Goal: Transaction & Acquisition: Book appointment/travel/reservation

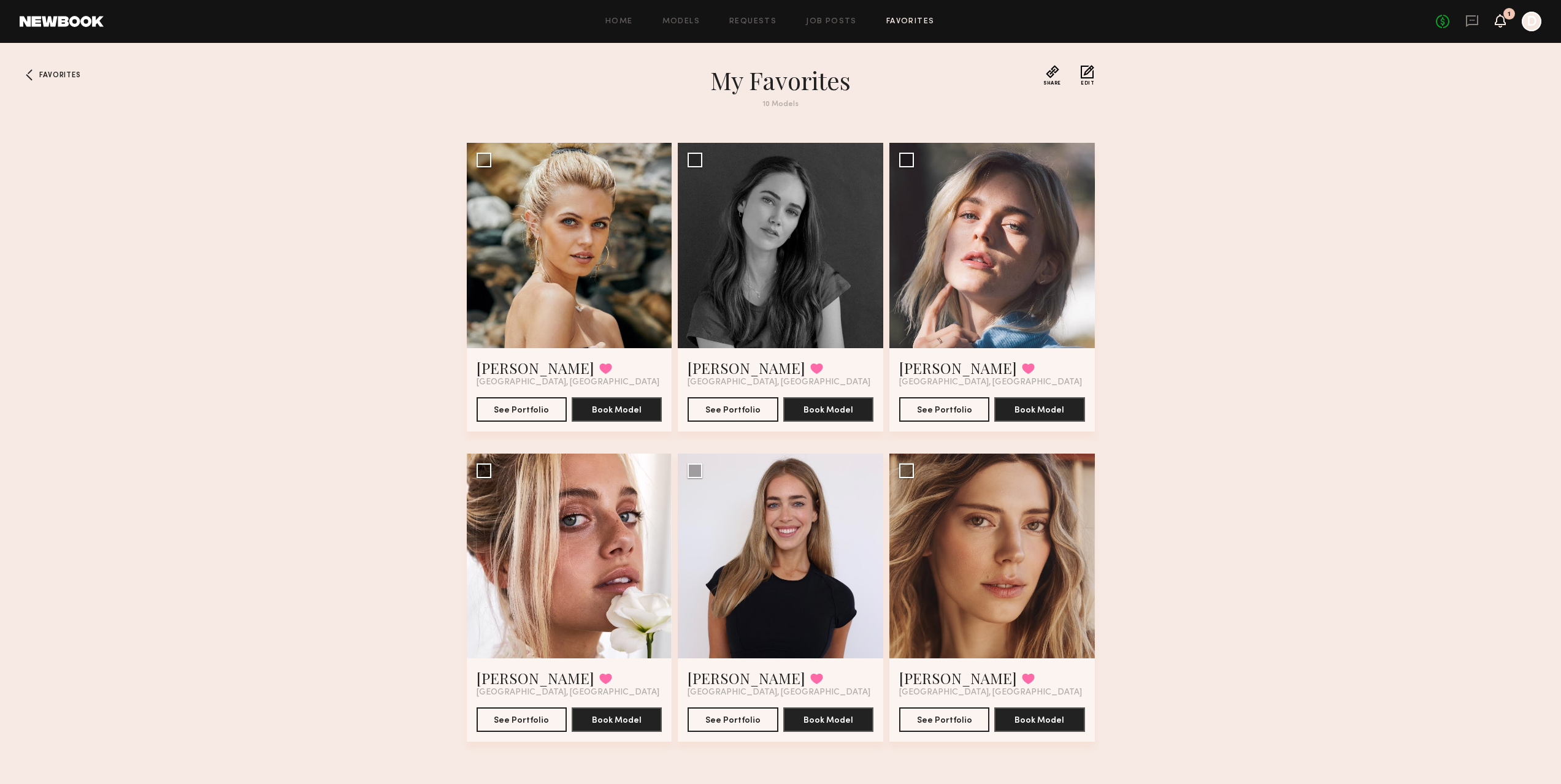
click at [1502, 24] on icon at bounding box center [1500, 20] width 10 height 8
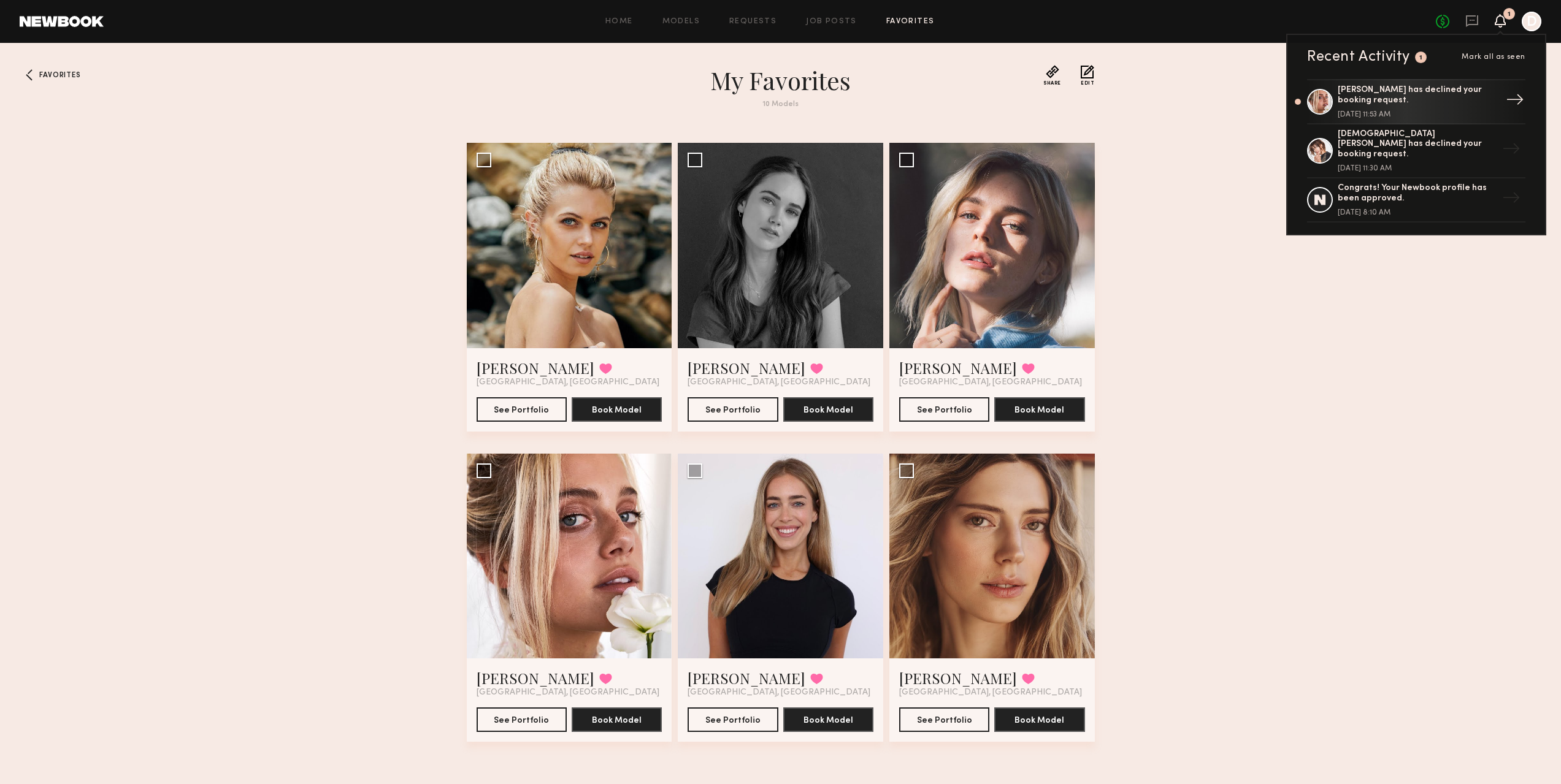
click at [1469, 108] on div "Genevieve A. has declined your booking request. August 21, 2025 @ 11:53 AM" at bounding box center [1418, 101] width 160 height 33
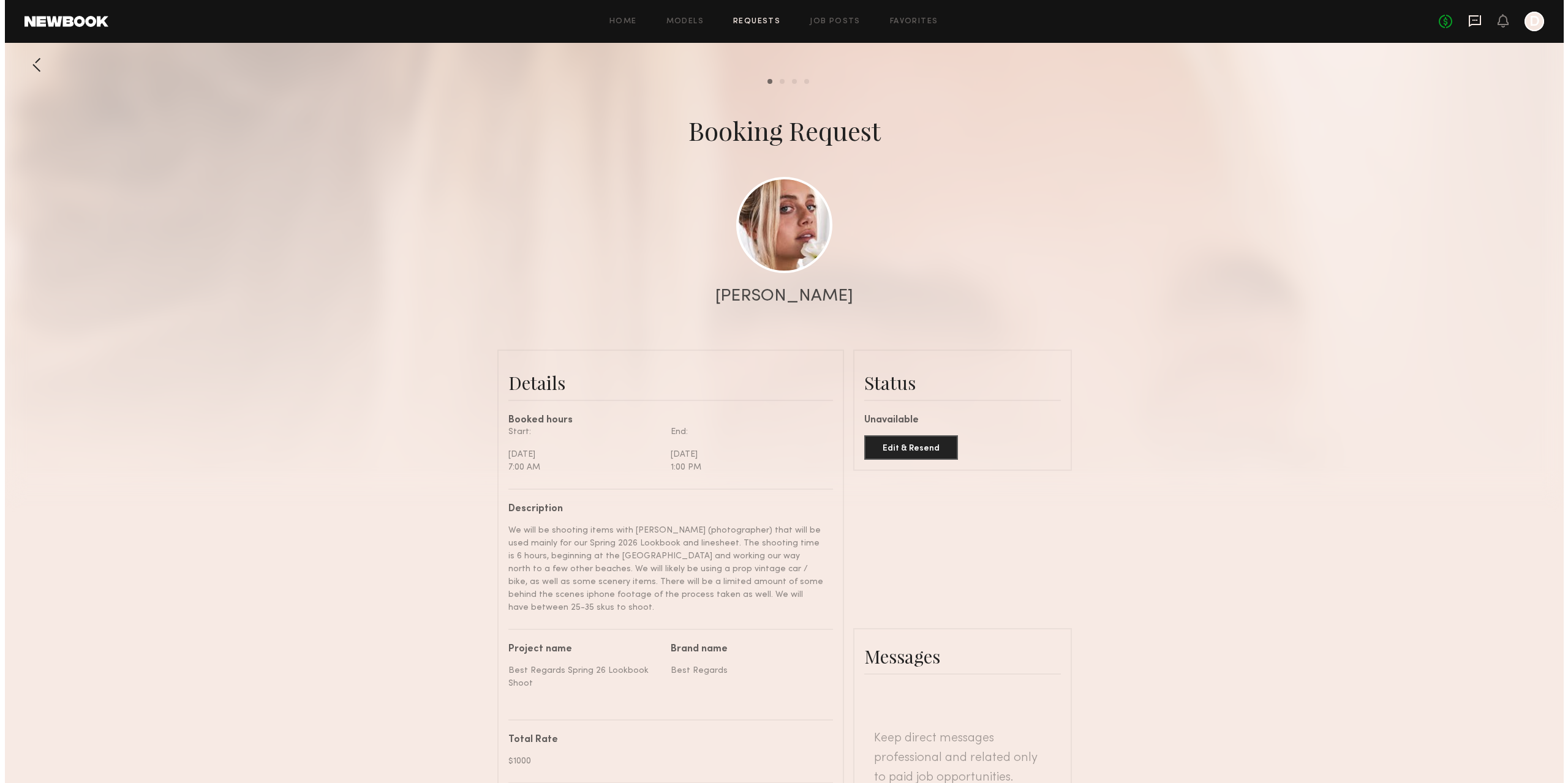
scroll to position [684, 0]
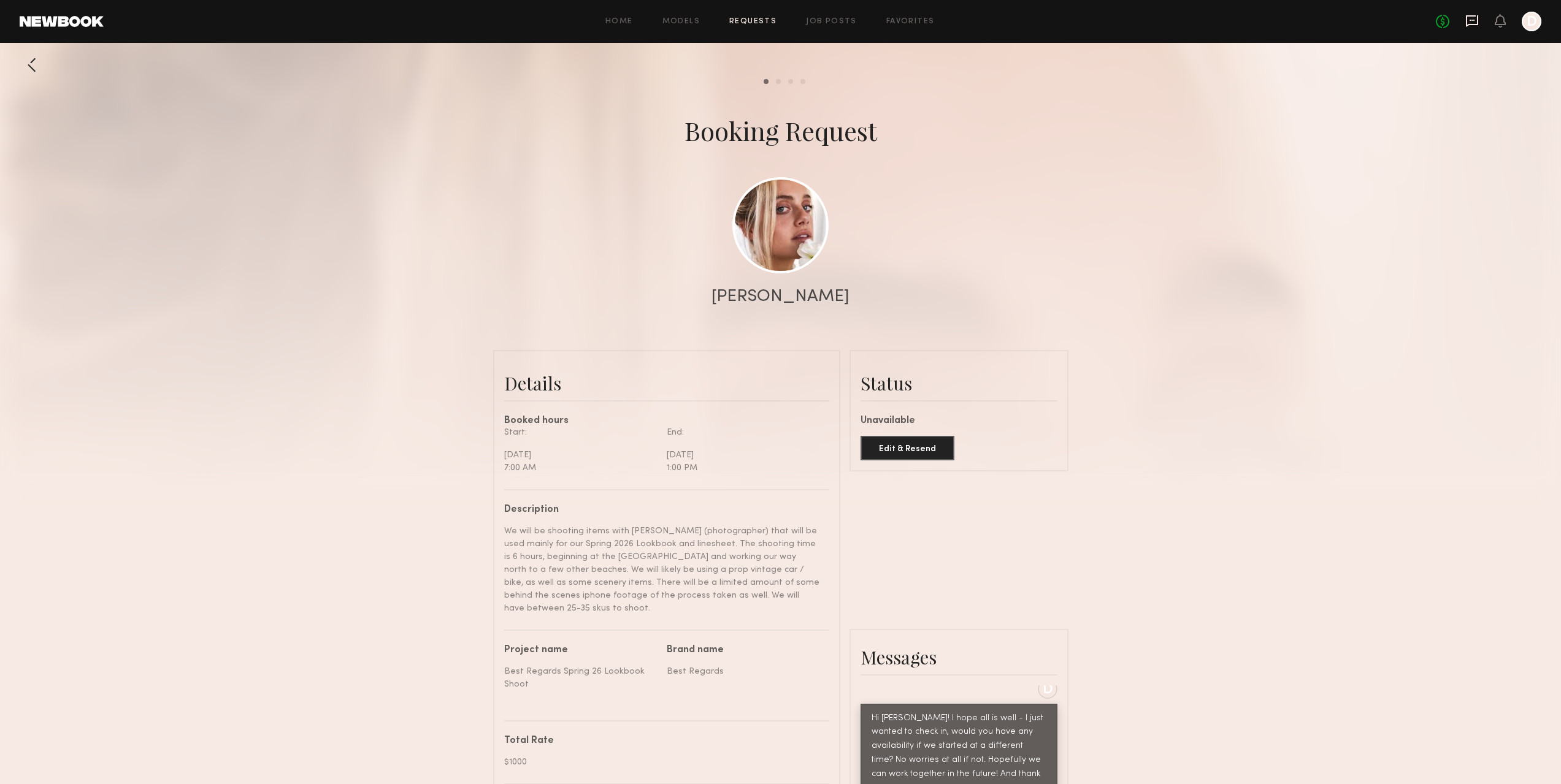
click at [1473, 19] on icon at bounding box center [1472, 21] width 13 height 13
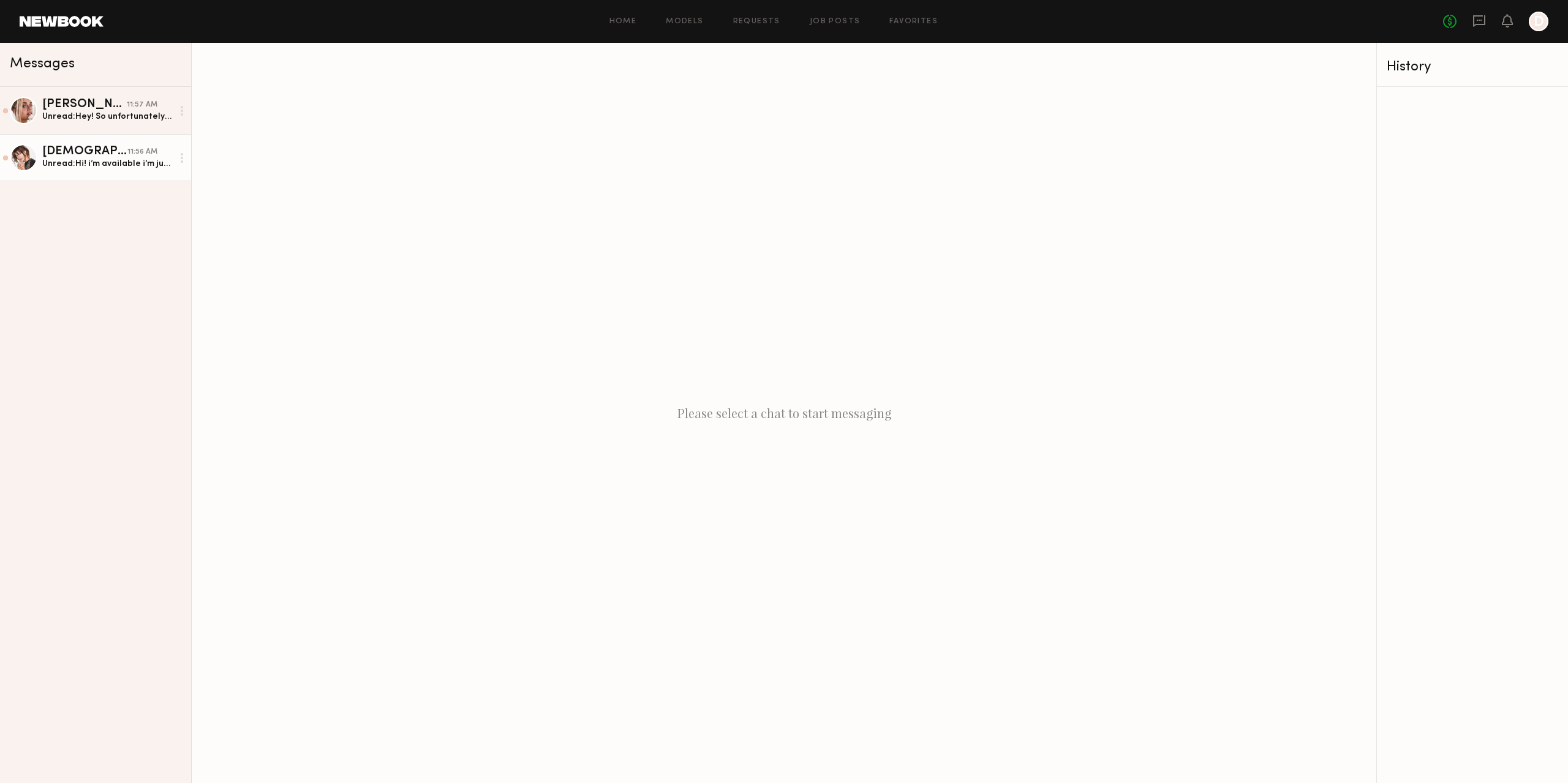
click at [96, 179] on link "Kristen J. 11:56 AM Unread: Hi! i’m available i’m just 6mo pregnant. i’m sorry …" at bounding box center [95, 158] width 191 height 47
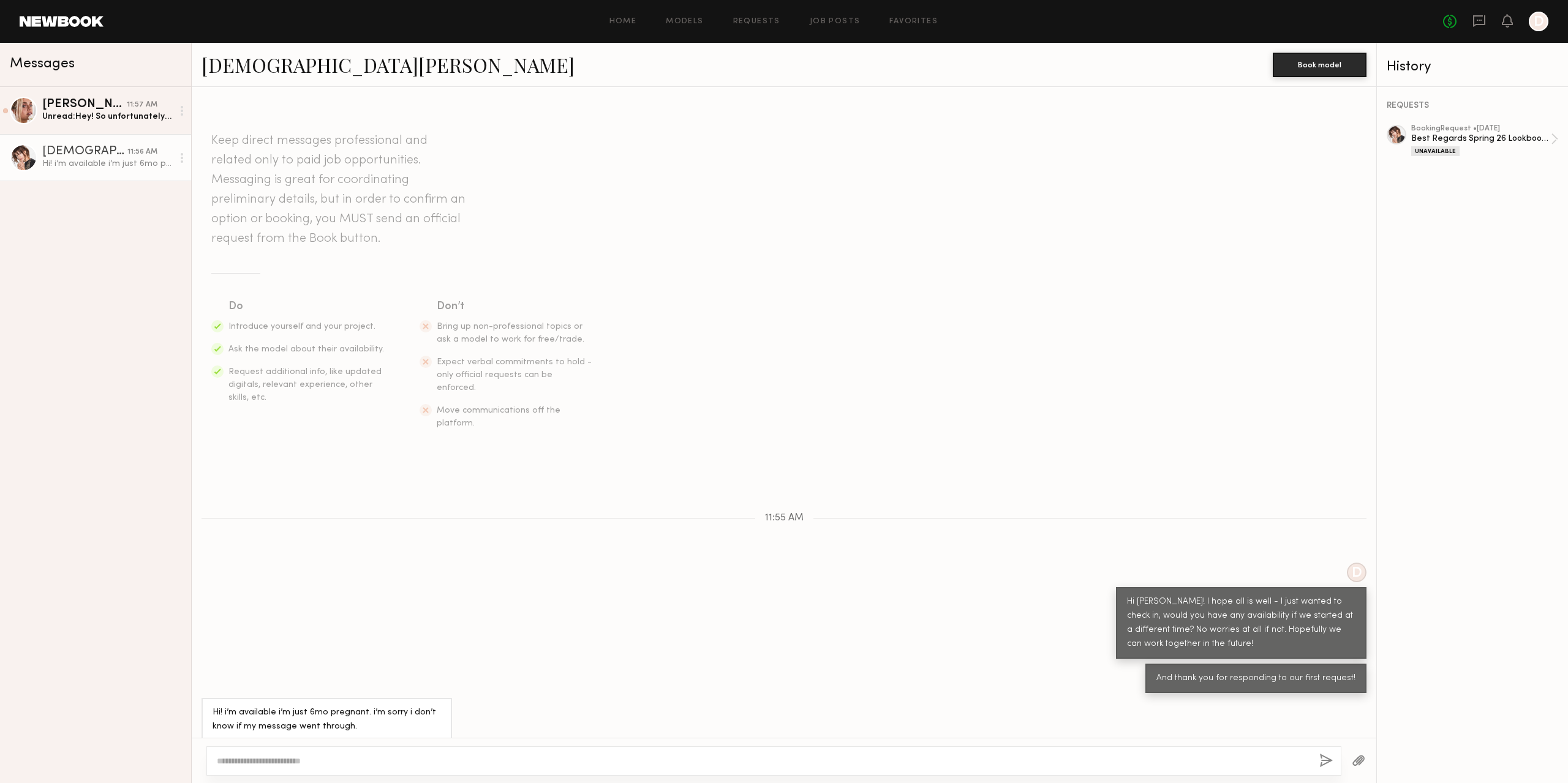
click at [381, 762] on textarea at bounding box center [763, 761] width 1092 height 13
type textarea "**********"
click at [1327, 760] on button "button" at bounding box center [1326, 761] width 13 height 15
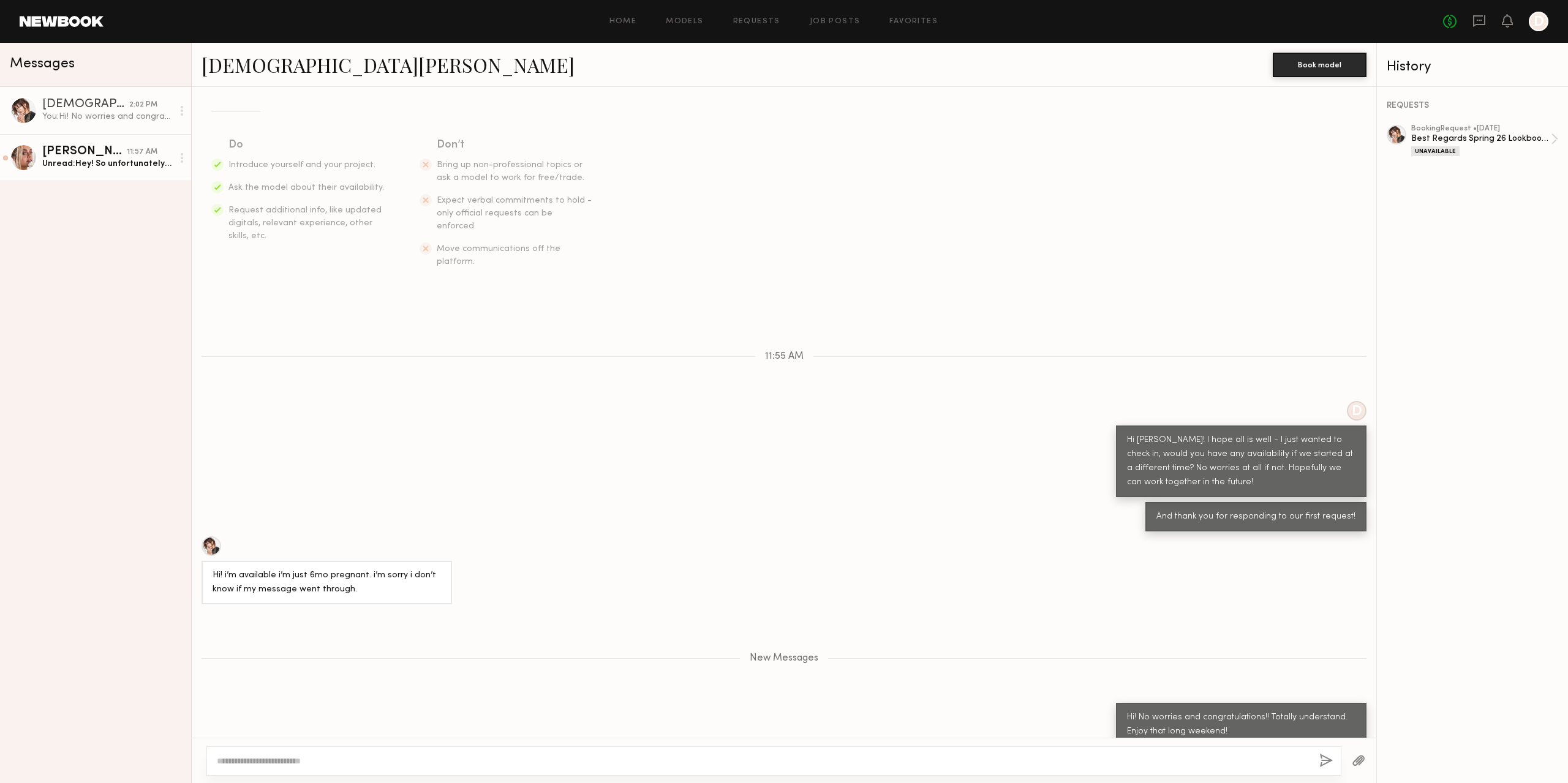
click at [85, 167] on div "Unread: Hey! So unfortunately I am MOVING on the 31st so I just know I won’t be…" at bounding box center [107, 164] width 130 height 12
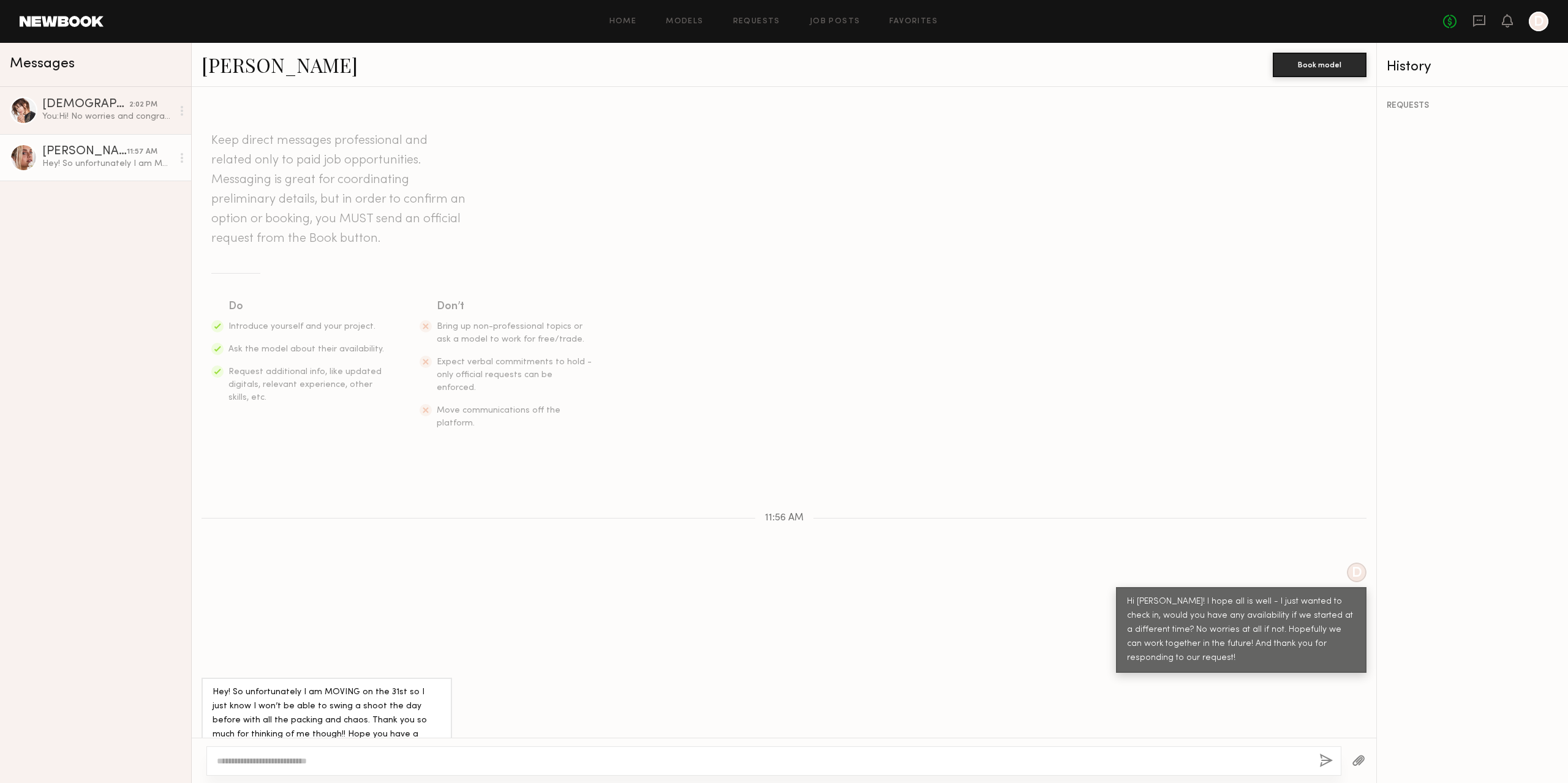
scroll to position [1, 0]
click at [326, 756] on textarea at bounding box center [763, 761] width 1092 height 13
type textarea "**********"
click at [1325, 761] on button "button" at bounding box center [1326, 761] width 13 height 15
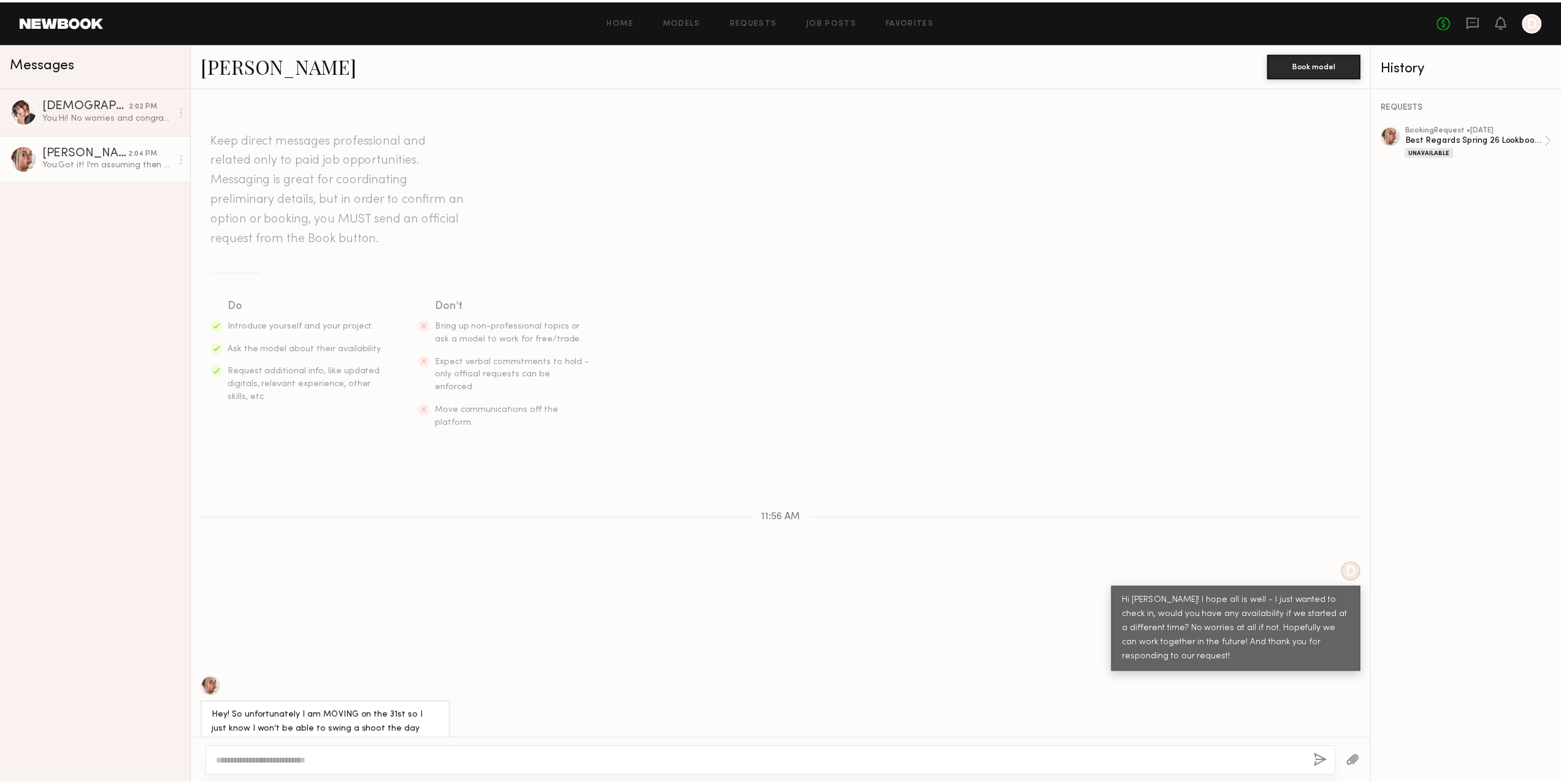
scroll to position [183, 0]
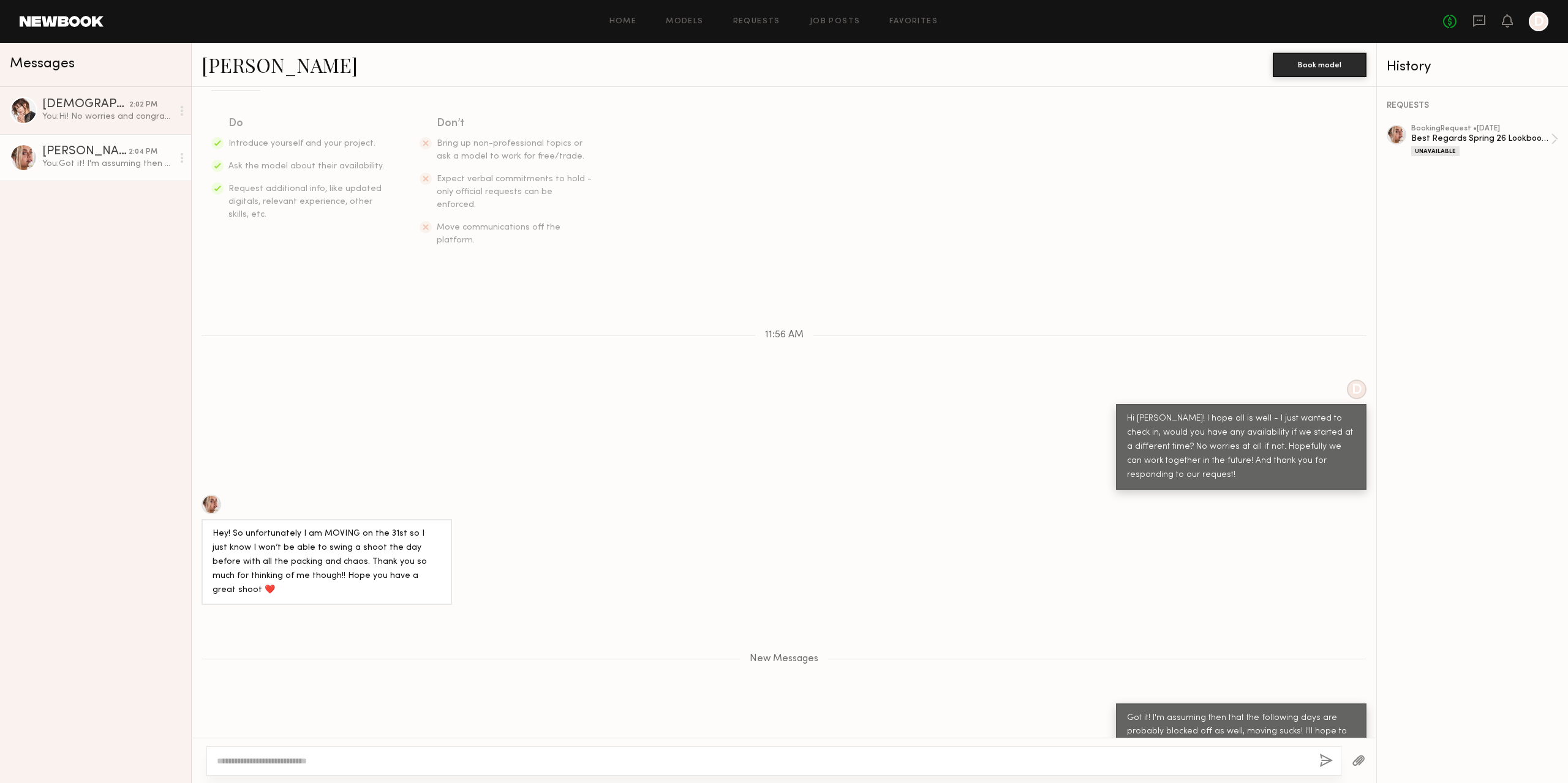
click at [42, 22] on link at bounding box center [61, 21] width 84 height 11
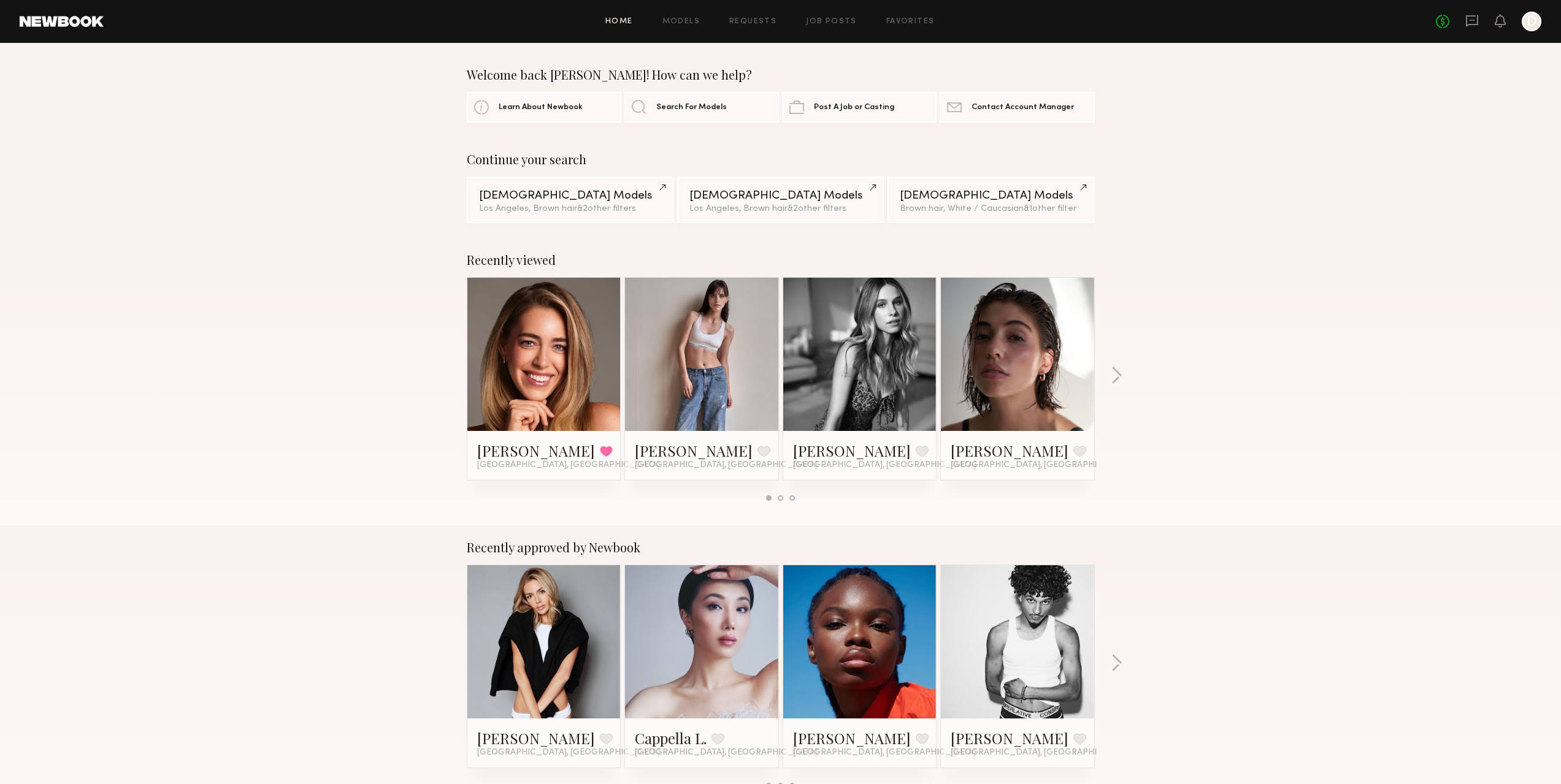
click at [1523, 19] on div at bounding box center [1531, 21] width 19 height 19
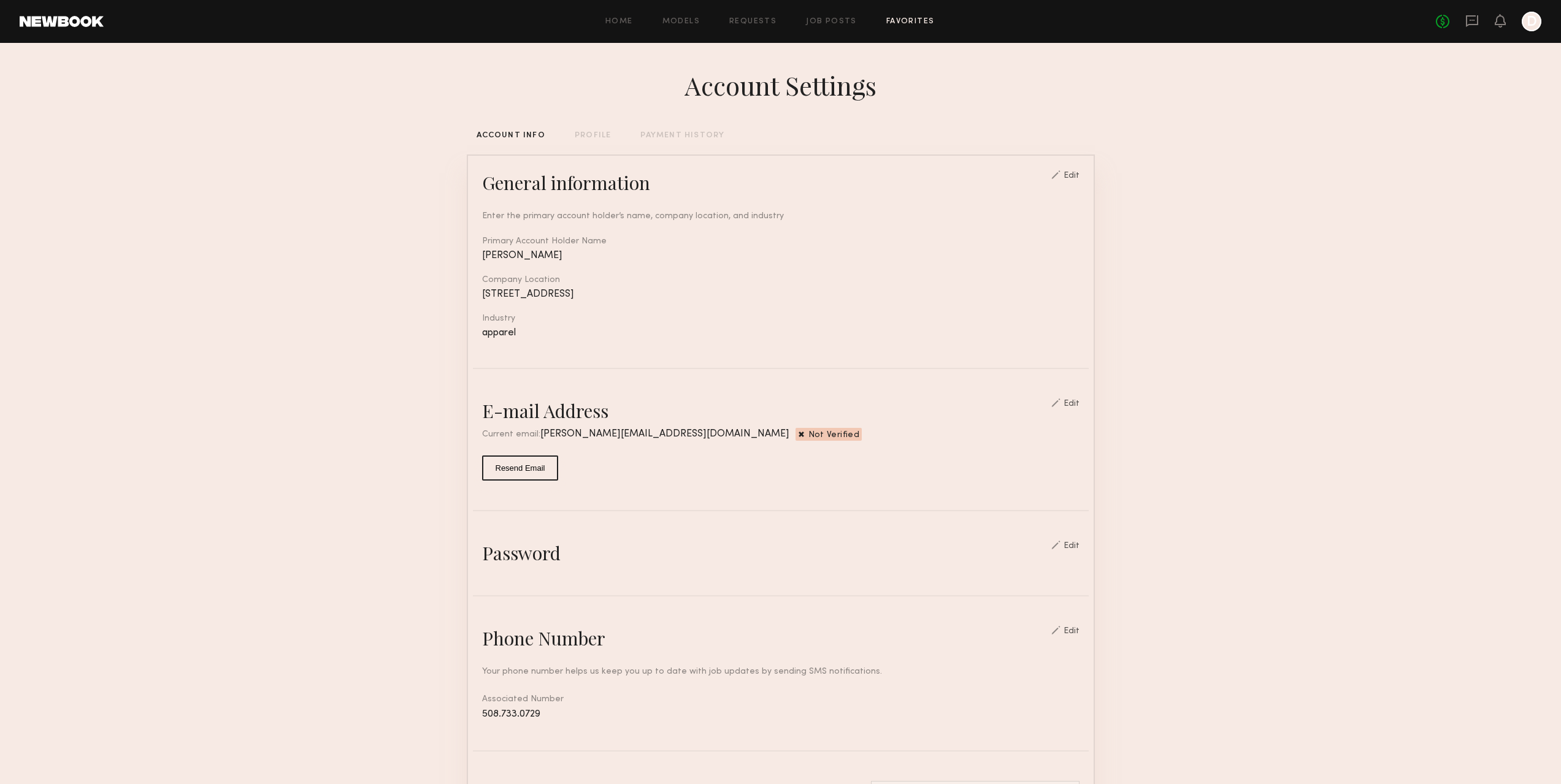
click at [907, 18] on link "Favorites" at bounding box center [911, 21] width 49 height 8
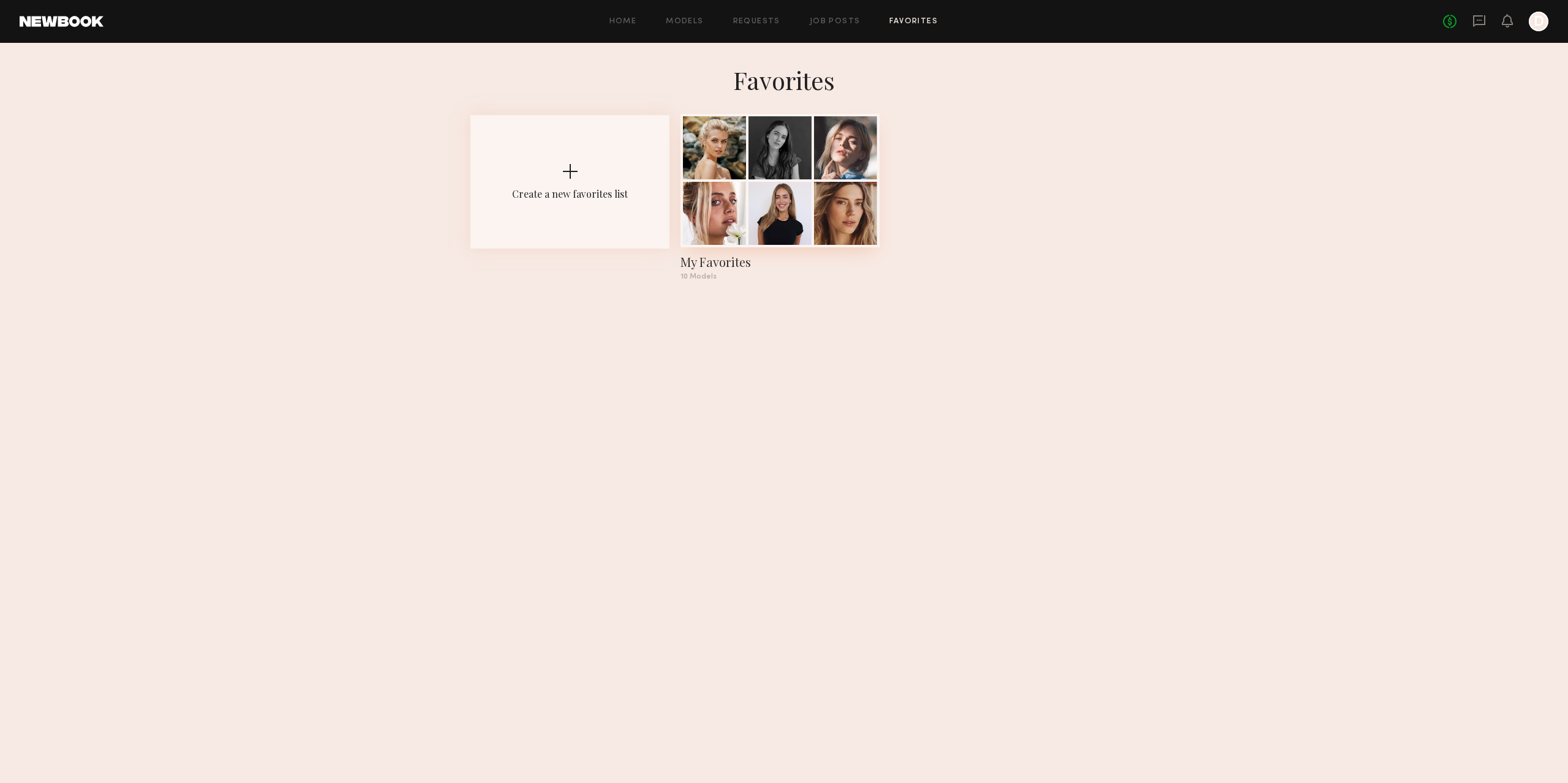
click at [719, 265] on div "My Favorites" at bounding box center [780, 262] width 199 height 17
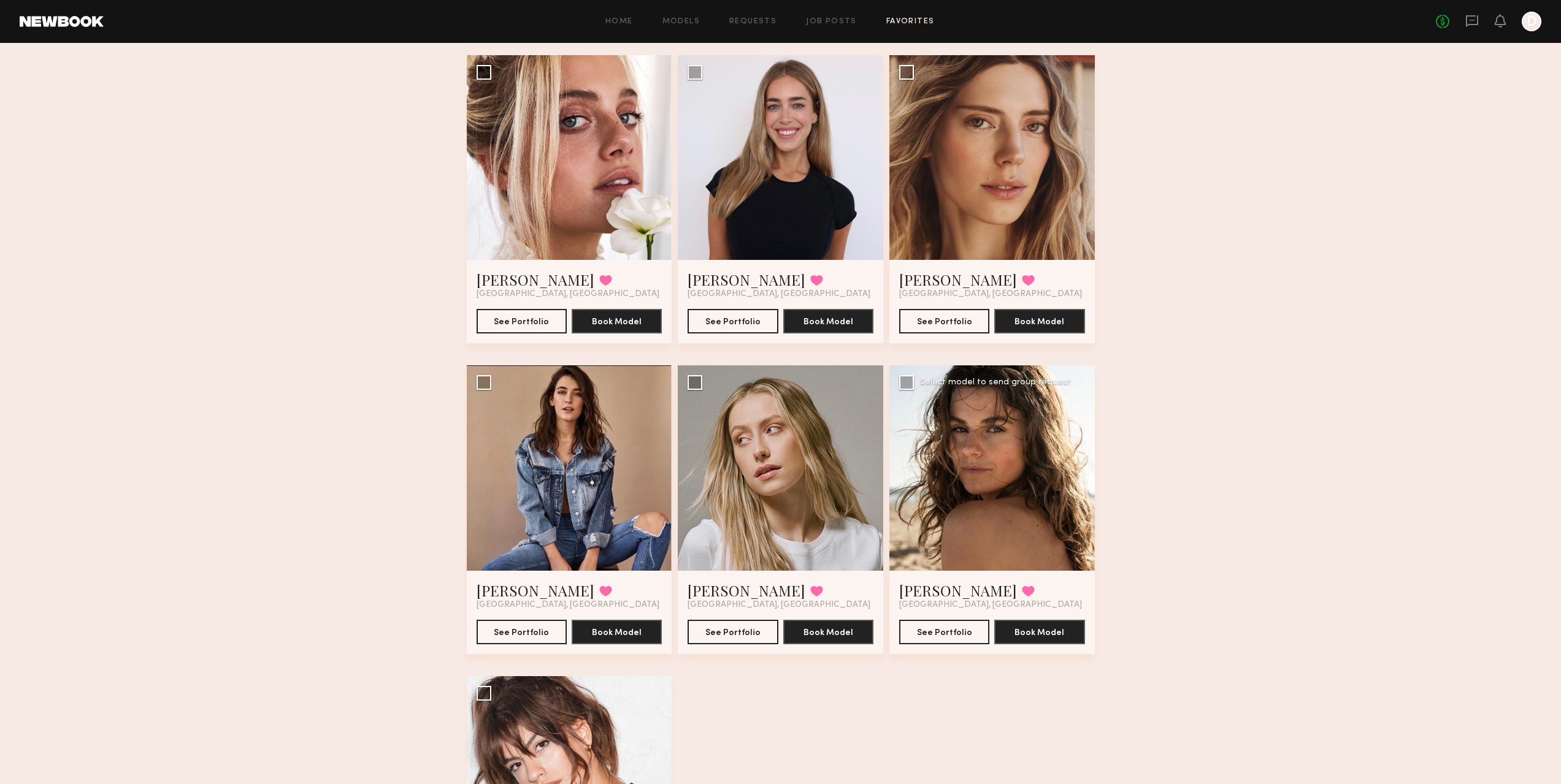
scroll to position [382, 0]
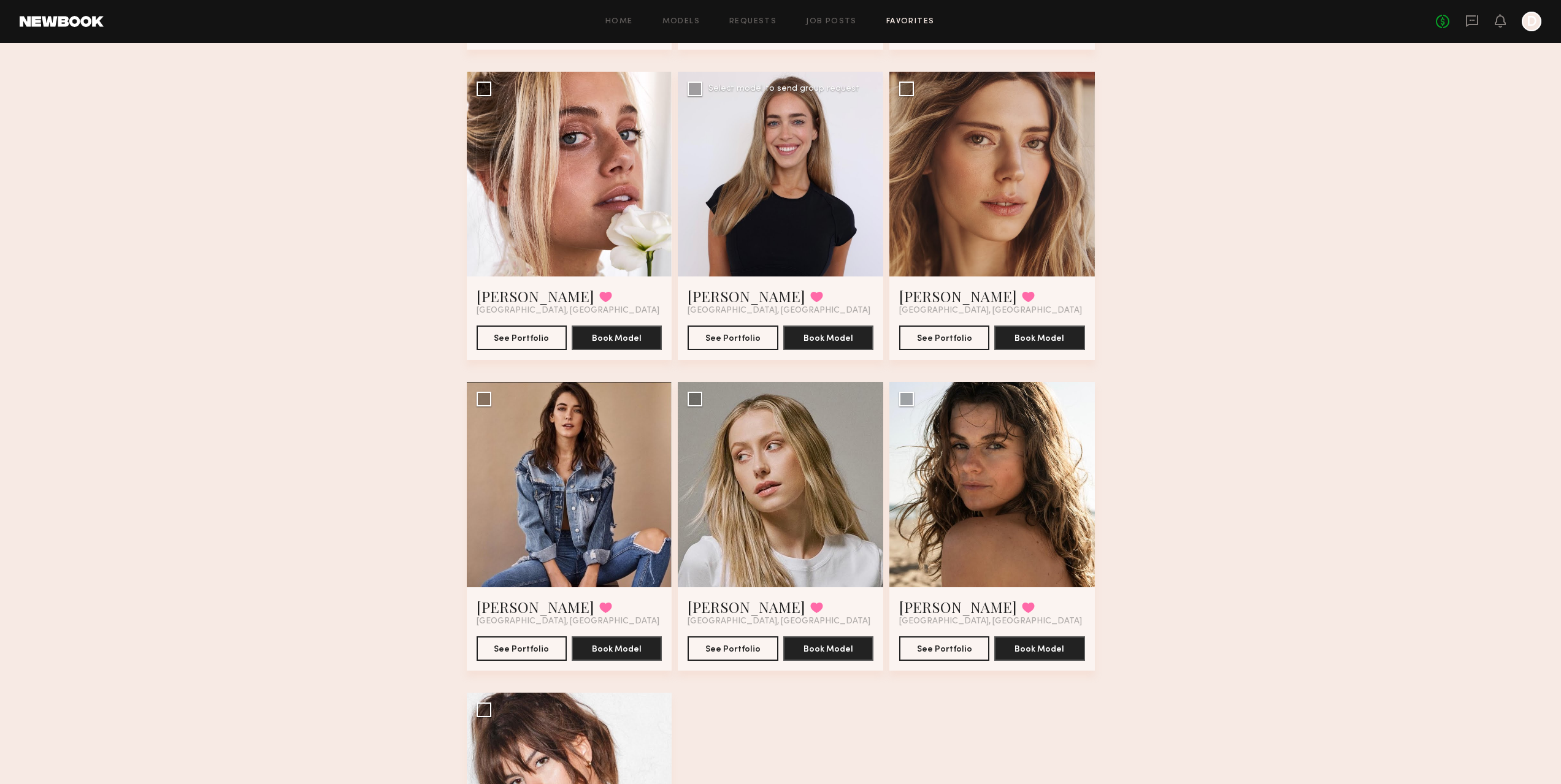
click at [842, 209] on div at bounding box center [780, 174] width 205 height 205
click at [718, 299] on link "[PERSON_NAME]" at bounding box center [746, 295] width 118 height 19
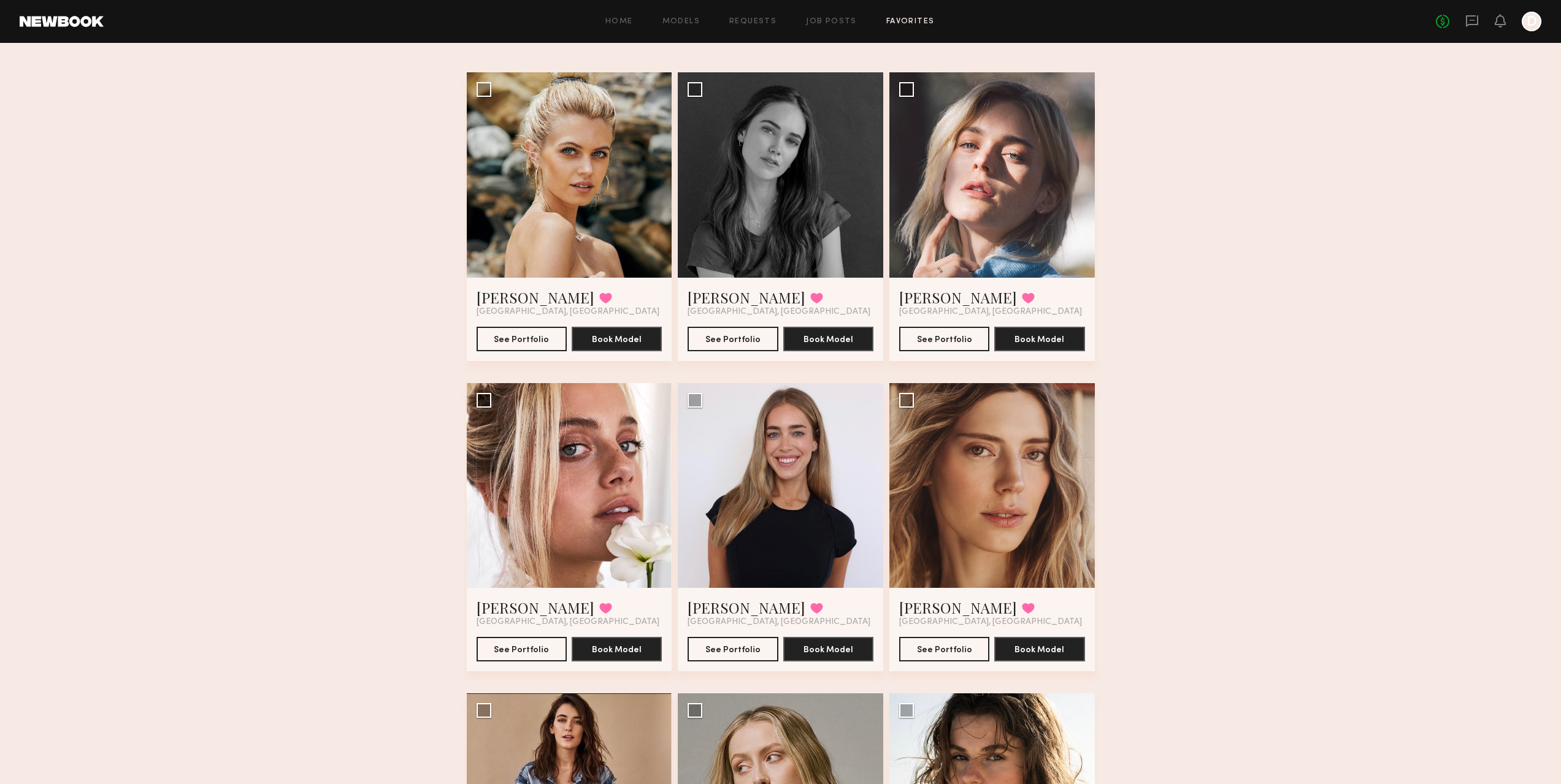
scroll to position [9, 0]
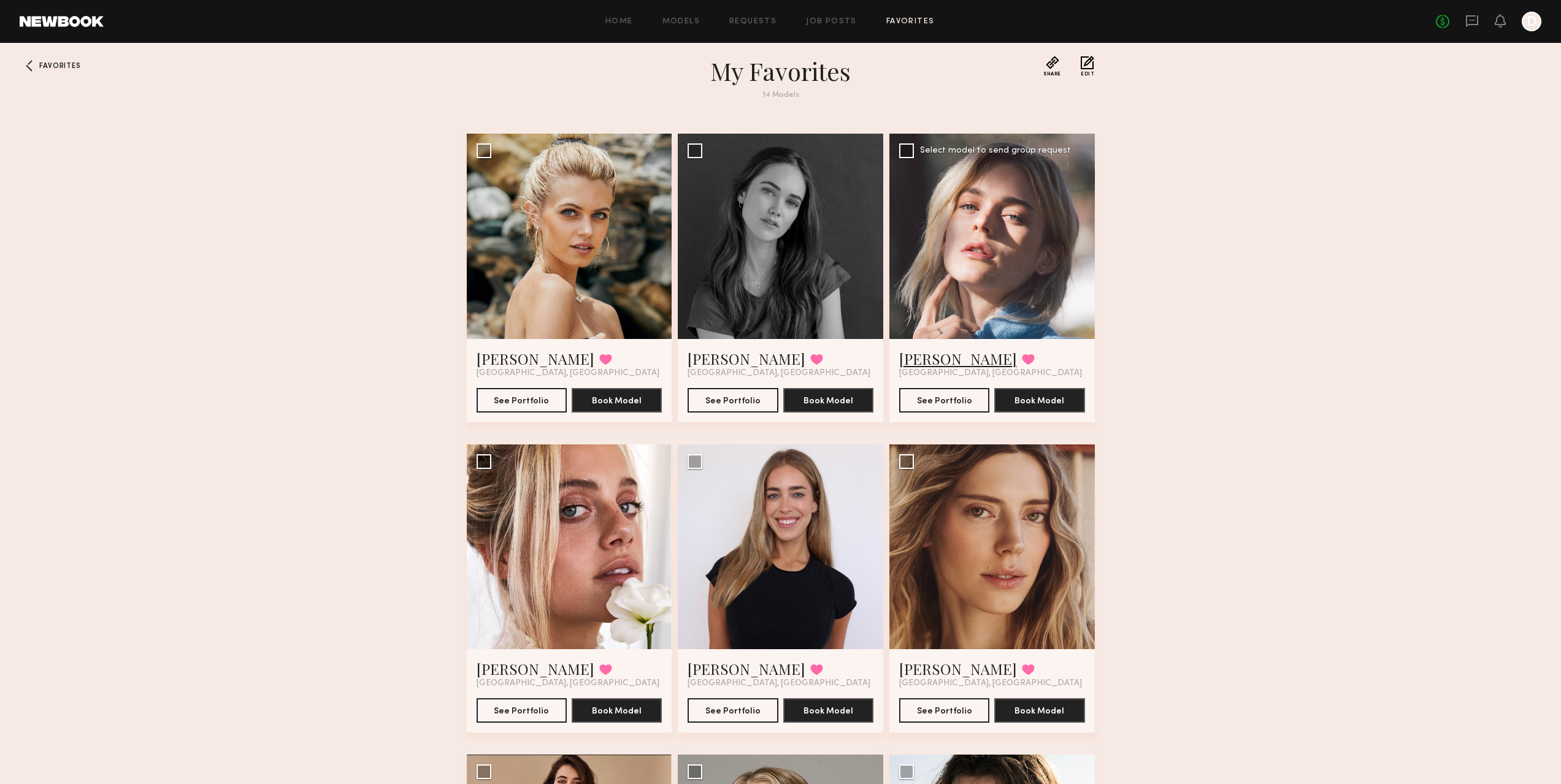
click at [947, 361] on link "[PERSON_NAME]" at bounding box center [958, 358] width 118 height 19
click at [719, 670] on link "Emily S." at bounding box center [746, 669] width 118 height 19
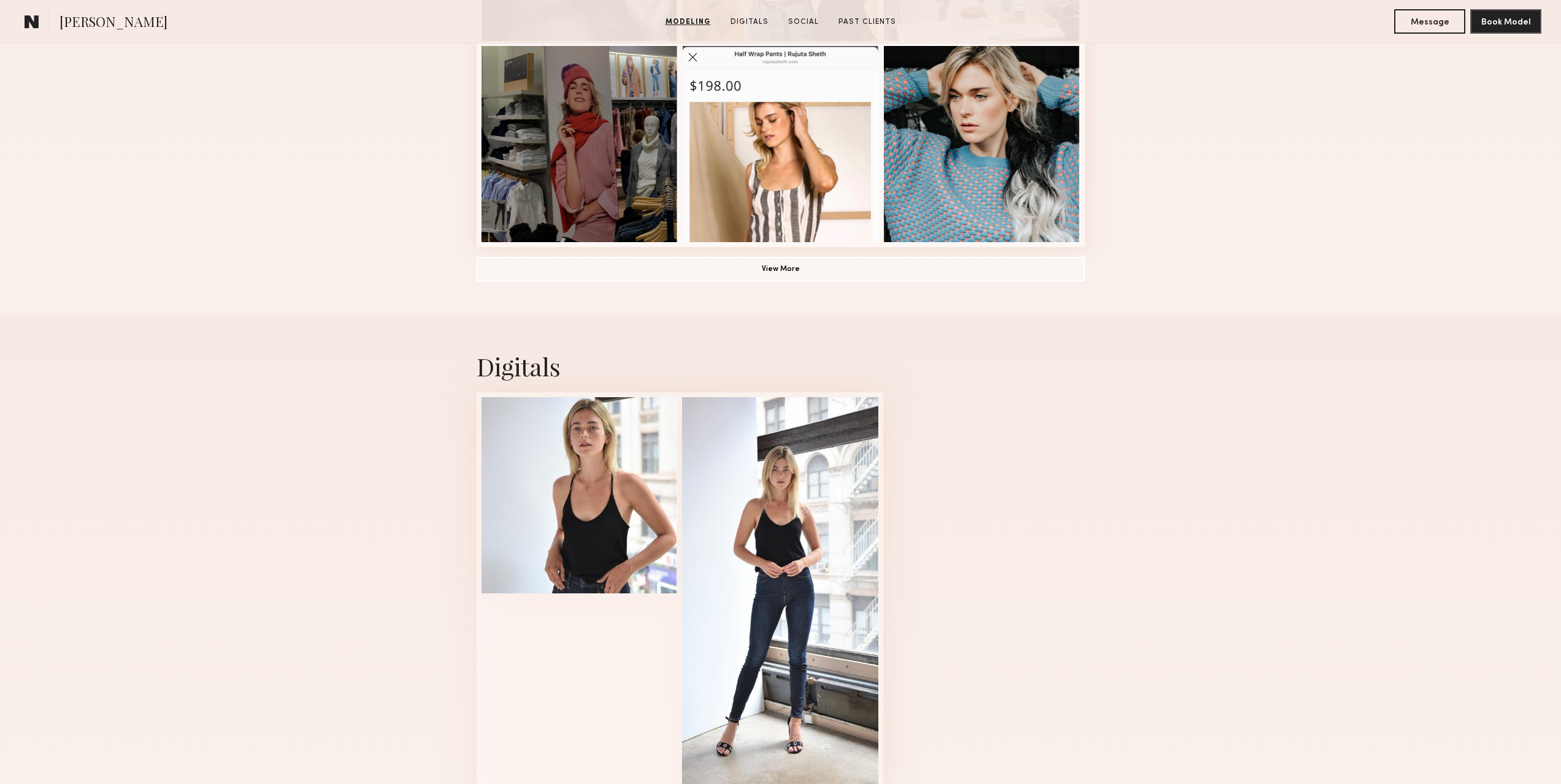
scroll to position [675, 0]
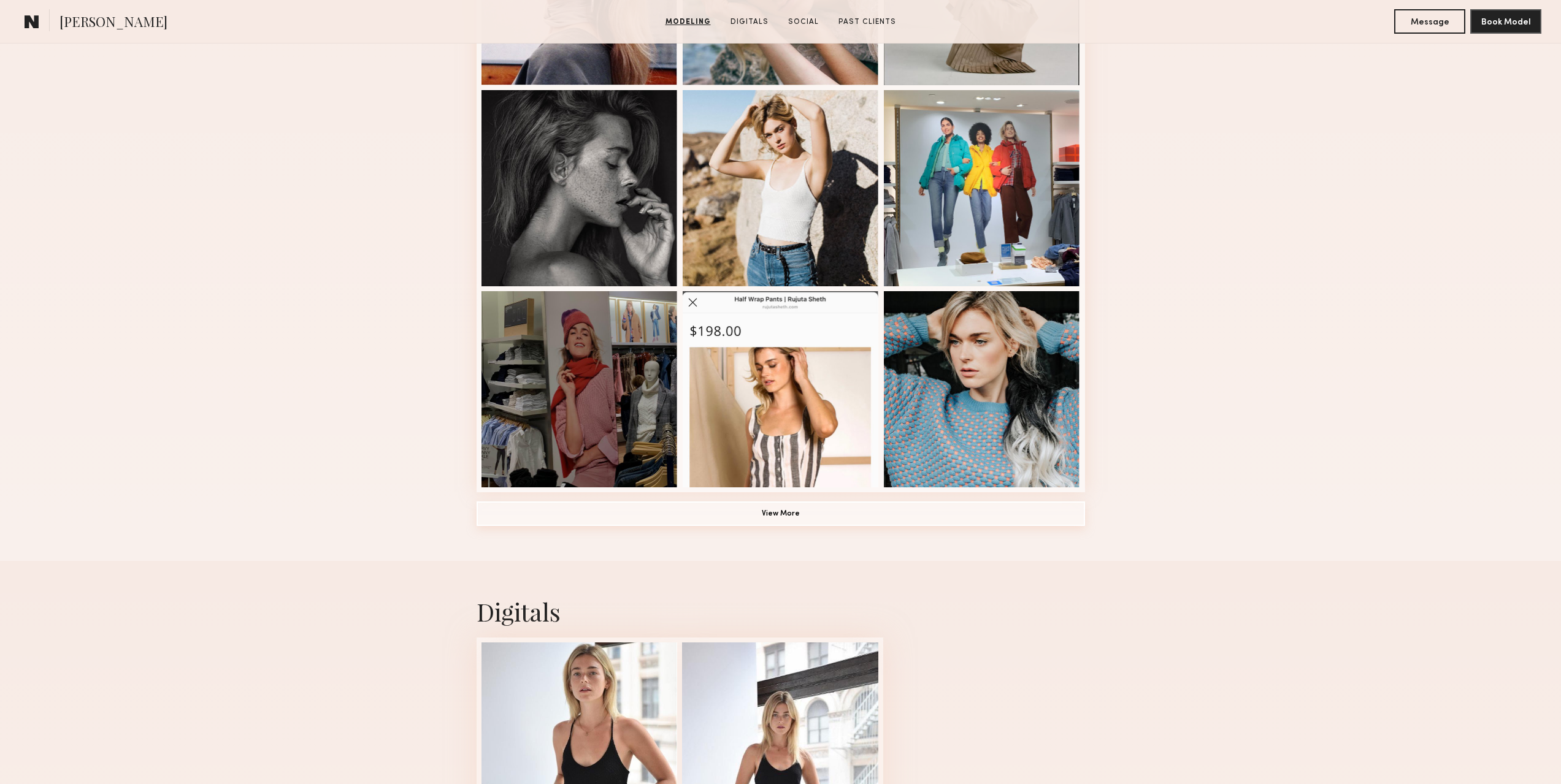
click at [768, 515] on button "View More" at bounding box center [780, 513] width 608 height 24
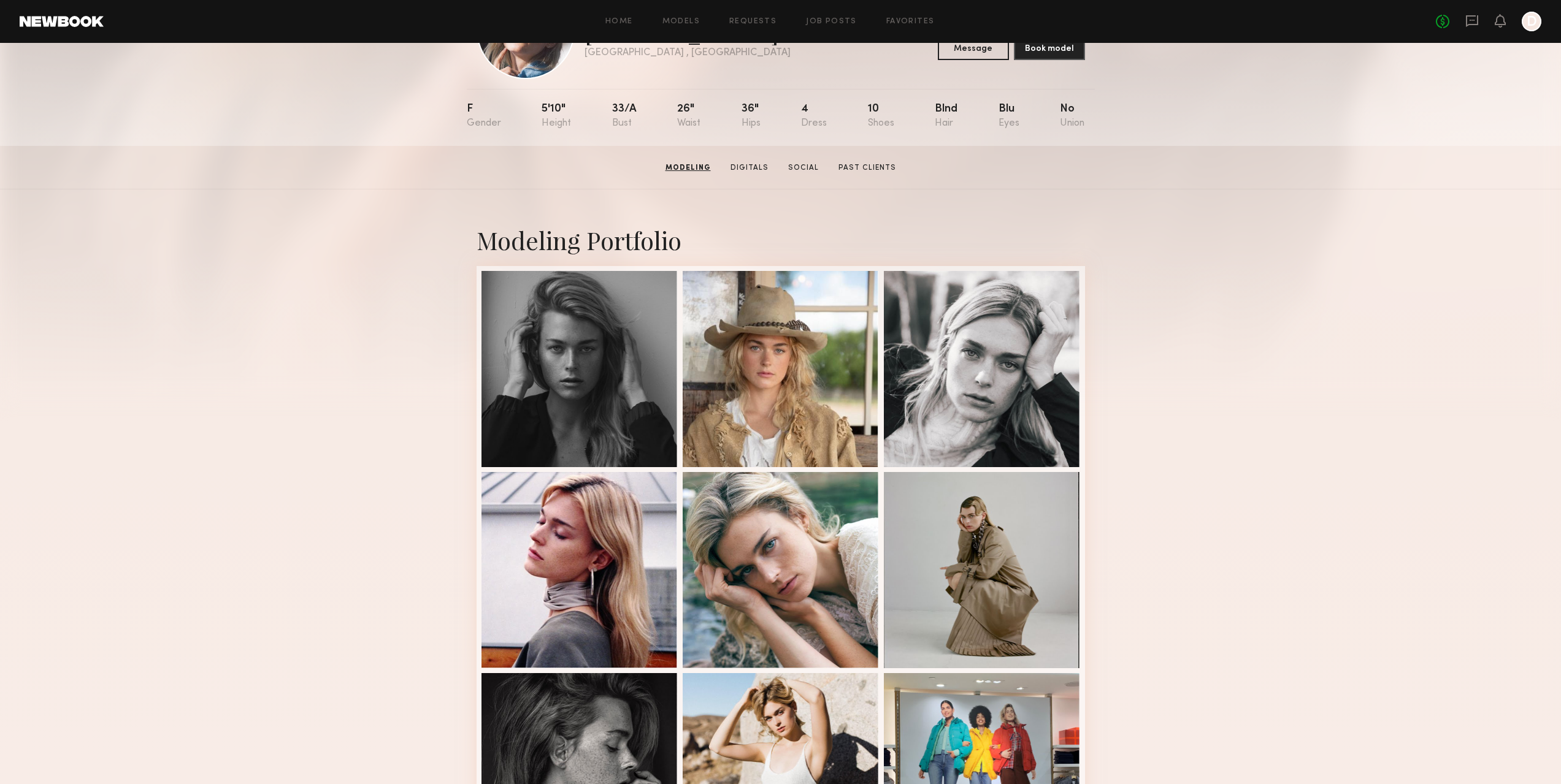
scroll to position [0, 0]
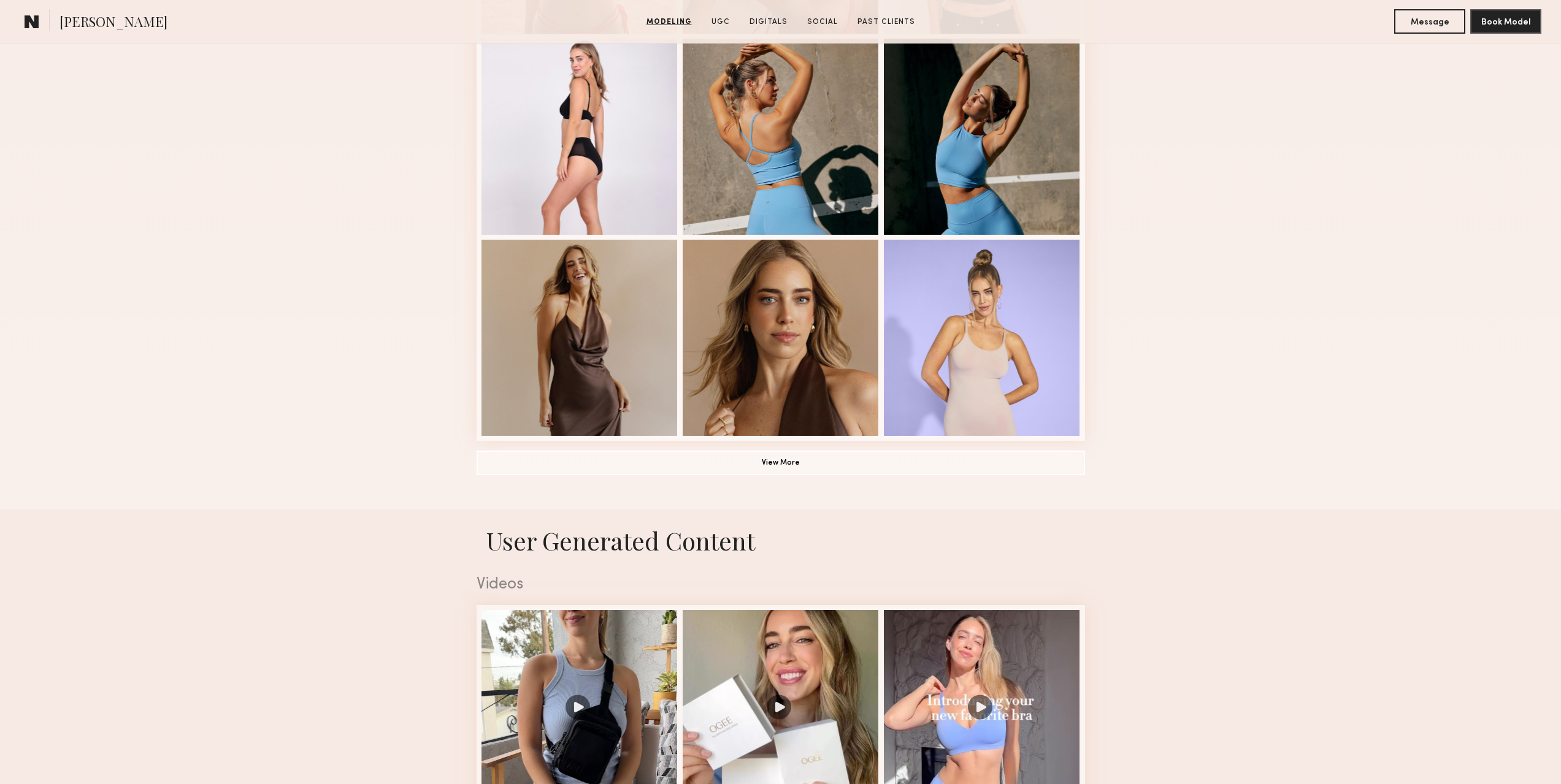
scroll to position [736, 0]
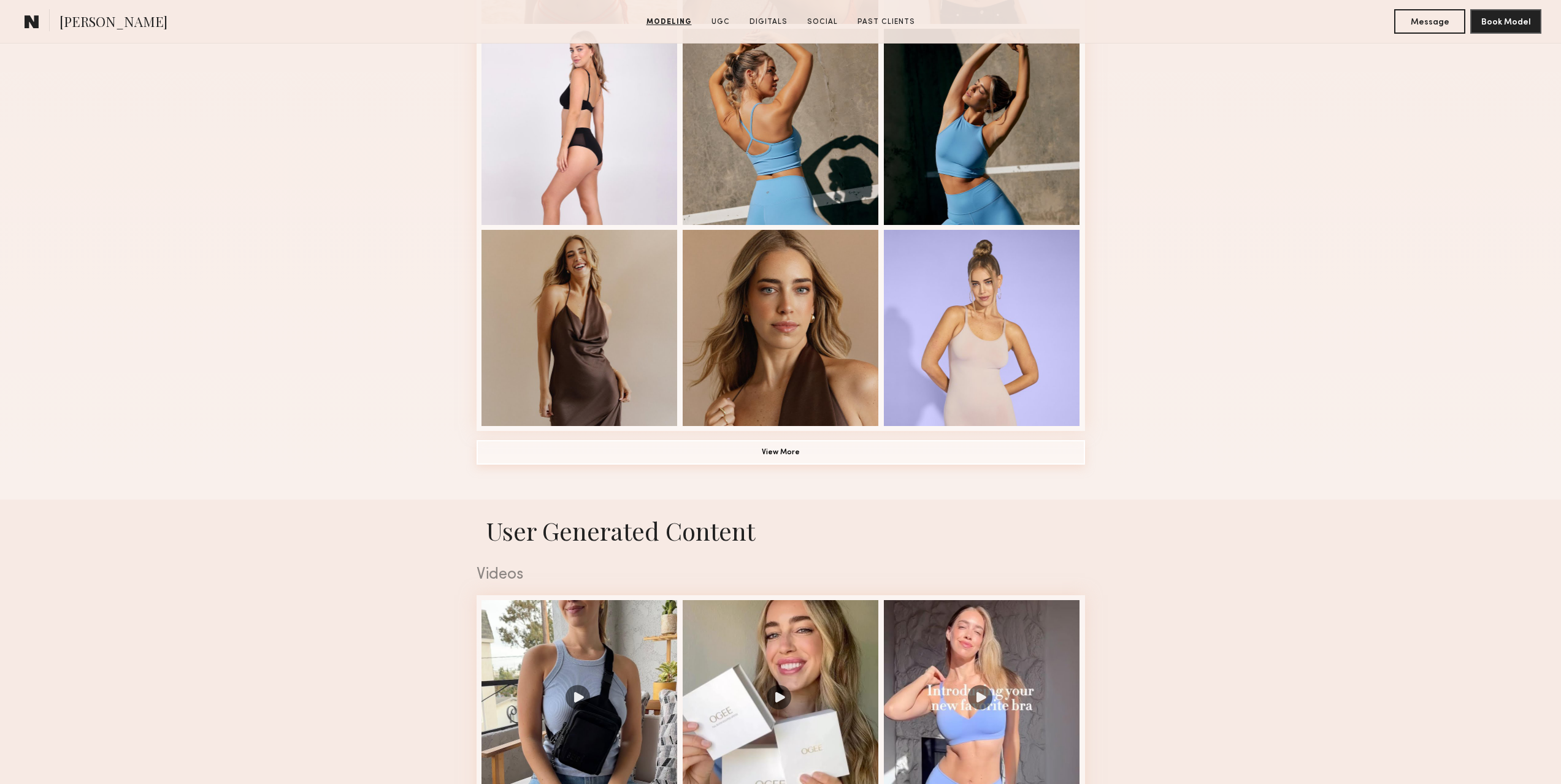
click at [783, 461] on button "View More" at bounding box center [780, 452] width 608 height 24
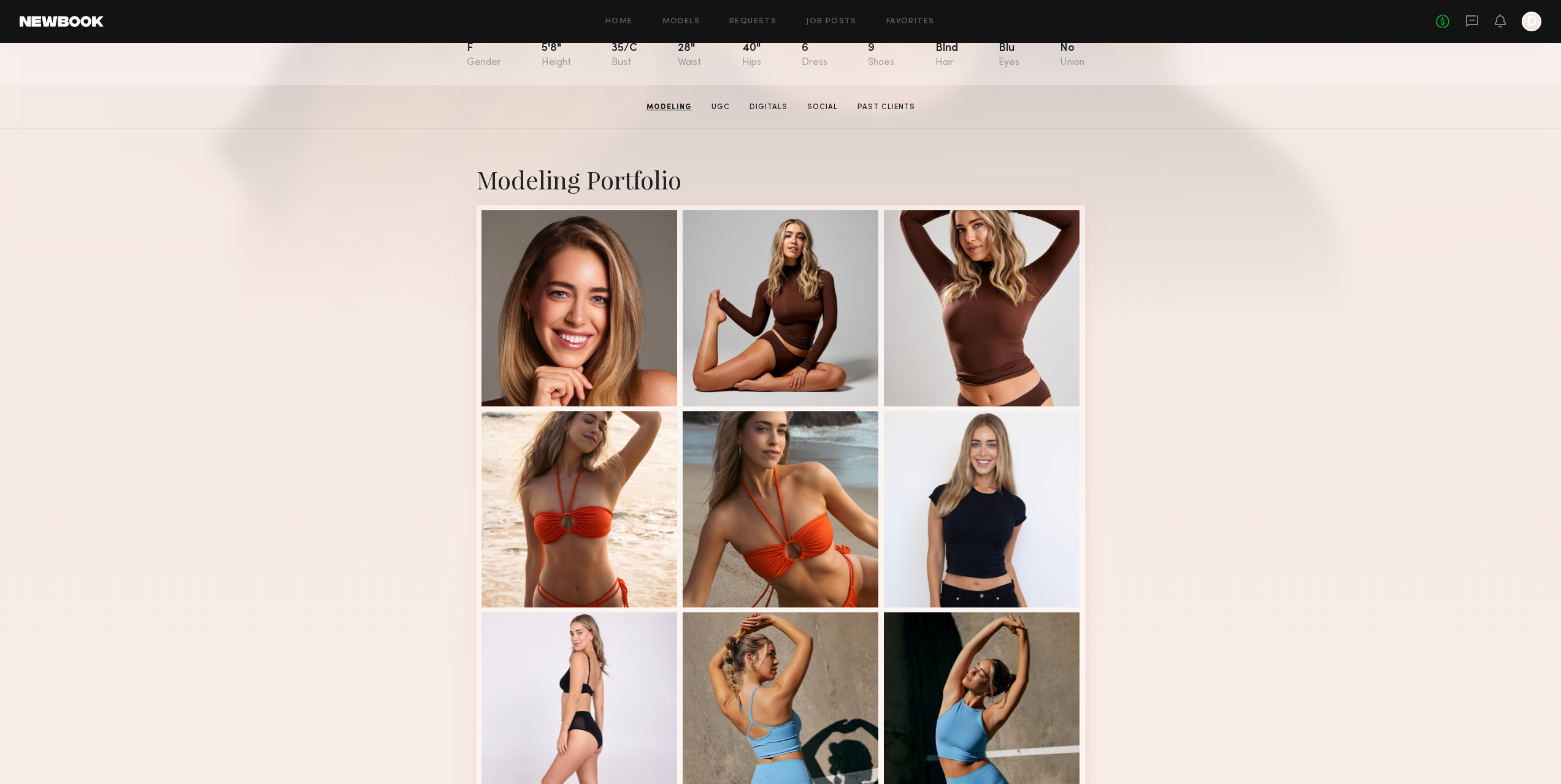
scroll to position [123, 0]
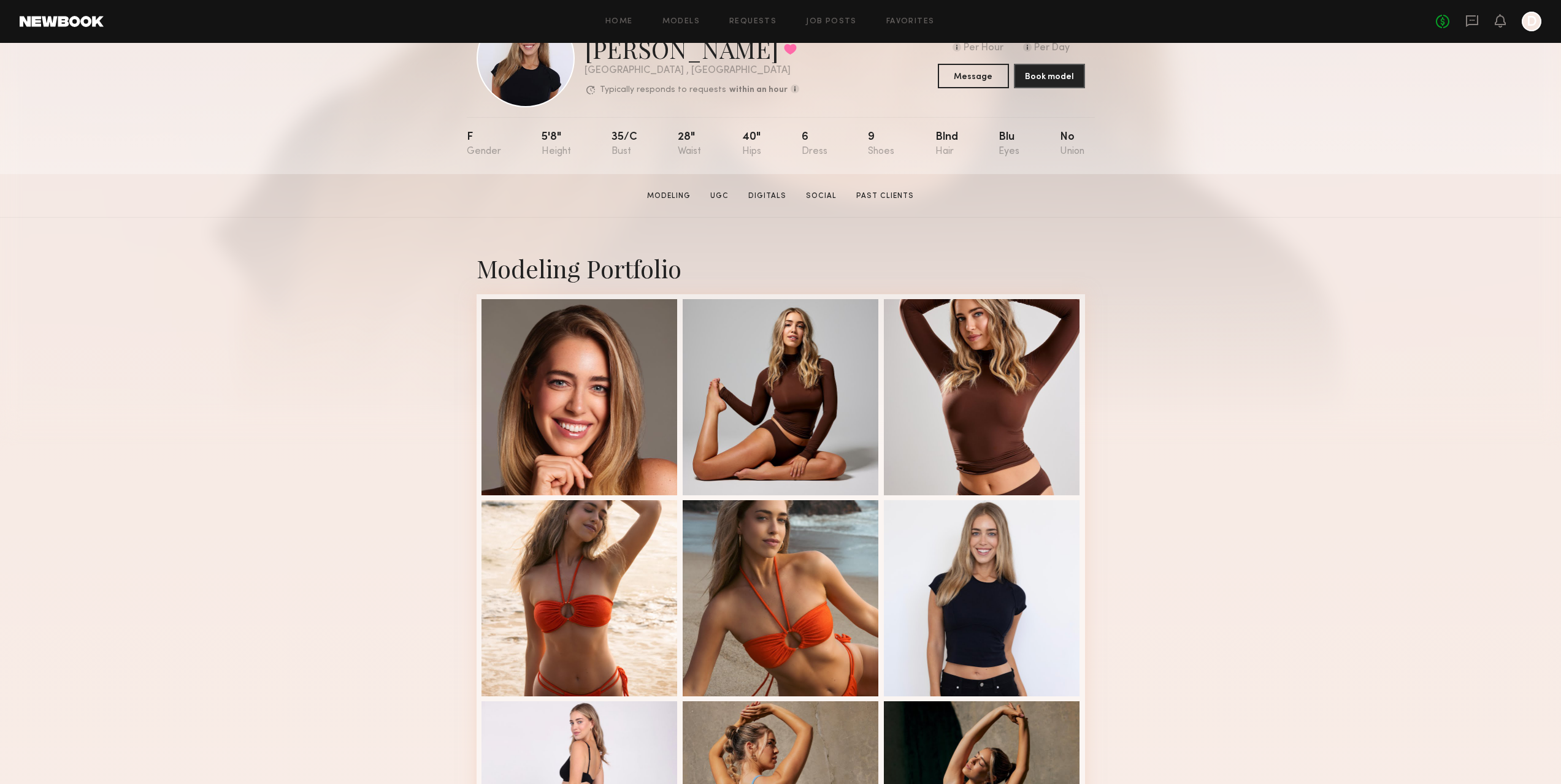
scroll to position [0, 0]
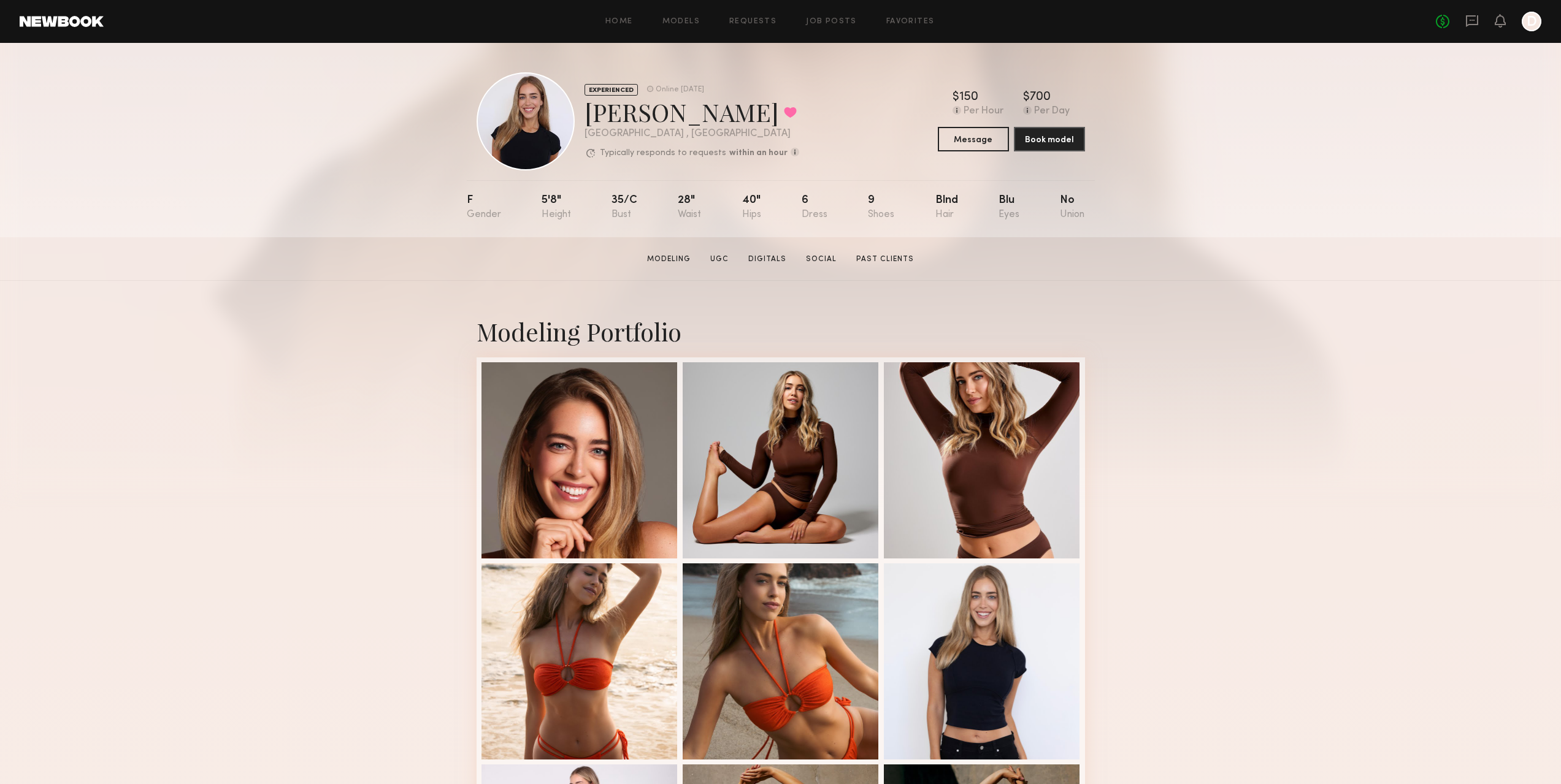
click at [1528, 24] on div at bounding box center [1531, 21] width 19 height 19
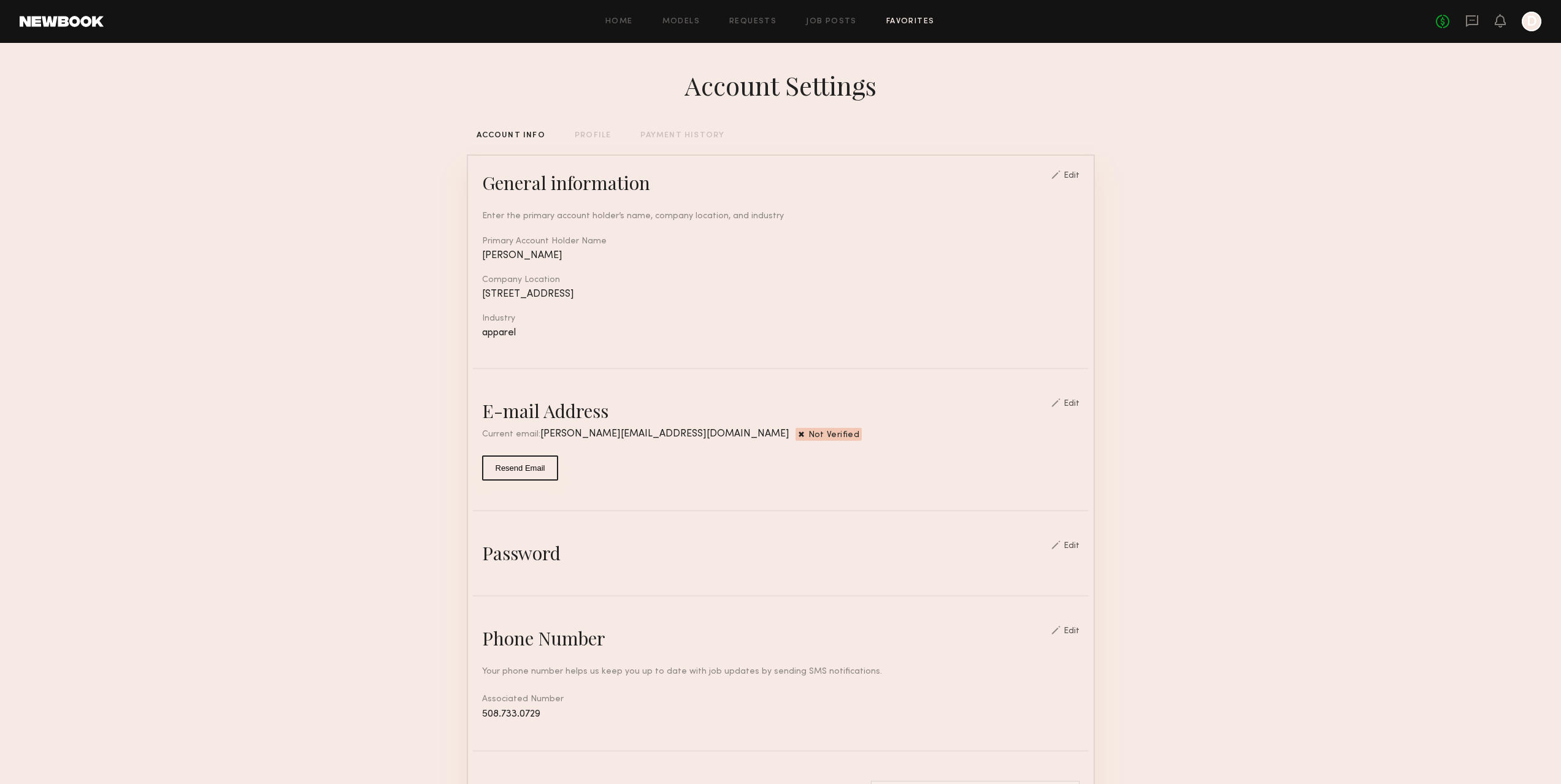
click at [925, 19] on link "Favorites" at bounding box center [911, 21] width 49 height 8
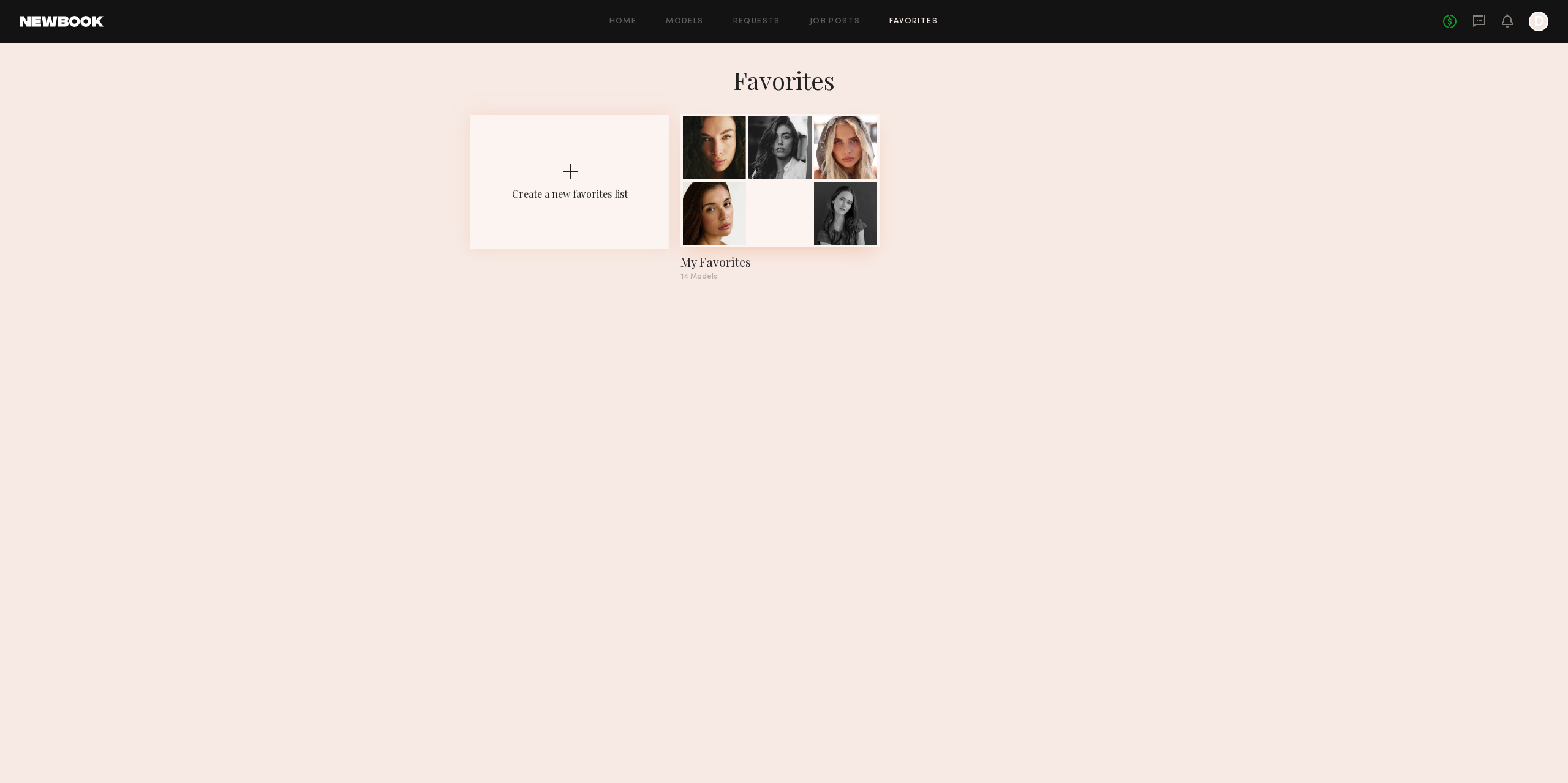
click at [771, 202] on div at bounding box center [780, 213] width 63 height 63
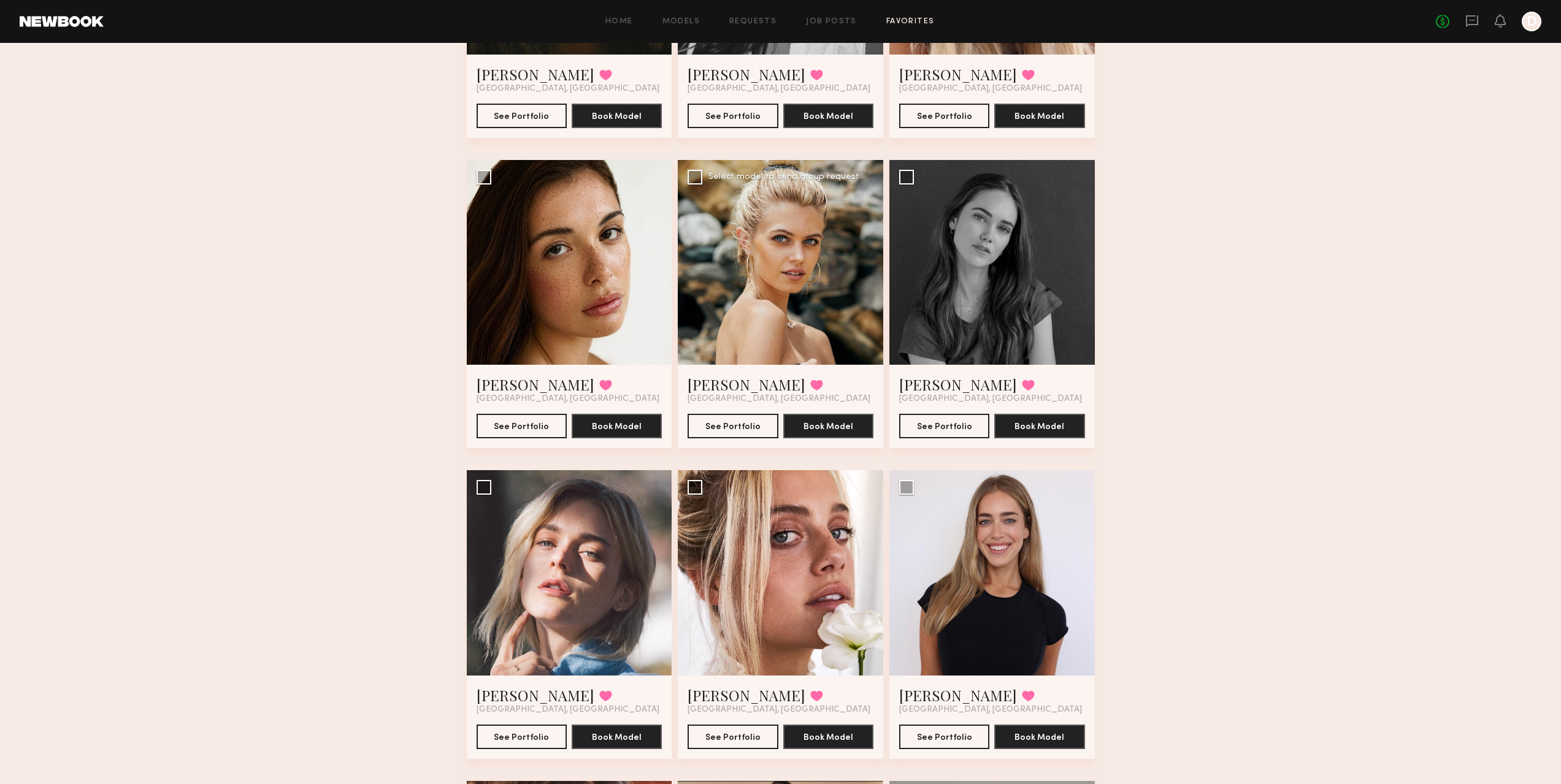
scroll to position [306, 0]
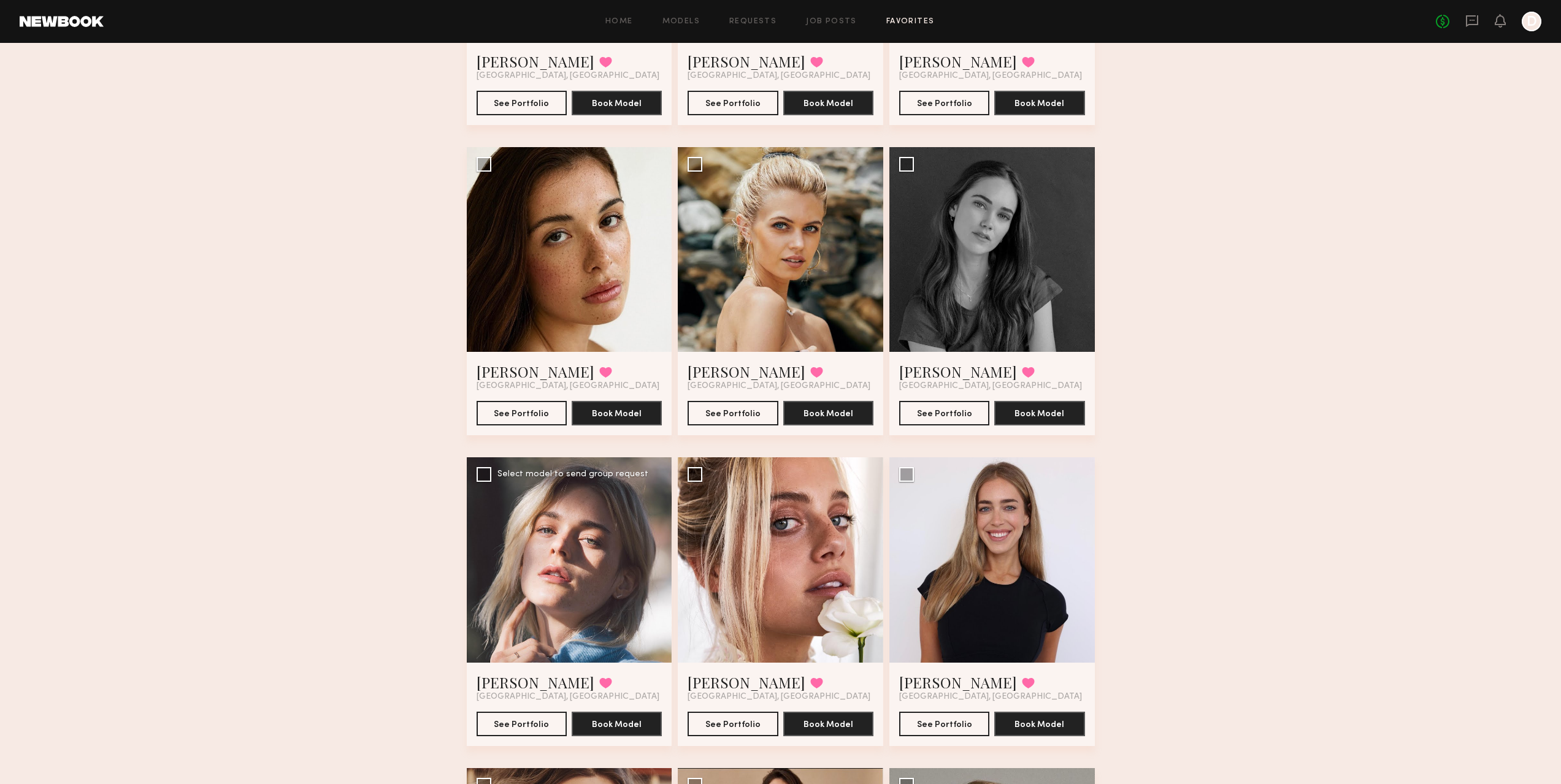
click at [585, 554] on div at bounding box center [570, 560] width 205 height 205
click at [505, 688] on link "[PERSON_NAME]" at bounding box center [535, 682] width 118 height 19
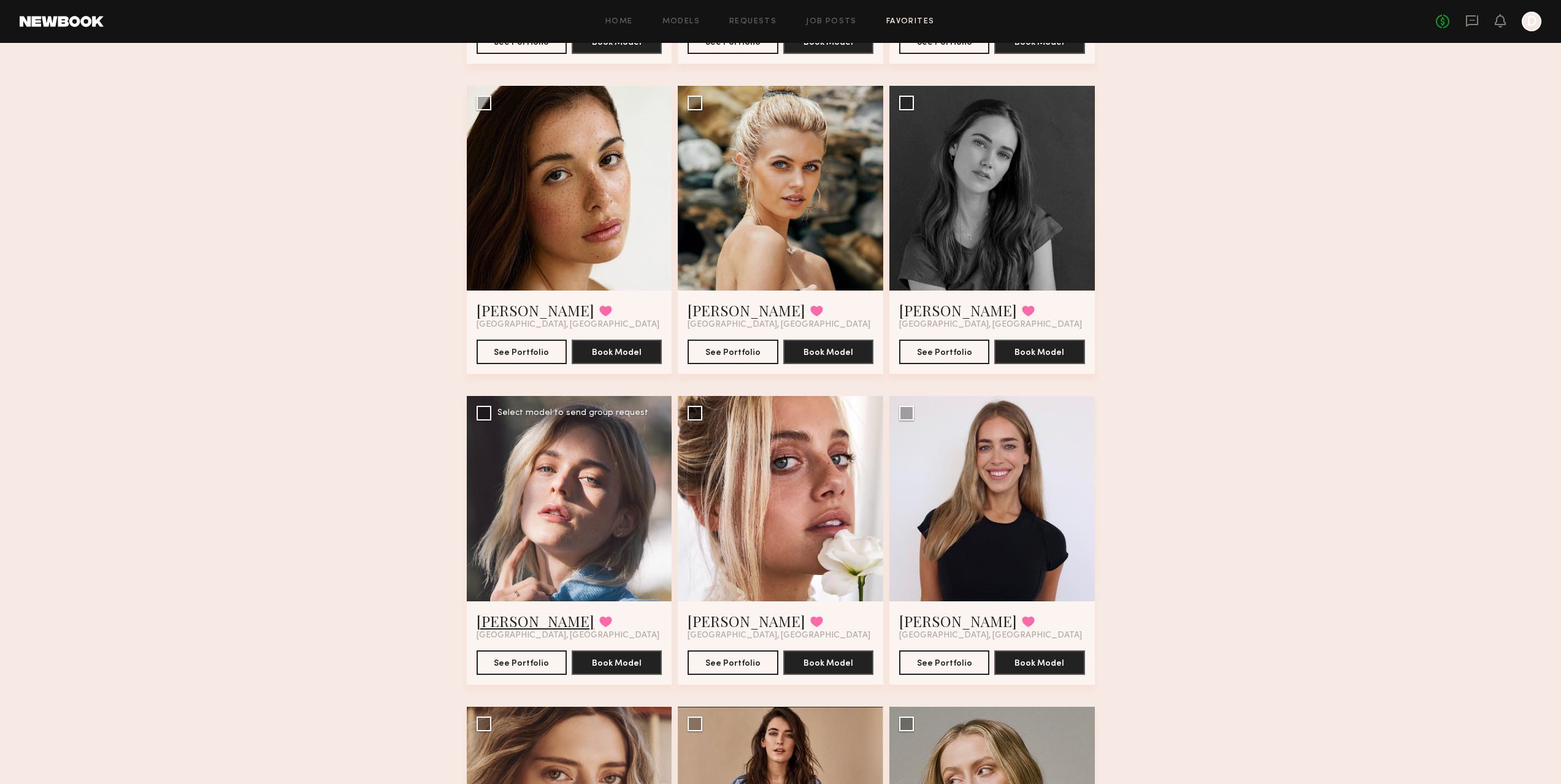
click at [507, 623] on link "[PERSON_NAME]" at bounding box center [535, 621] width 118 height 19
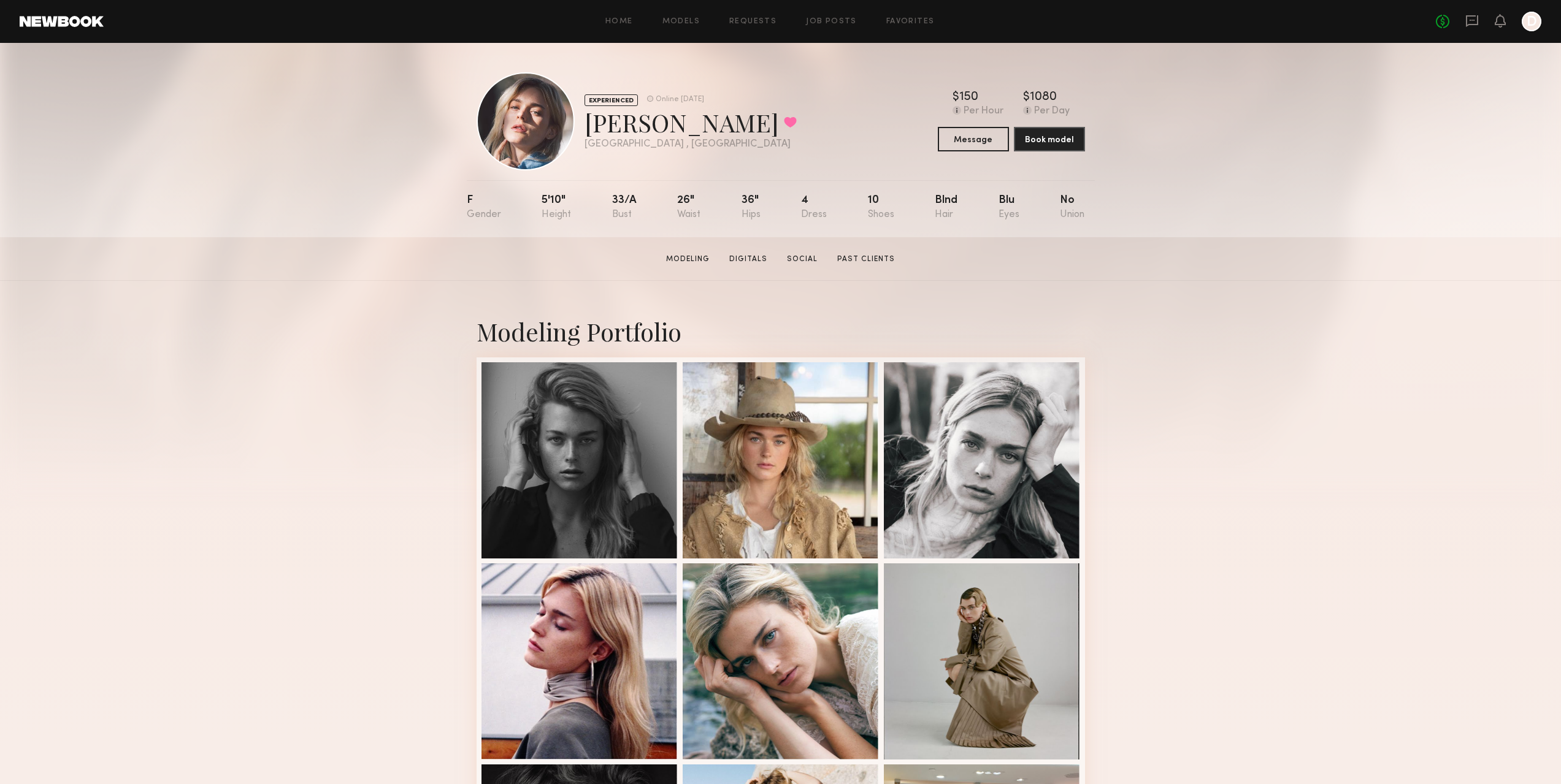
click at [334, 564] on div "Modeling Portfolio View More" at bounding box center [780, 758] width 1561 height 955
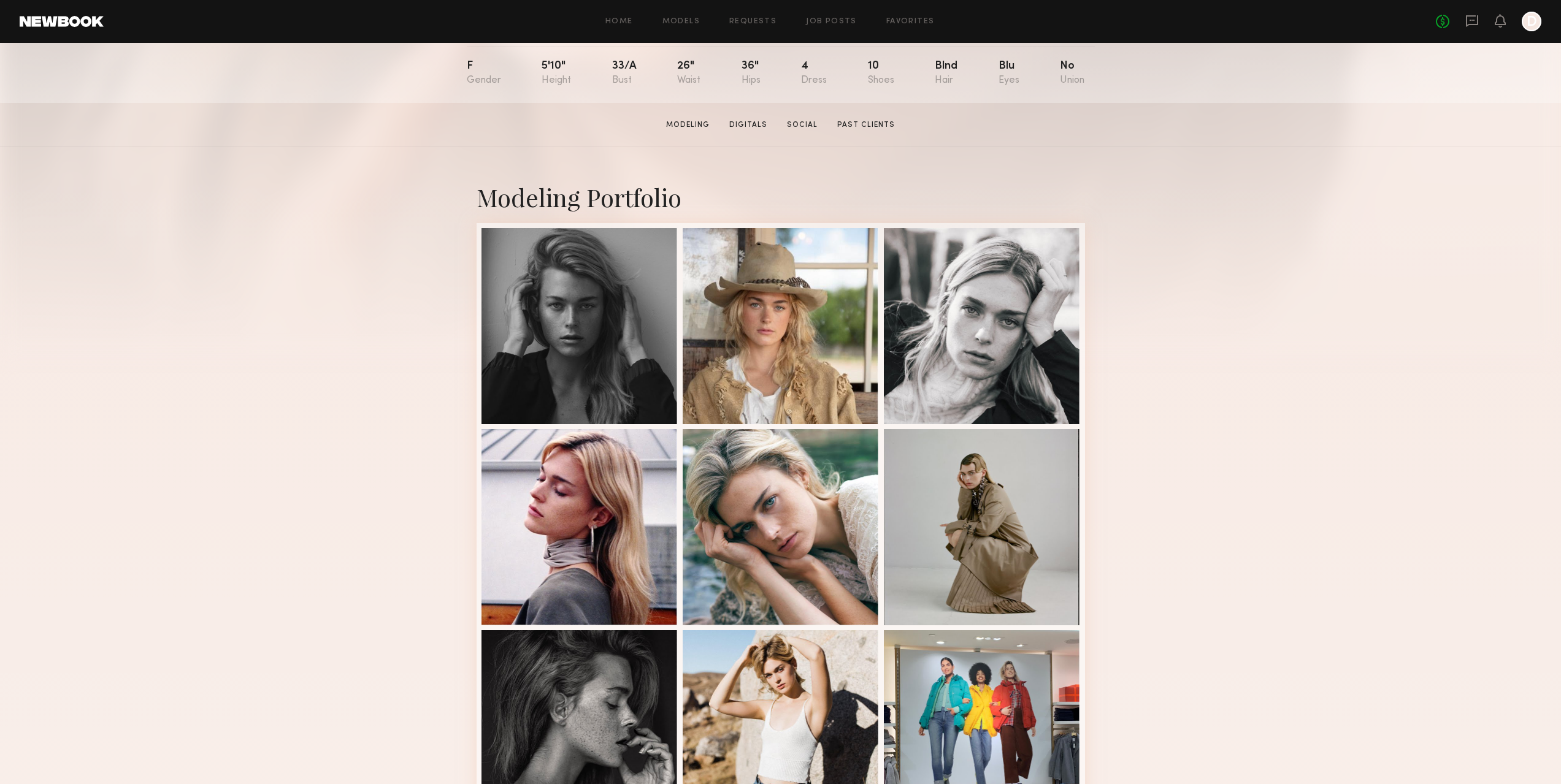
scroll to position [490, 0]
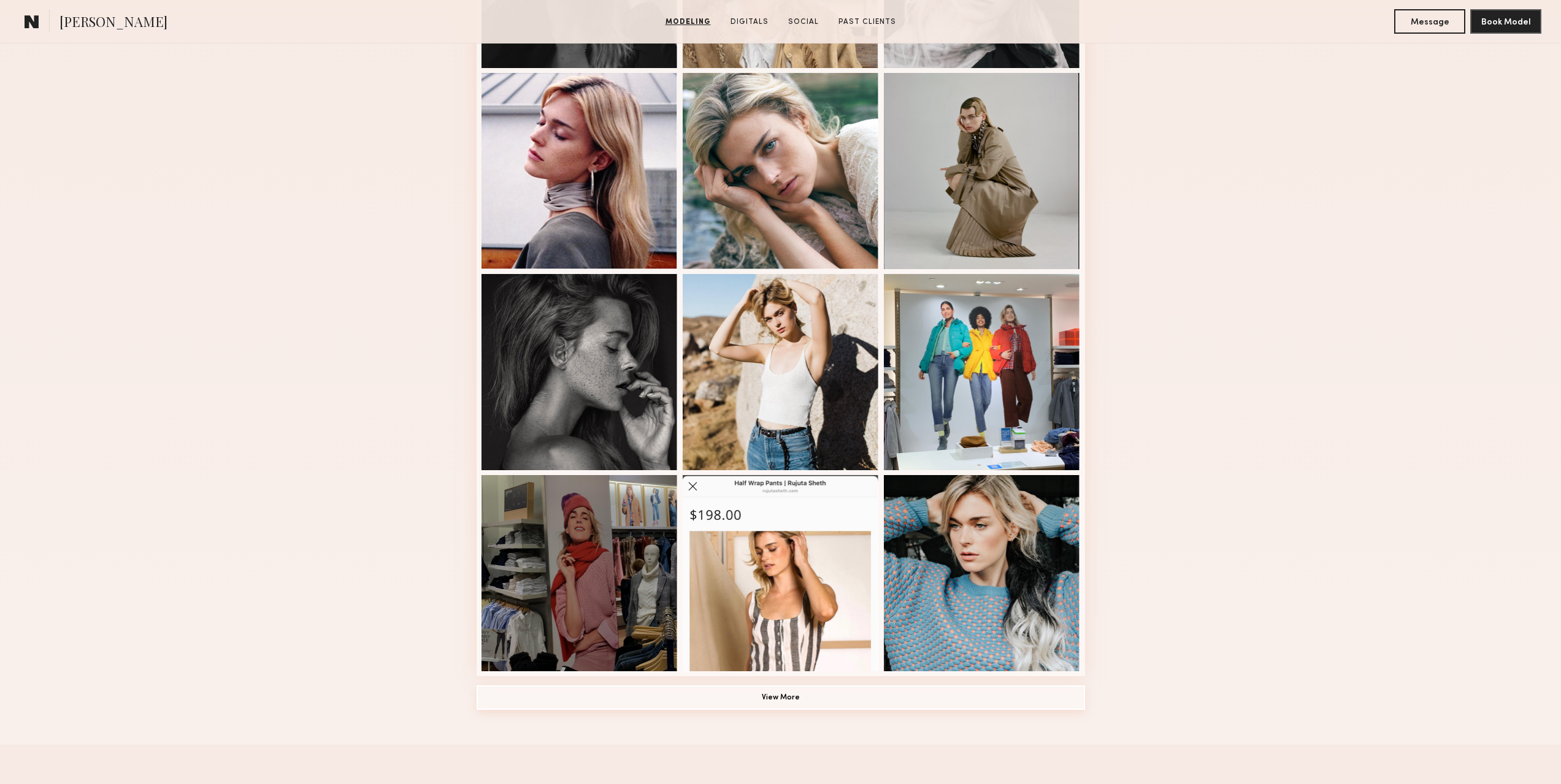
click at [761, 700] on button "View More" at bounding box center [780, 697] width 608 height 24
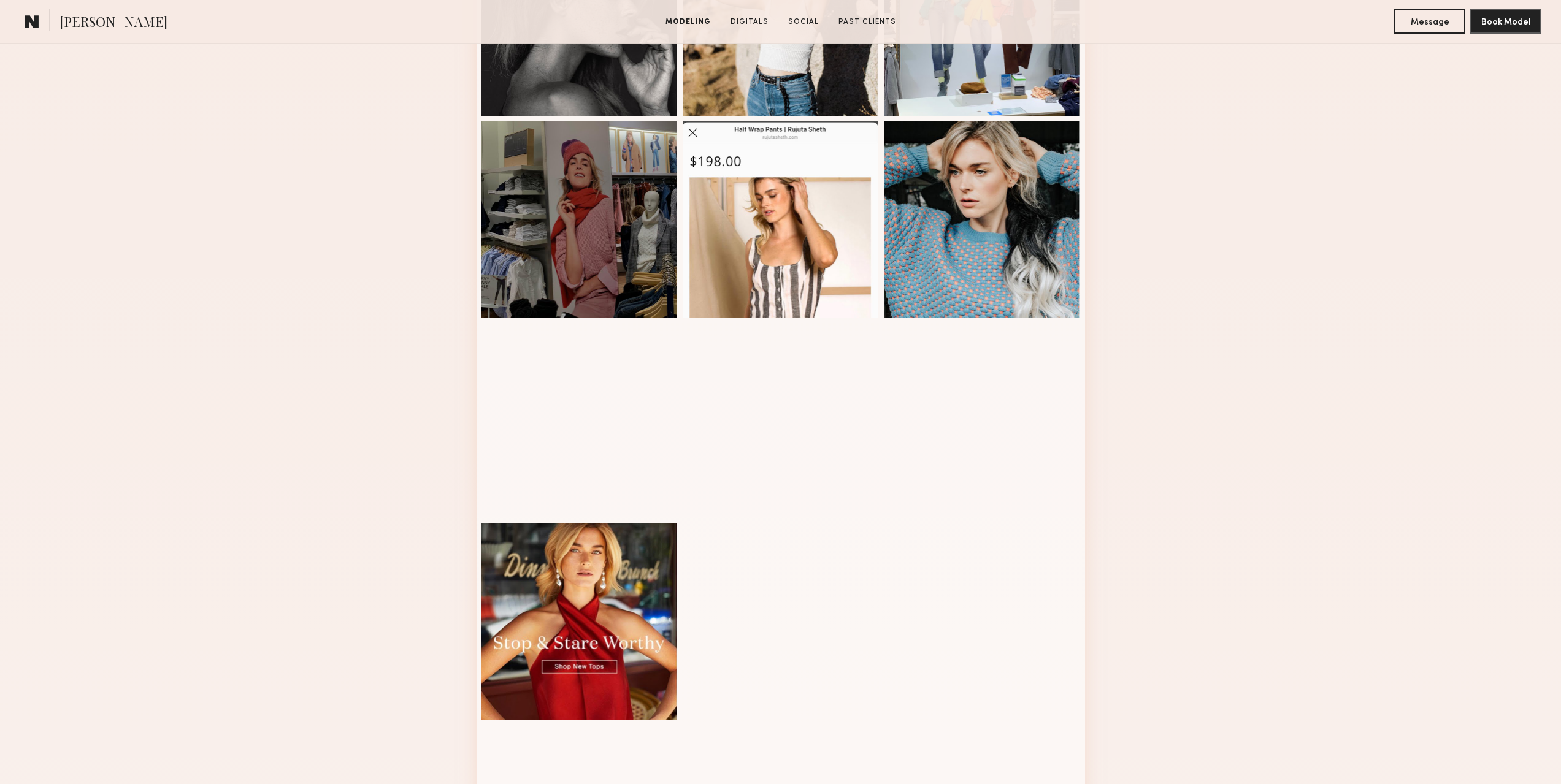
scroll to position [858, 0]
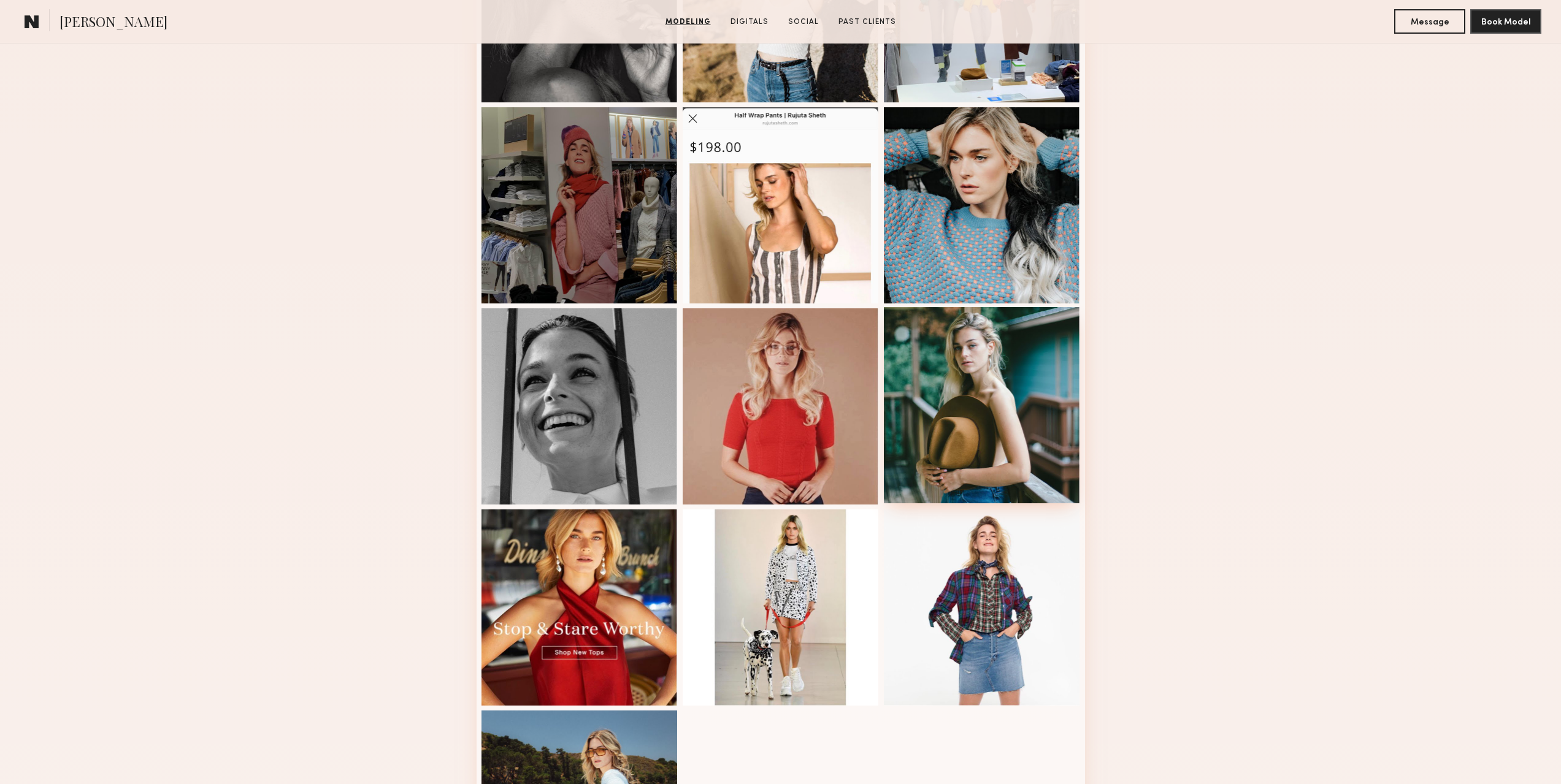
click at [969, 392] on div at bounding box center [981, 405] width 196 height 196
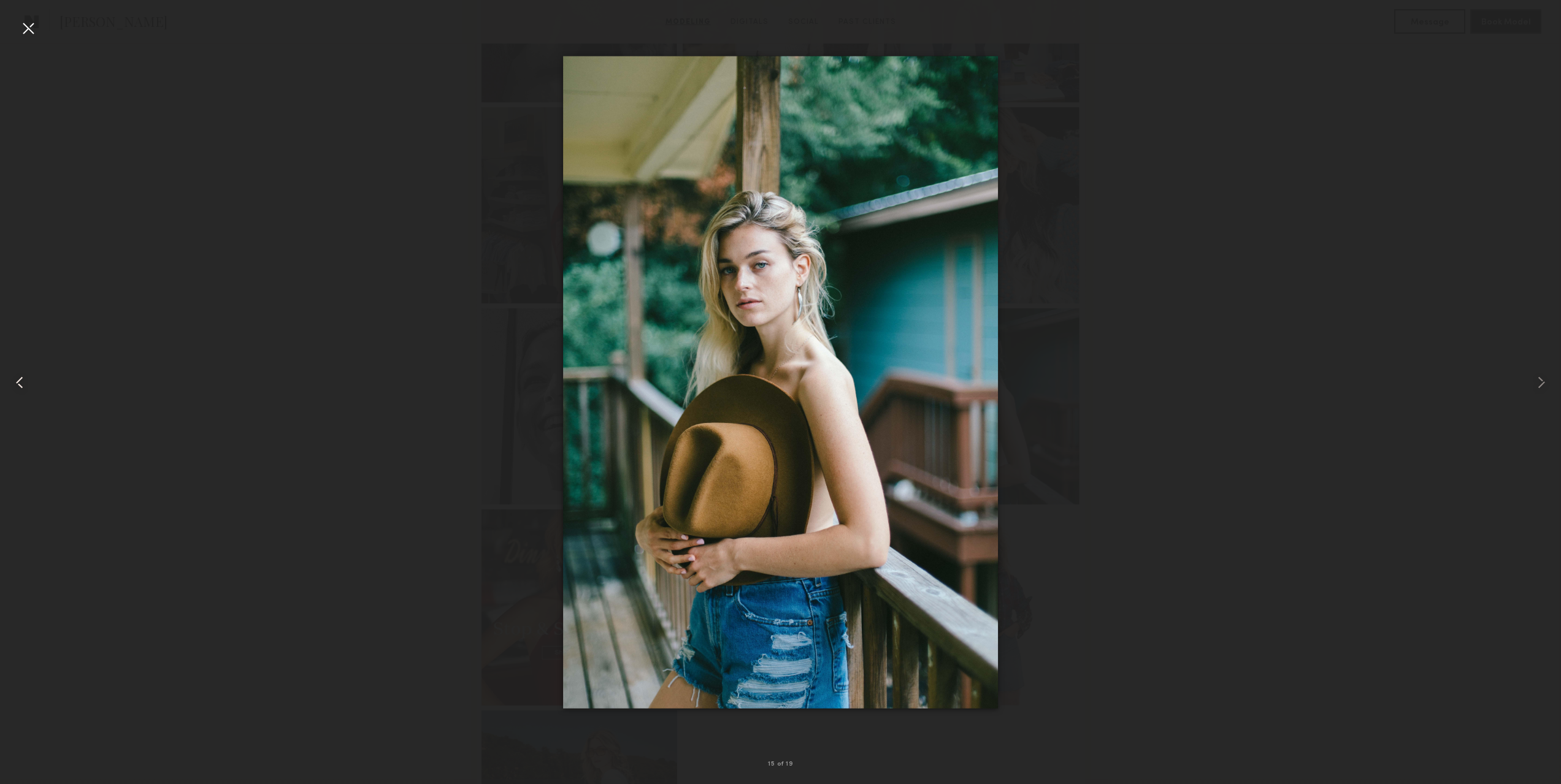
click at [14, 376] on common-icon at bounding box center [19, 382] width 19 height 19
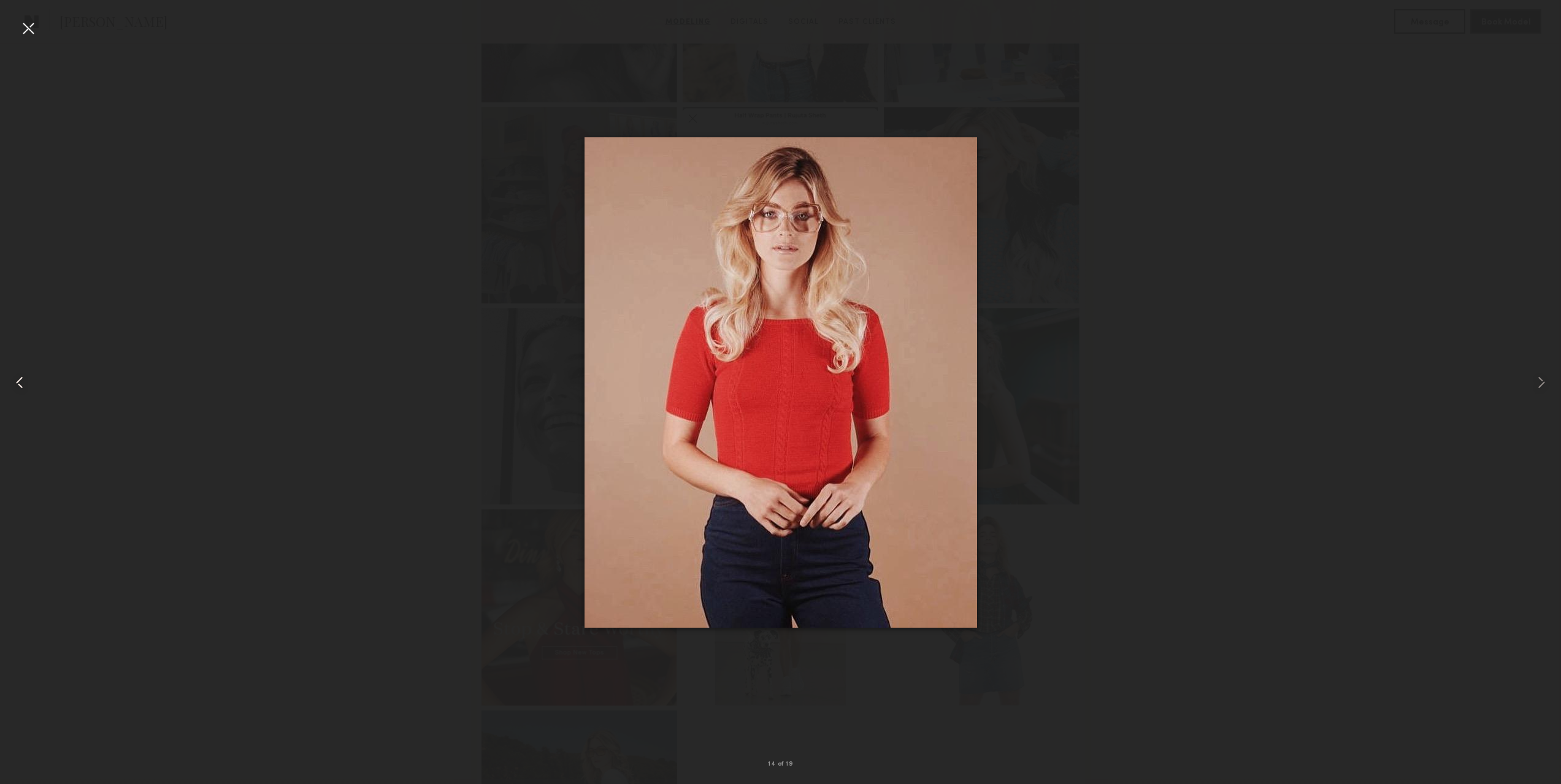
click at [16, 377] on common-icon at bounding box center [19, 382] width 19 height 19
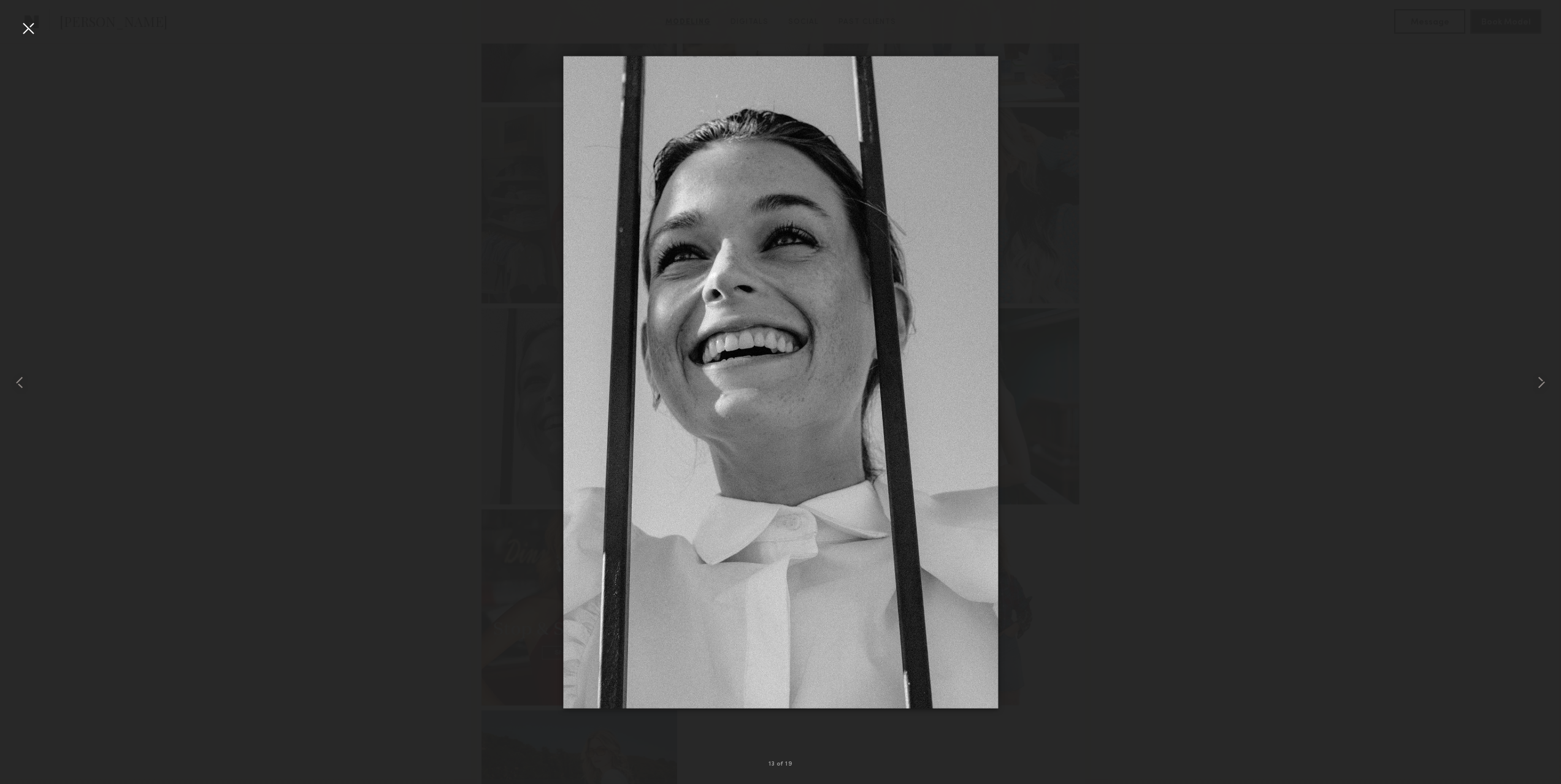
click at [35, 24] on div at bounding box center [28, 28] width 19 height 19
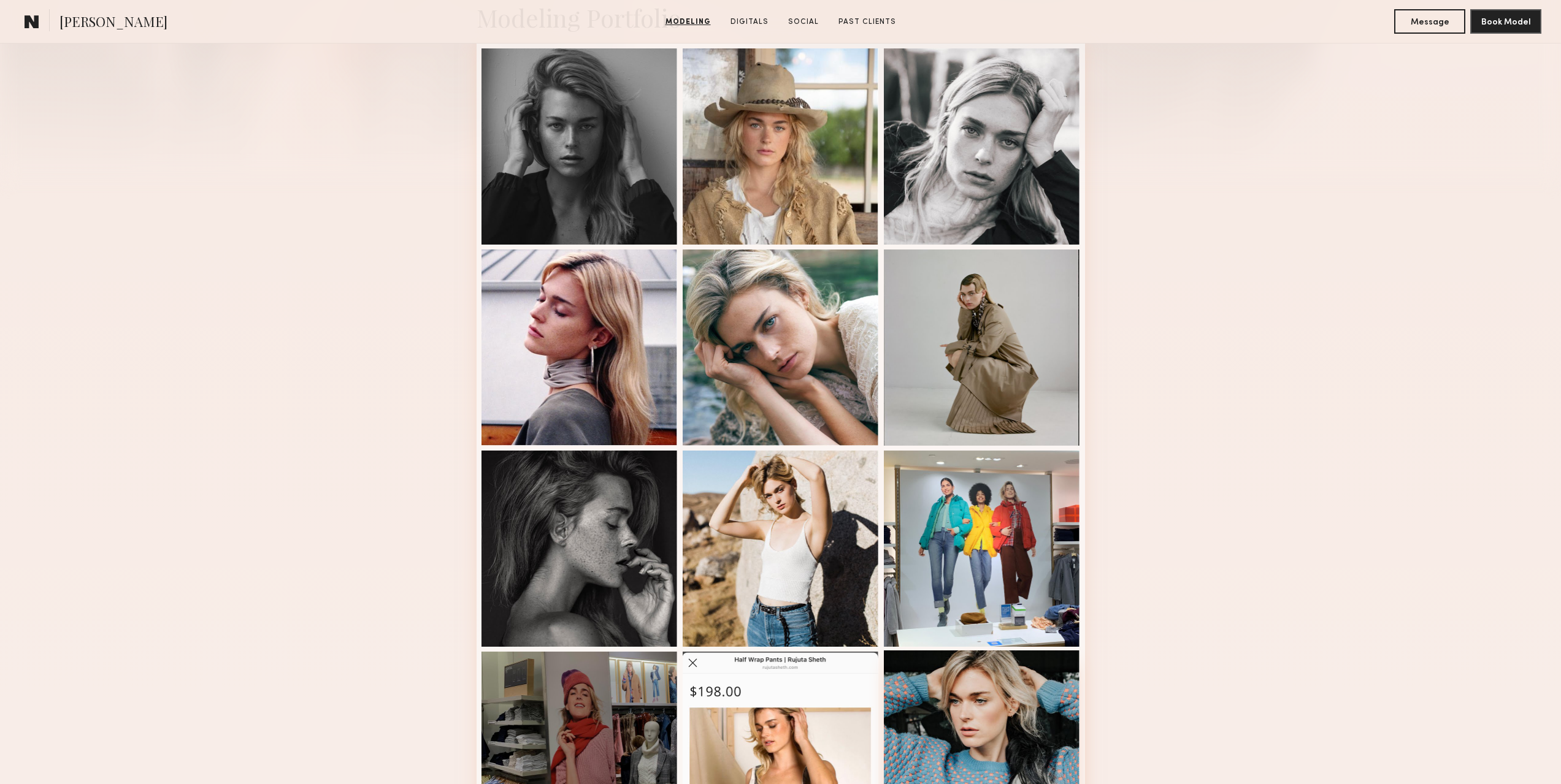
scroll to position [246, 0]
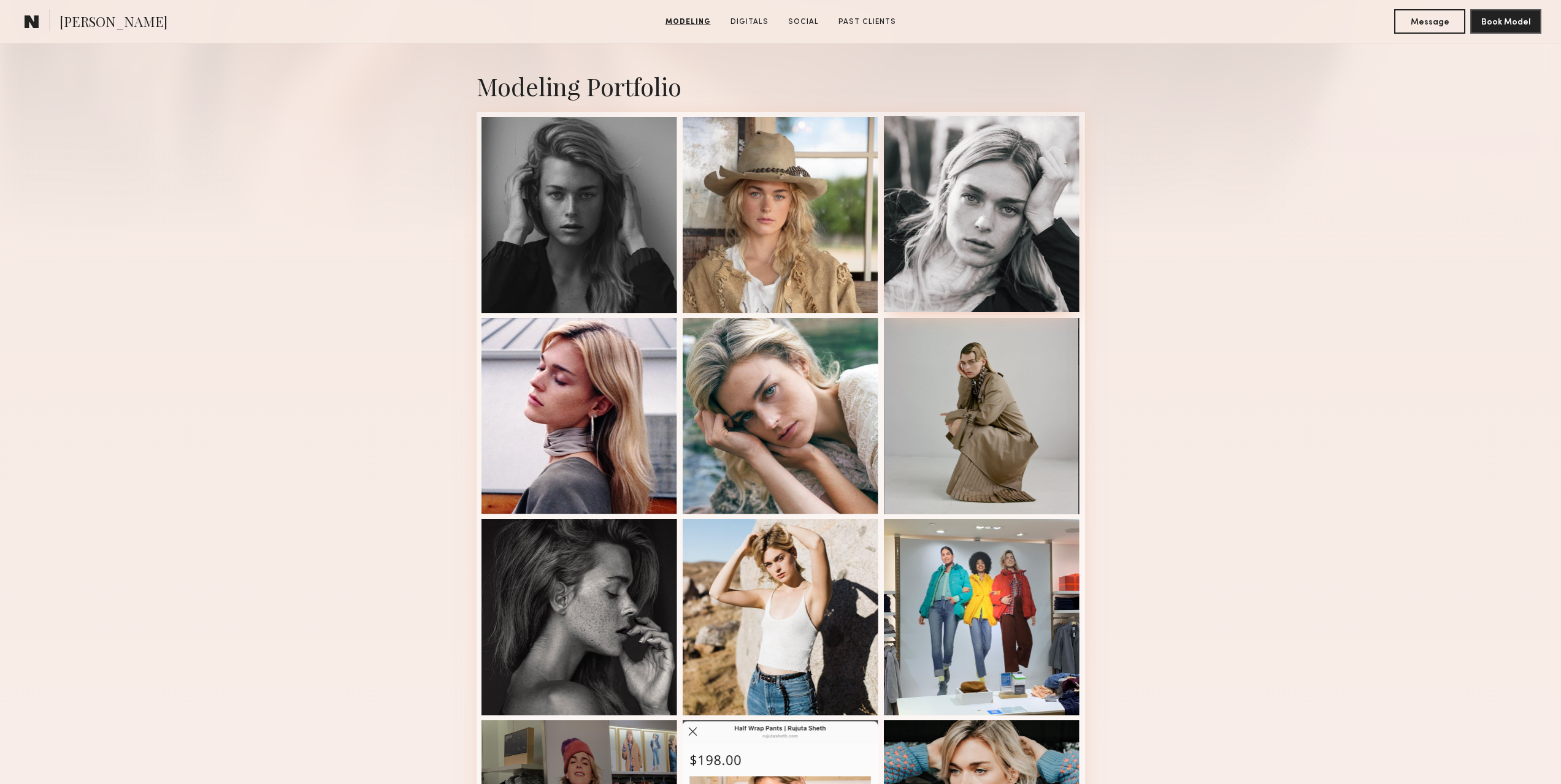
click at [1047, 232] on div at bounding box center [981, 214] width 196 height 196
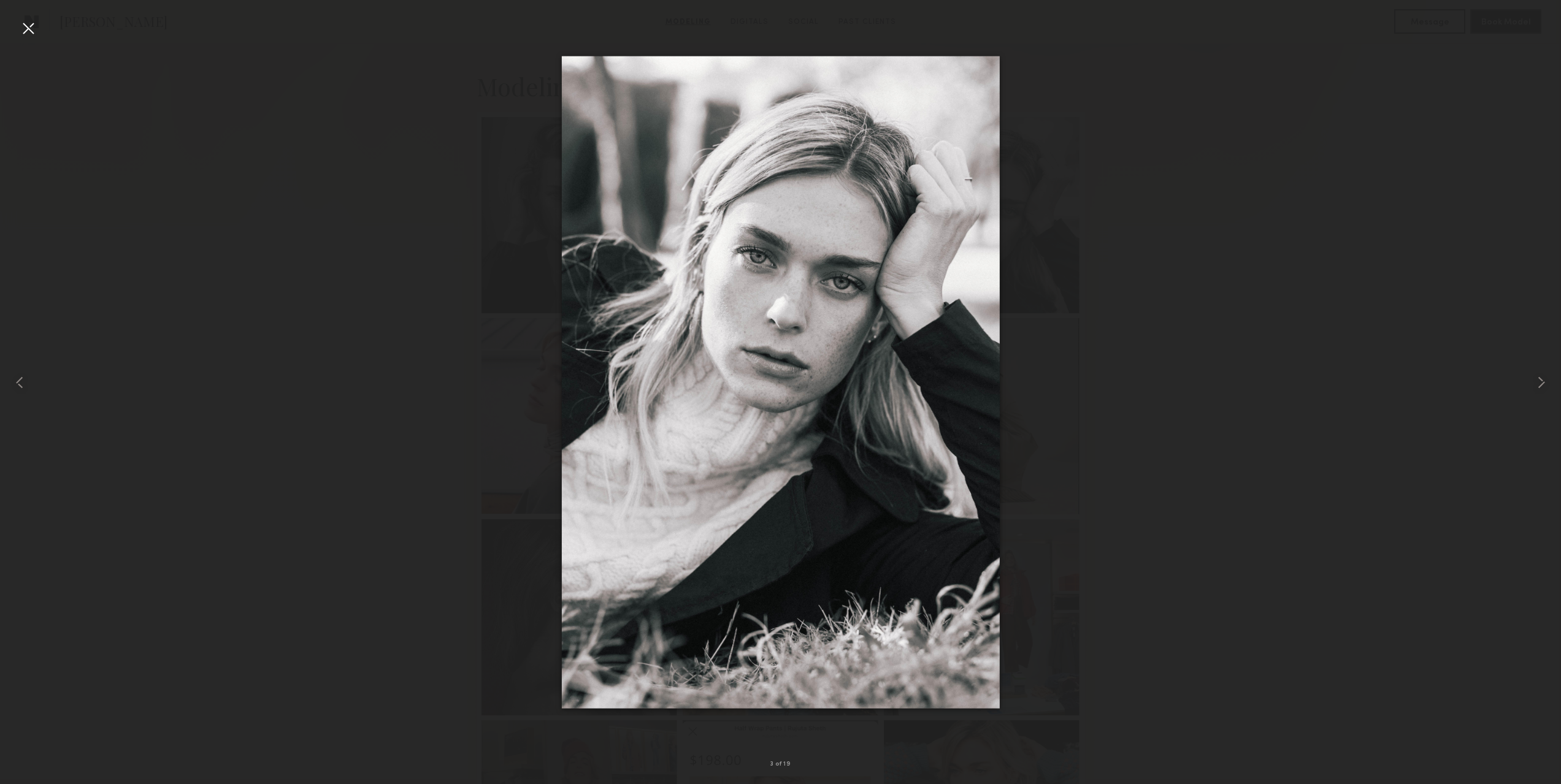
click at [1169, 433] on div at bounding box center [780, 382] width 1561 height 725
click at [29, 32] on div at bounding box center [28, 28] width 19 height 19
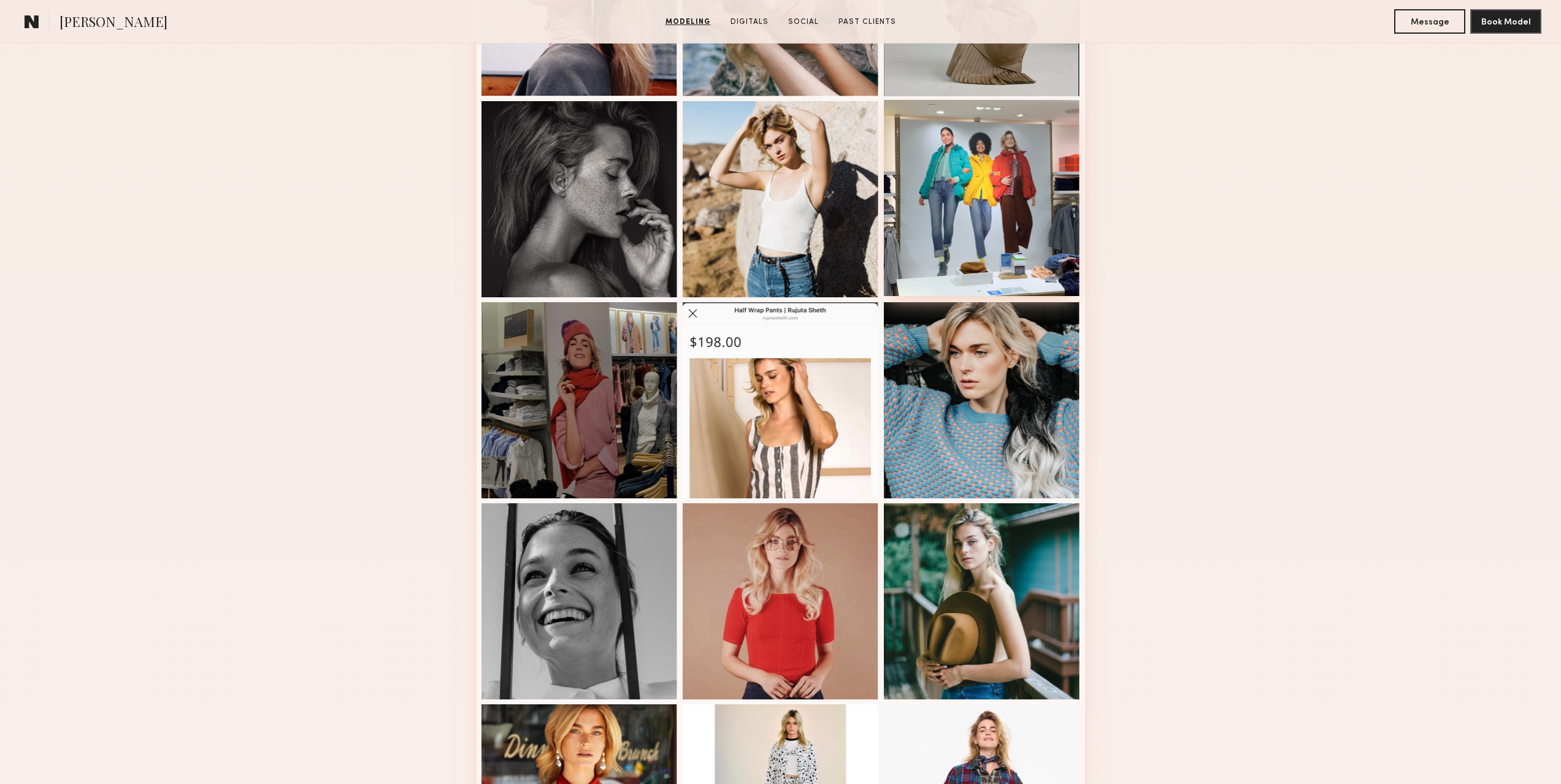
scroll to position [675, 0]
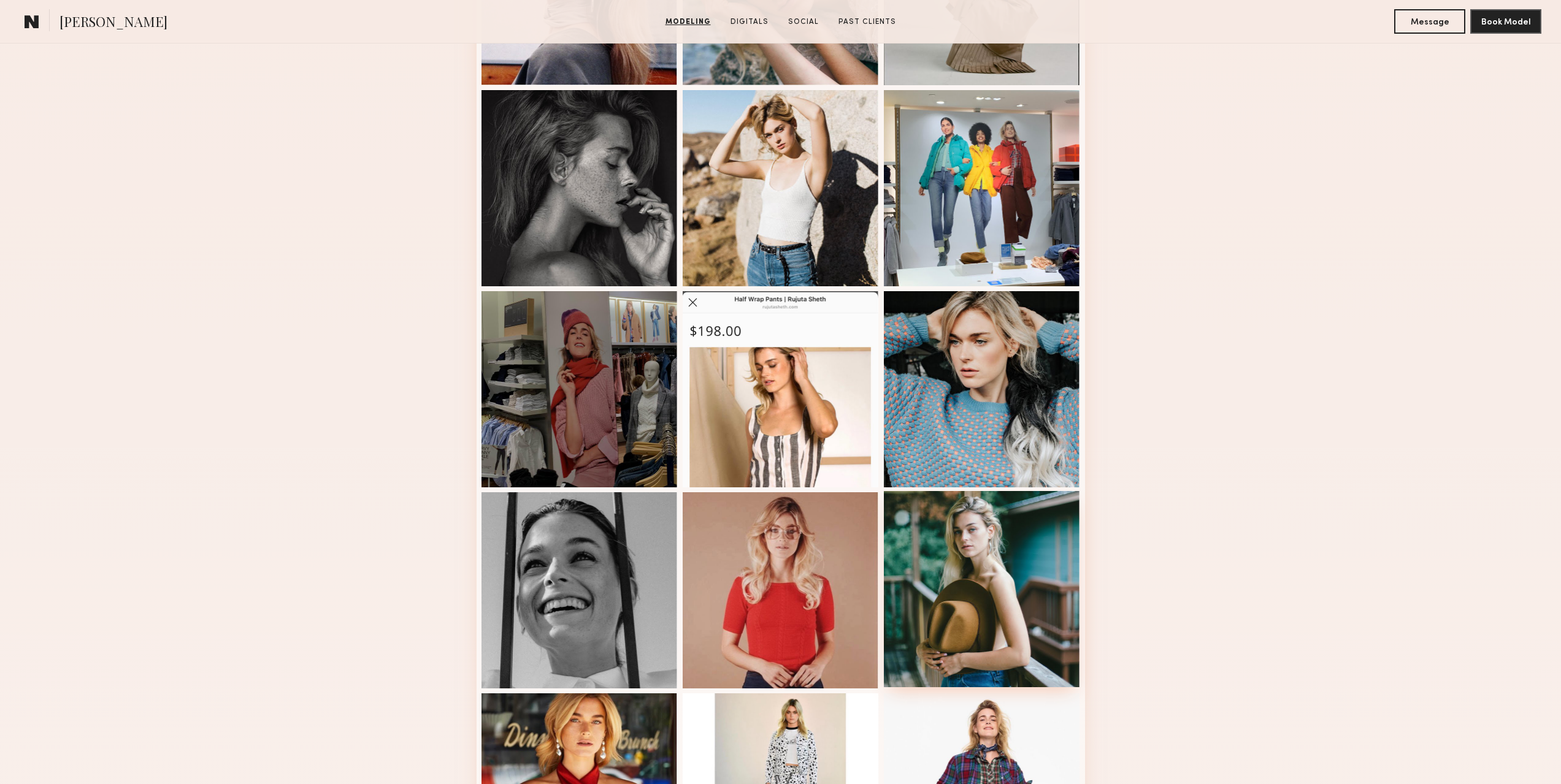
click at [1010, 576] on div at bounding box center [981, 589] width 196 height 196
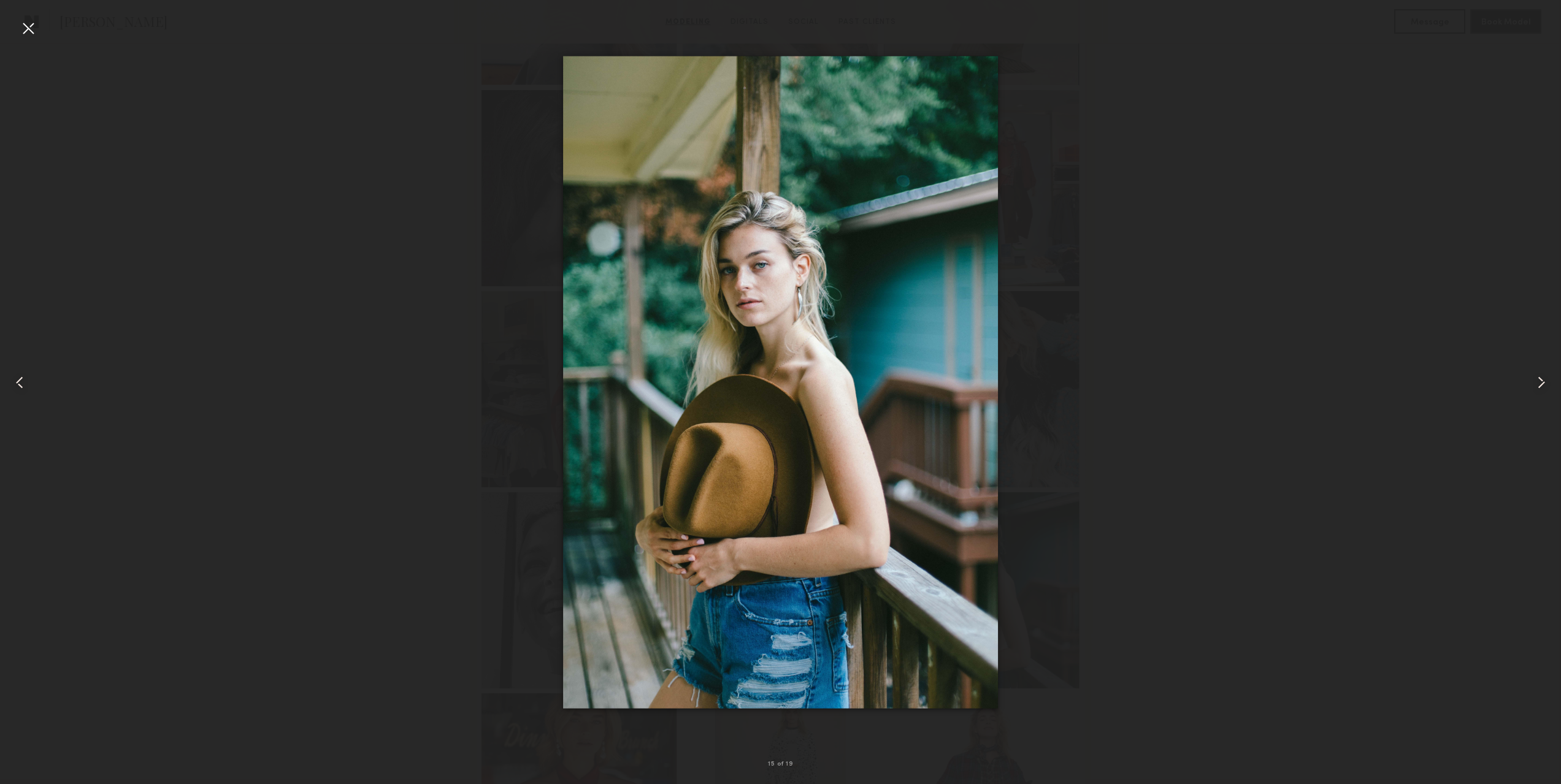
click at [1293, 103] on div at bounding box center [780, 382] width 1561 height 725
drag, startPoint x: 3, startPoint y: 15, endPoint x: 29, endPoint y: 30, distance: 30.0
click at [8, 17] on nb-gallery-light "15 of 19" at bounding box center [780, 392] width 1561 height 784
click at [29, 30] on div at bounding box center [28, 28] width 19 height 19
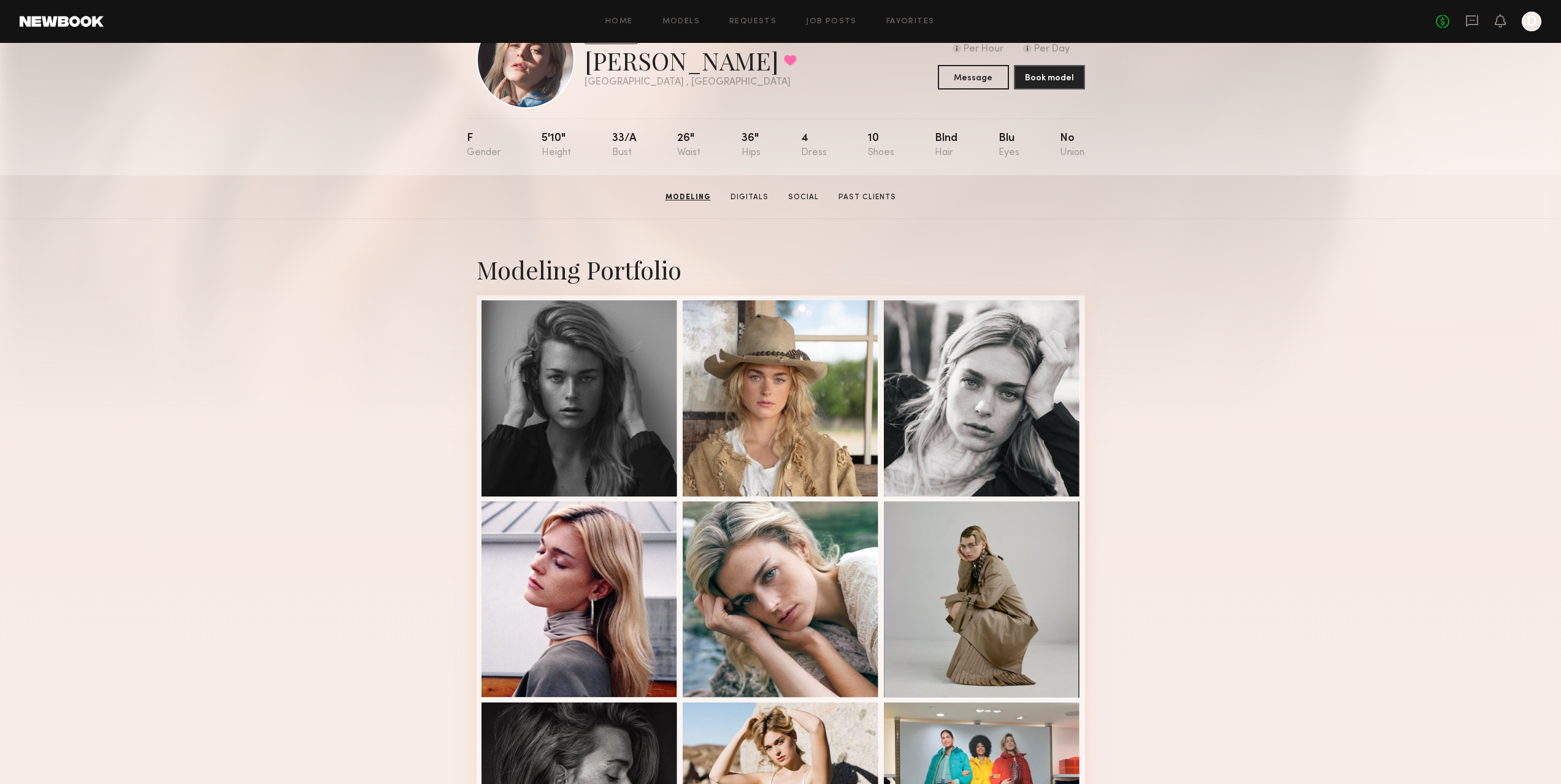
scroll to position [0, 0]
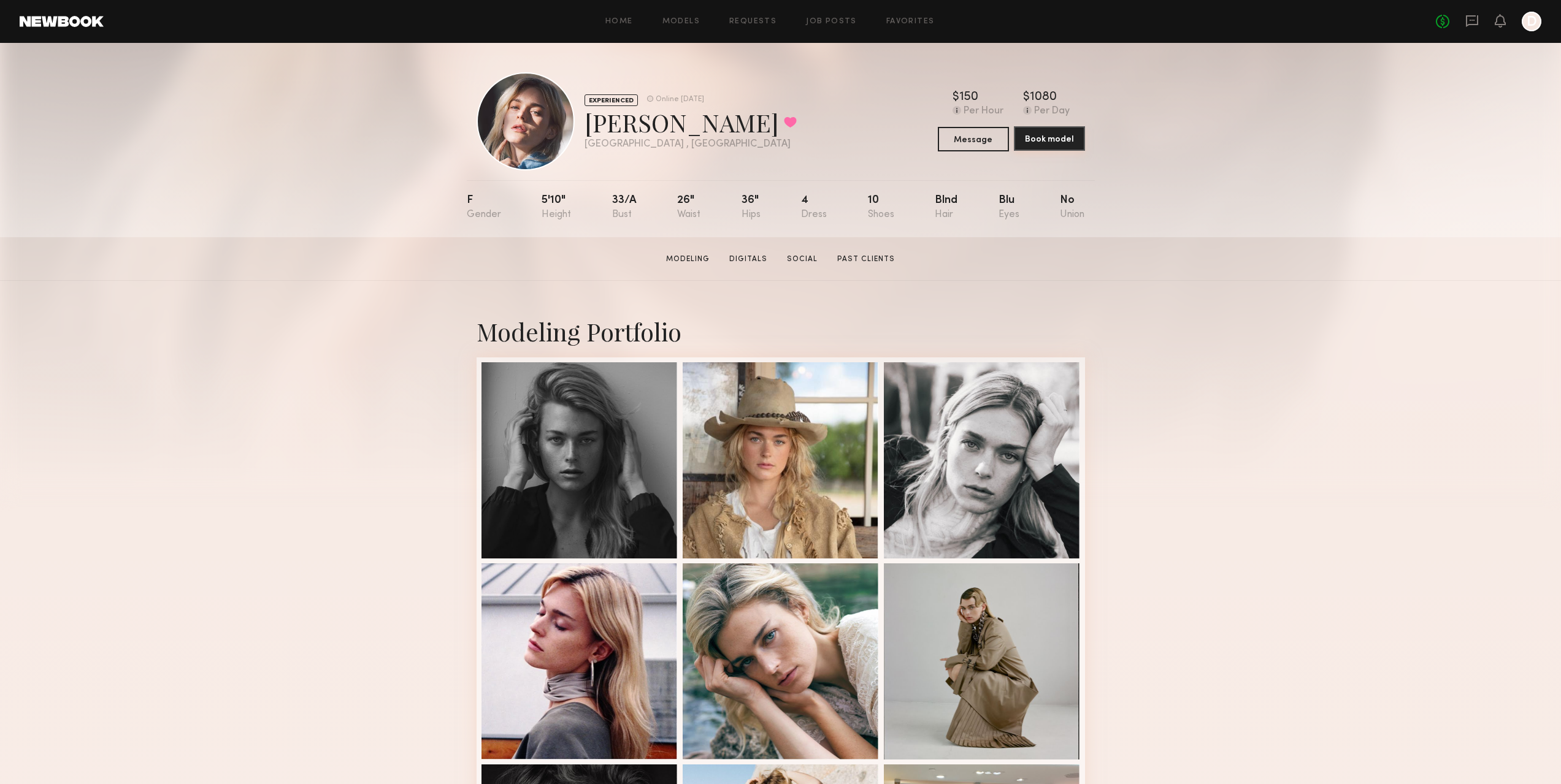
click at [1035, 141] on button "Book model" at bounding box center [1049, 138] width 72 height 24
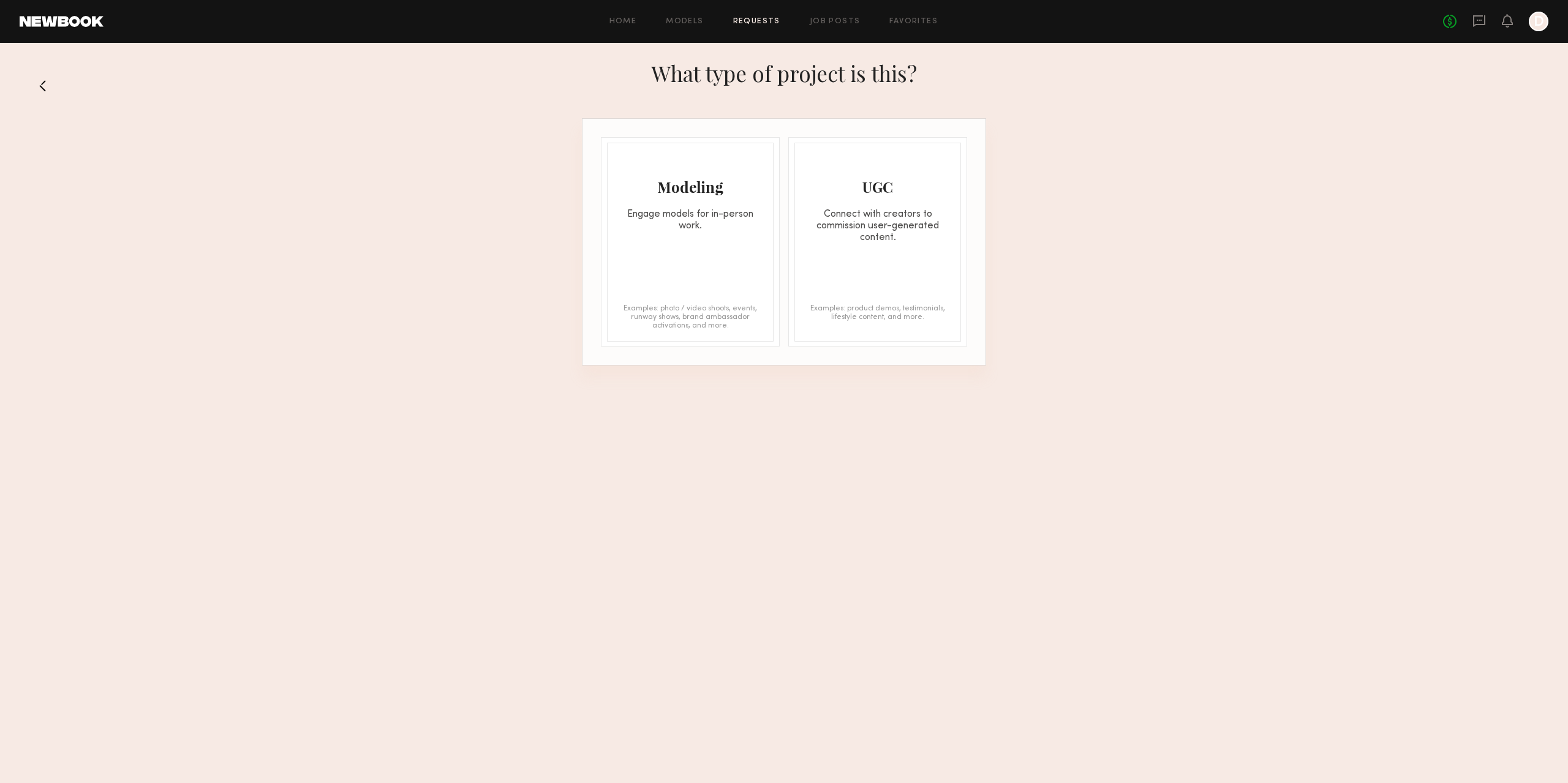
click at [722, 220] on div "Engage models for in-person work." at bounding box center [690, 221] width 166 height 24
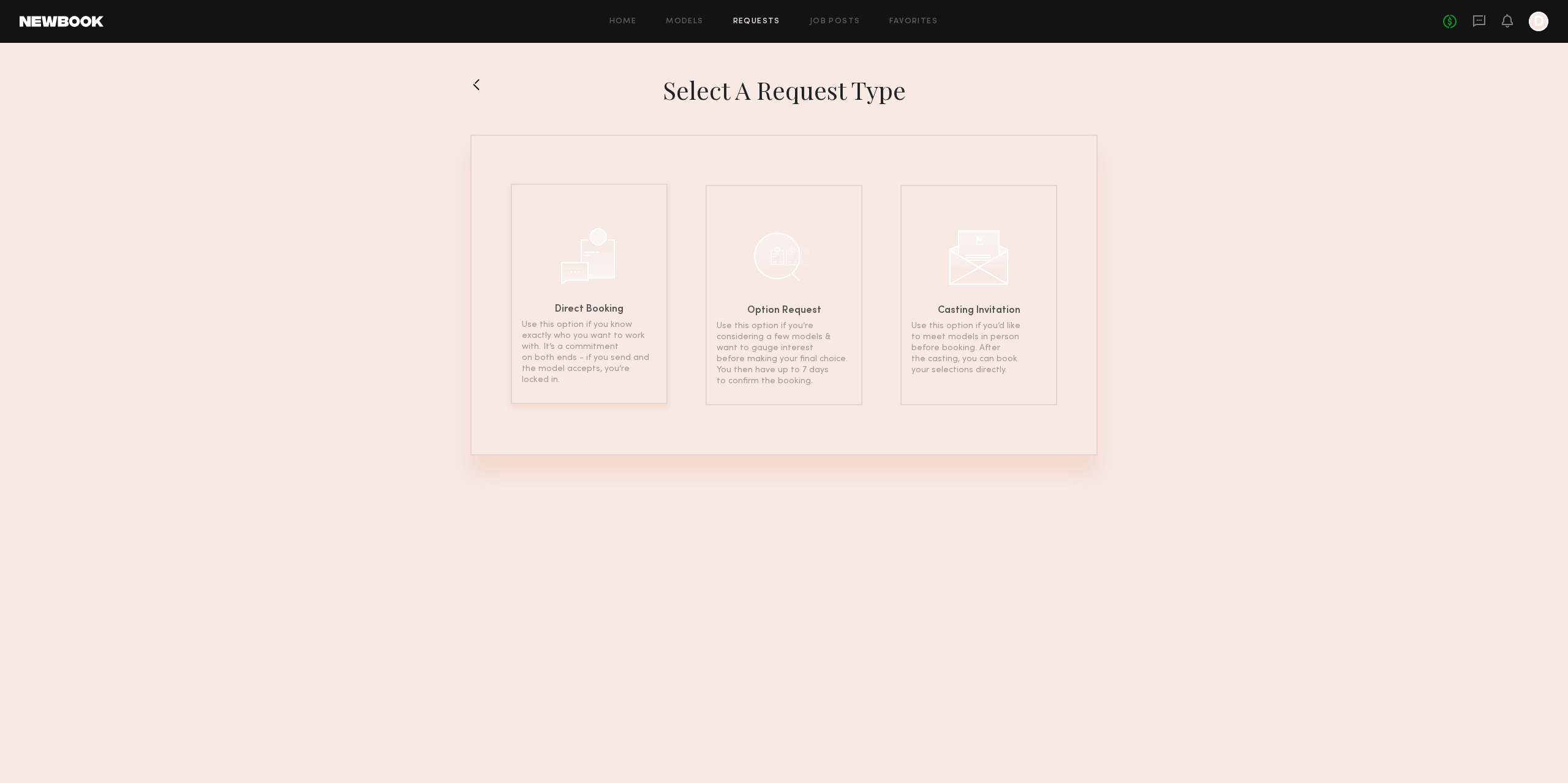
click at [602, 330] on p "Use this option if you know exactly who you want to work with. It’s a commitmen…" at bounding box center [589, 352] width 134 height 66
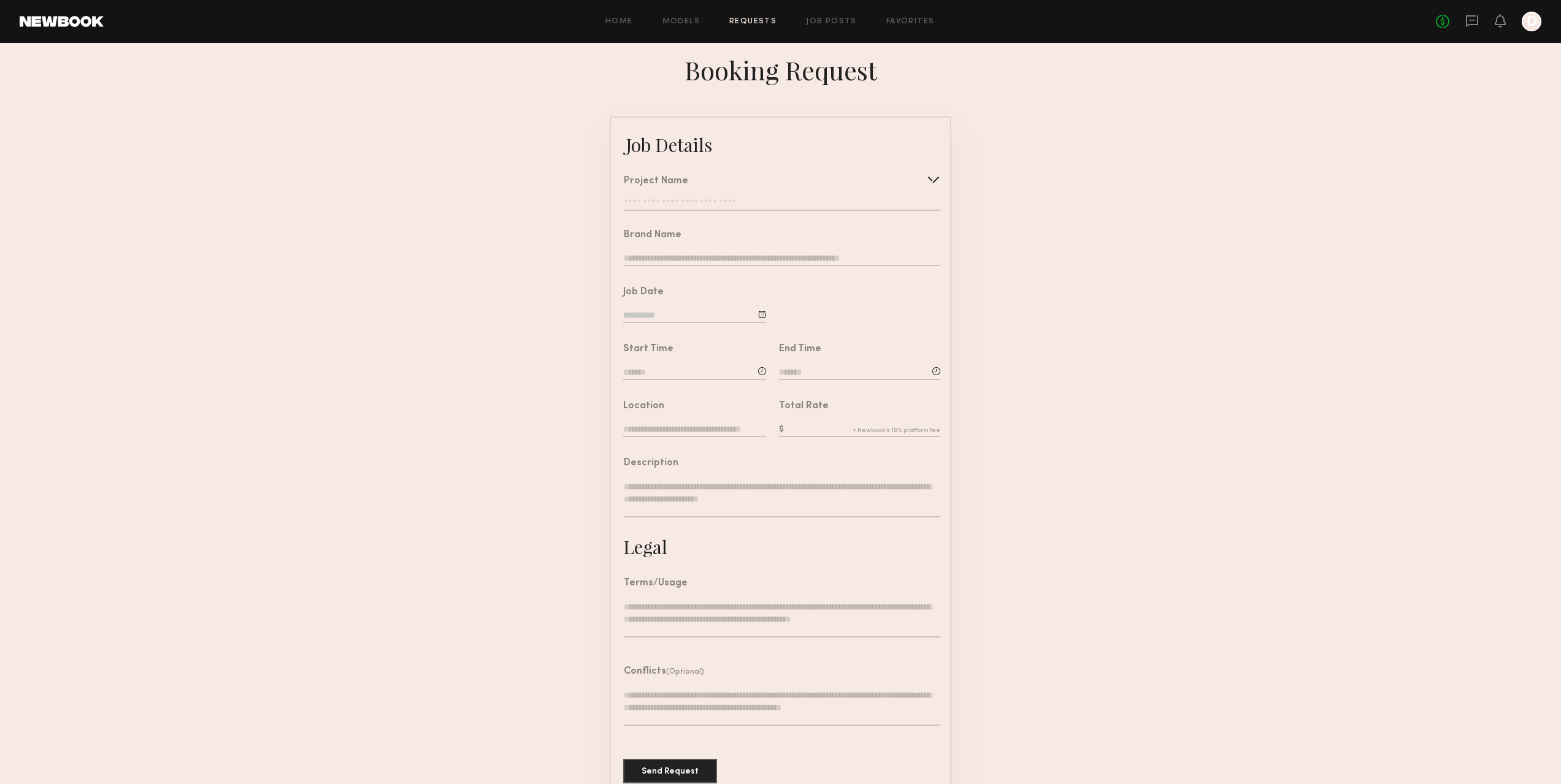
click at [917, 198] on div "Project Name Create Use recent modeling project Best Regards Spring 26 Lookbook…" at bounding box center [782, 193] width 316 height 34
click at [927, 183] on div at bounding box center [933, 179] width 19 height 19
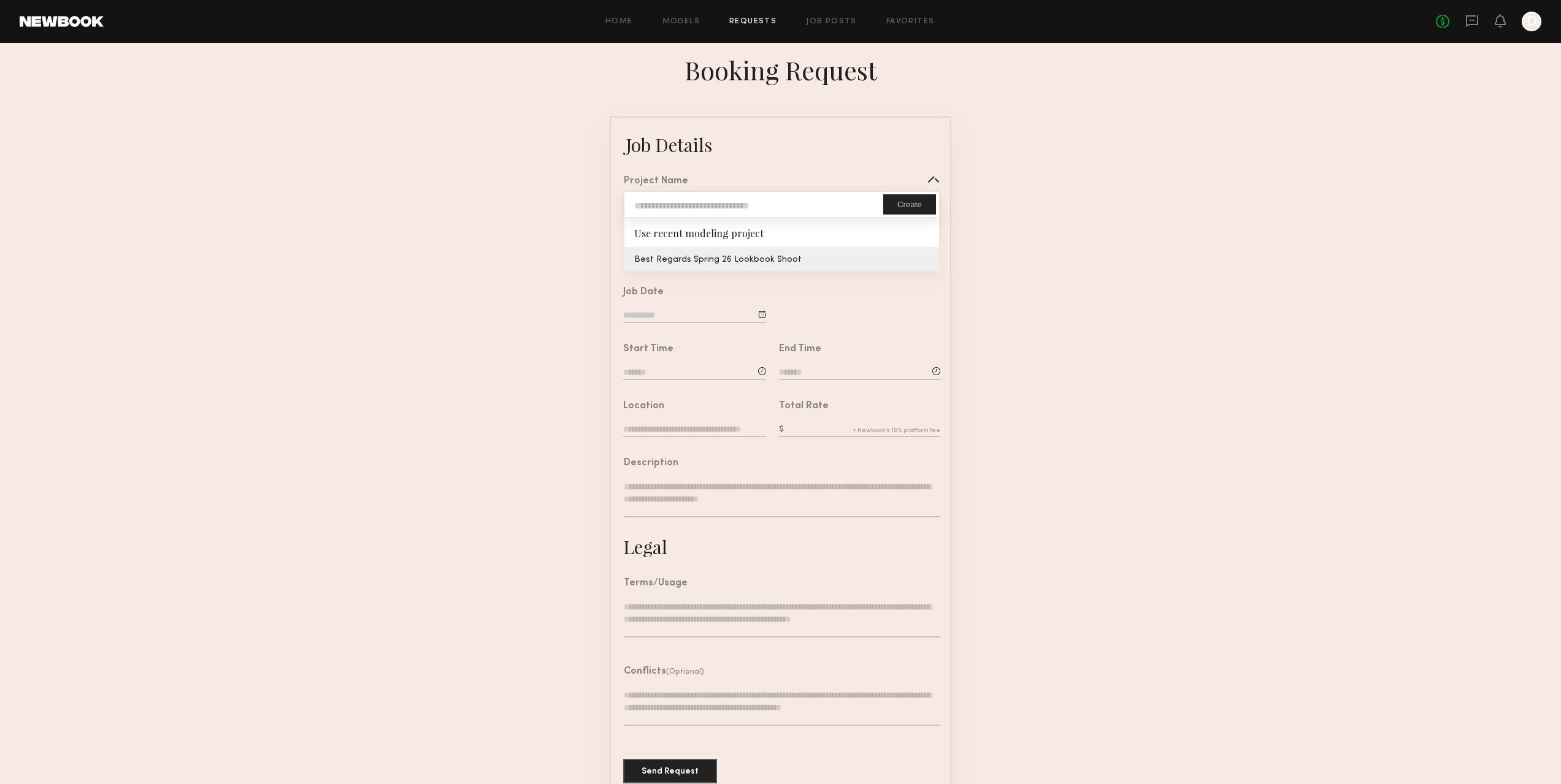
type input "**********"
type textarea "**********"
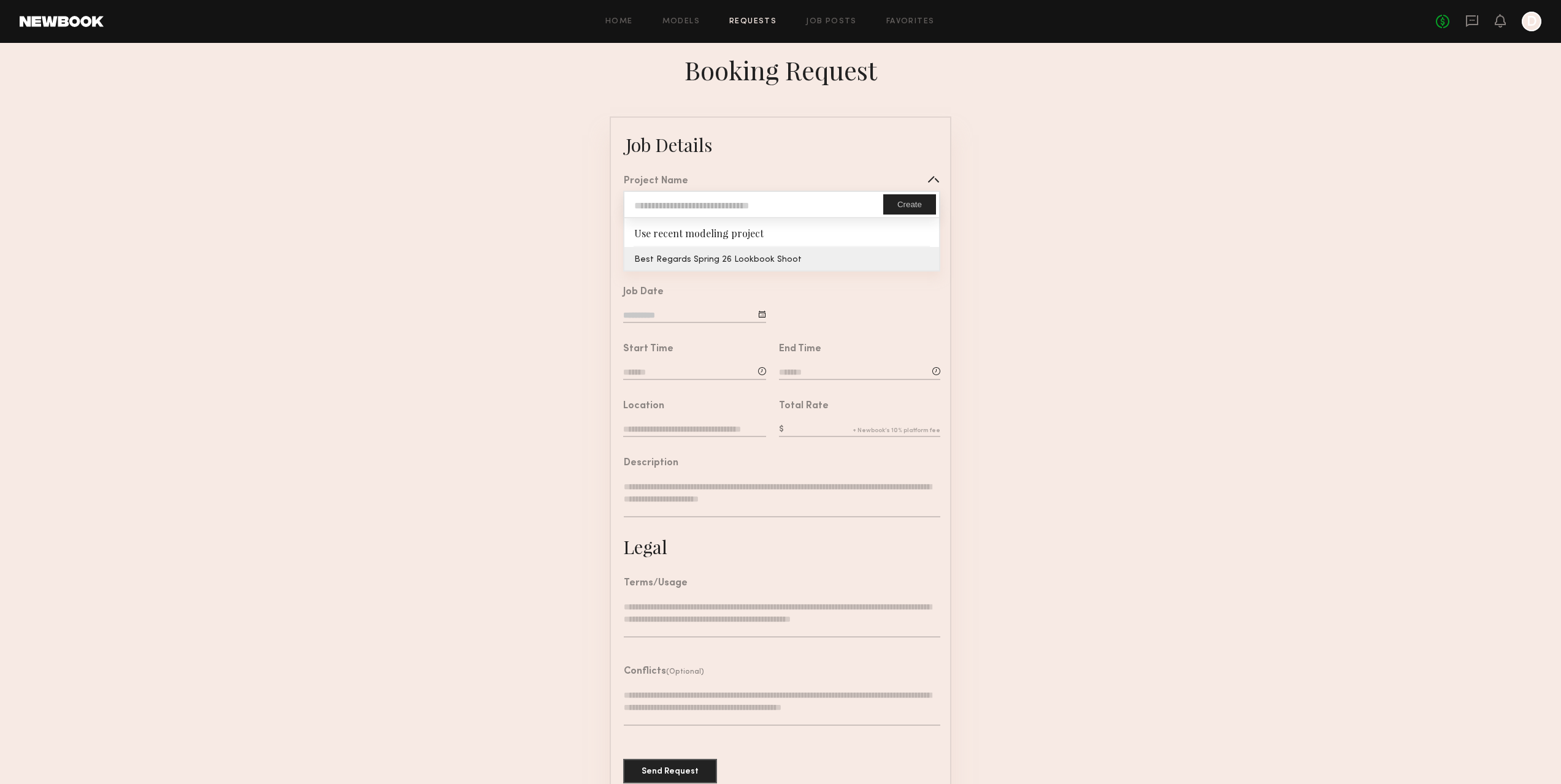
type textarea "**********"
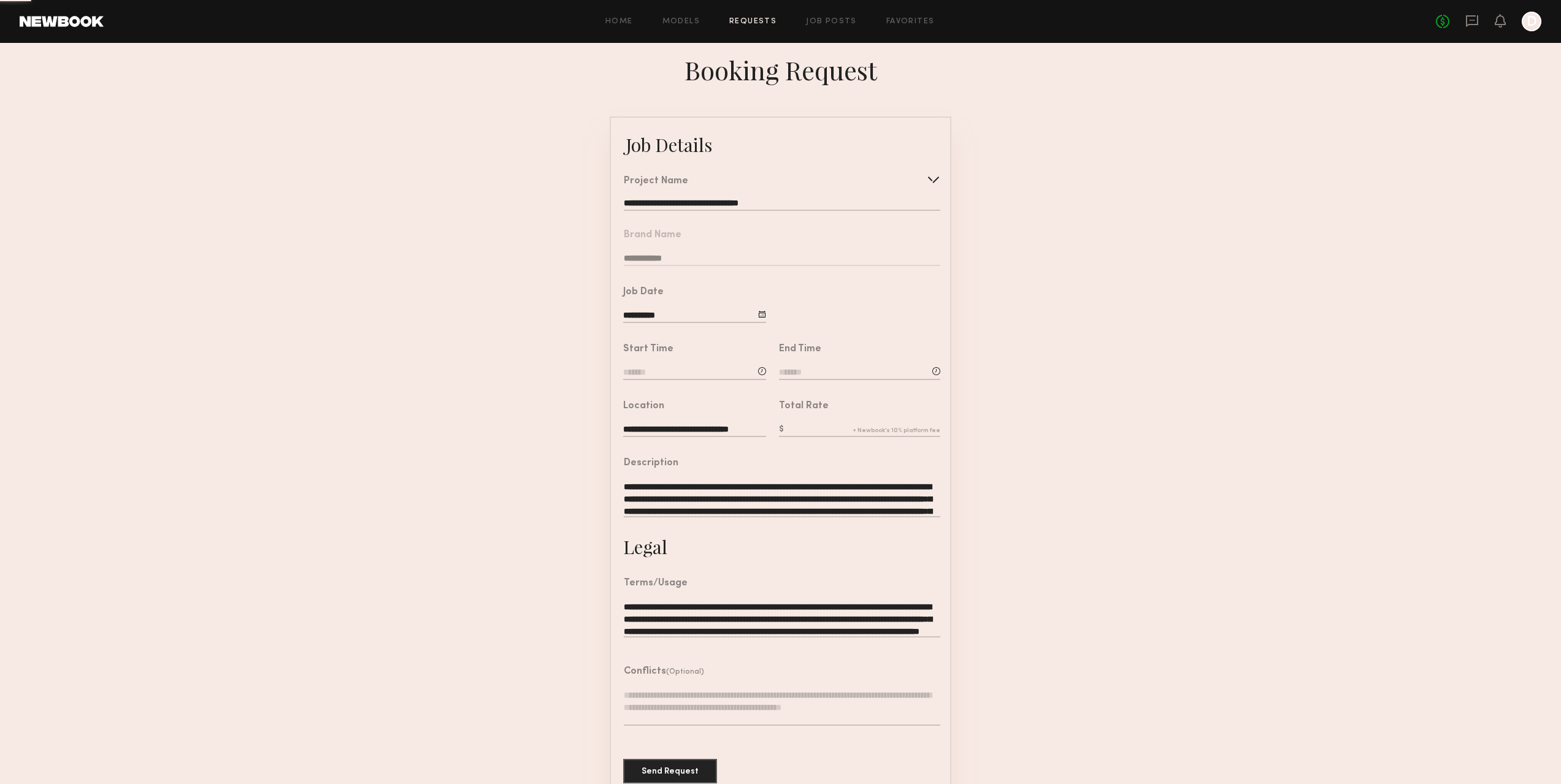
click at [777, 262] on common-border "**********" at bounding box center [780, 458] width 342 height 683
click at [685, 380] on input at bounding box center [695, 373] width 143 height 13
click at [666, 436] on input "text" at bounding box center [658, 425] width 45 height 22
type input "*"
click at [716, 436] on input "text" at bounding box center [717, 425] width 45 height 22
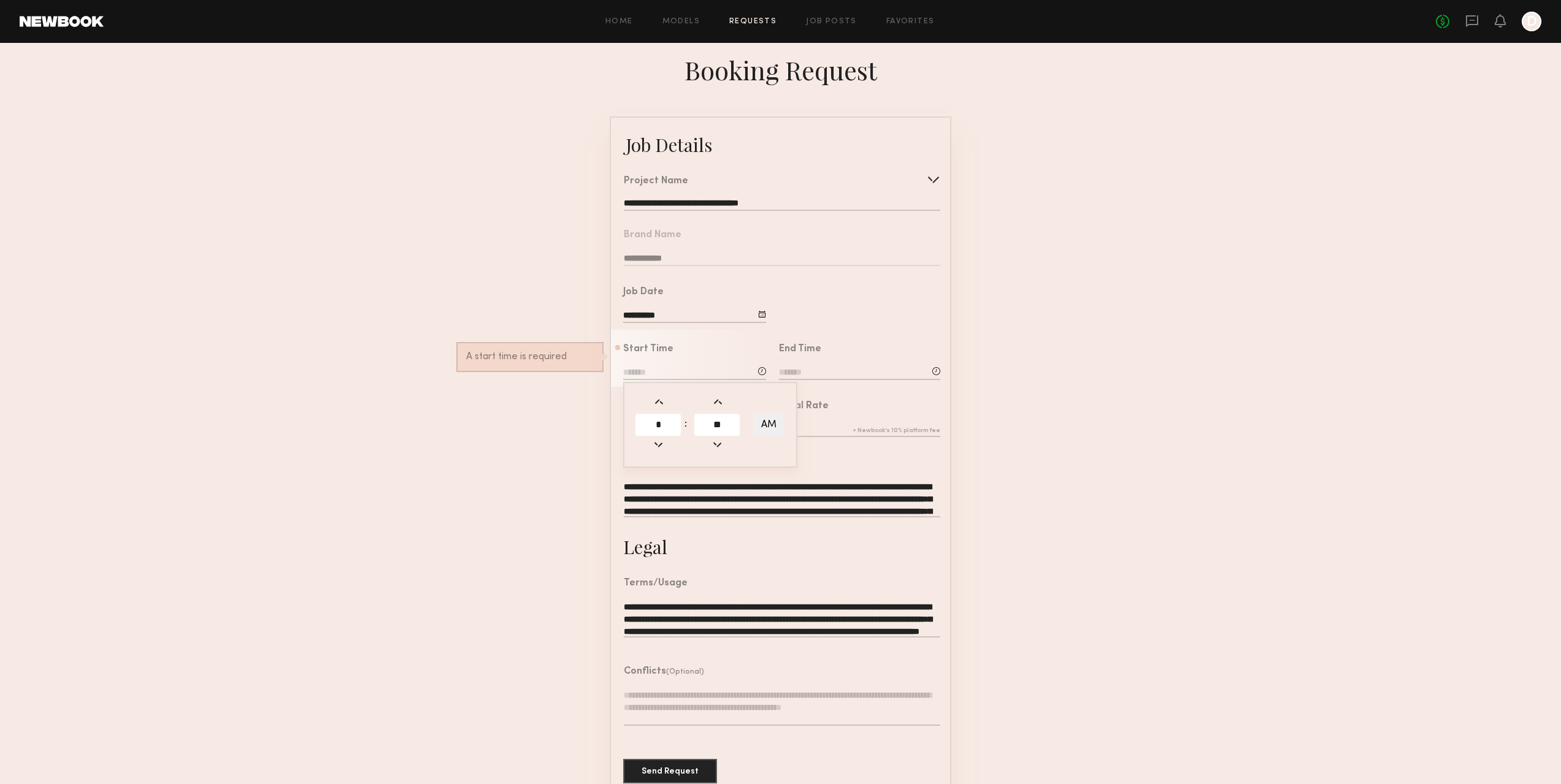
type input "**"
type input "*******"
type input "**"
click at [820, 380] on input at bounding box center [860, 373] width 162 height 13
click at [813, 436] on input "text" at bounding box center [814, 425] width 45 height 22
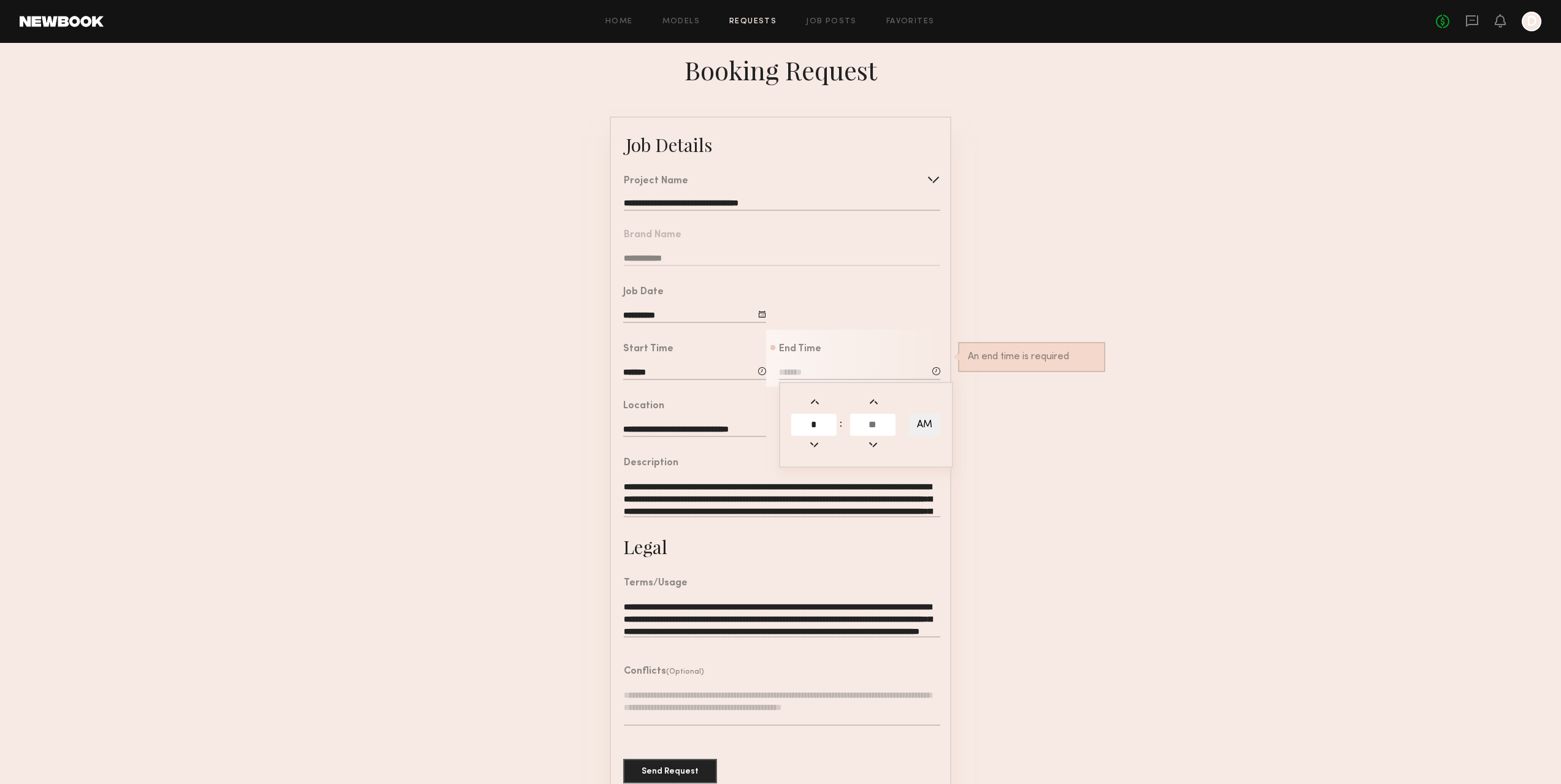
type input "*"
click at [885, 436] on input "text" at bounding box center [873, 425] width 45 height 22
type input "**"
type input "*******"
type input "**"
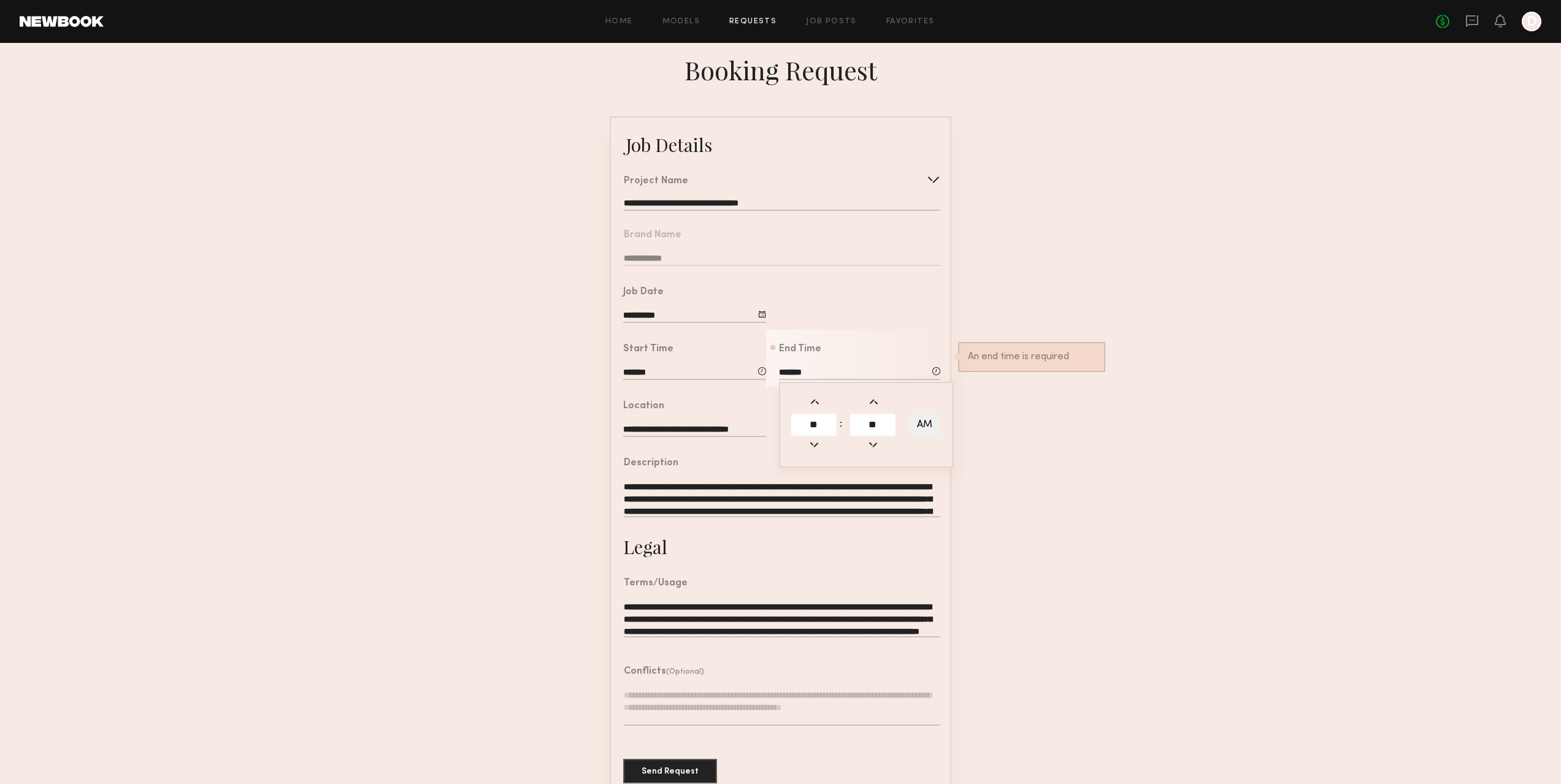
click at [1163, 270] on form "**********" at bounding box center [780, 458] width 1561 height 683
click at [792, 379] on input "*******" at bounding box center [860, 373] width 162 height 13
click at [936, 431] on button "AM" at bounding box center [924, 425] width 31 height 24
type input "*******"
click at [1133, 342] on form "**********" at bounding box center [780, 458] width 1561 height 683
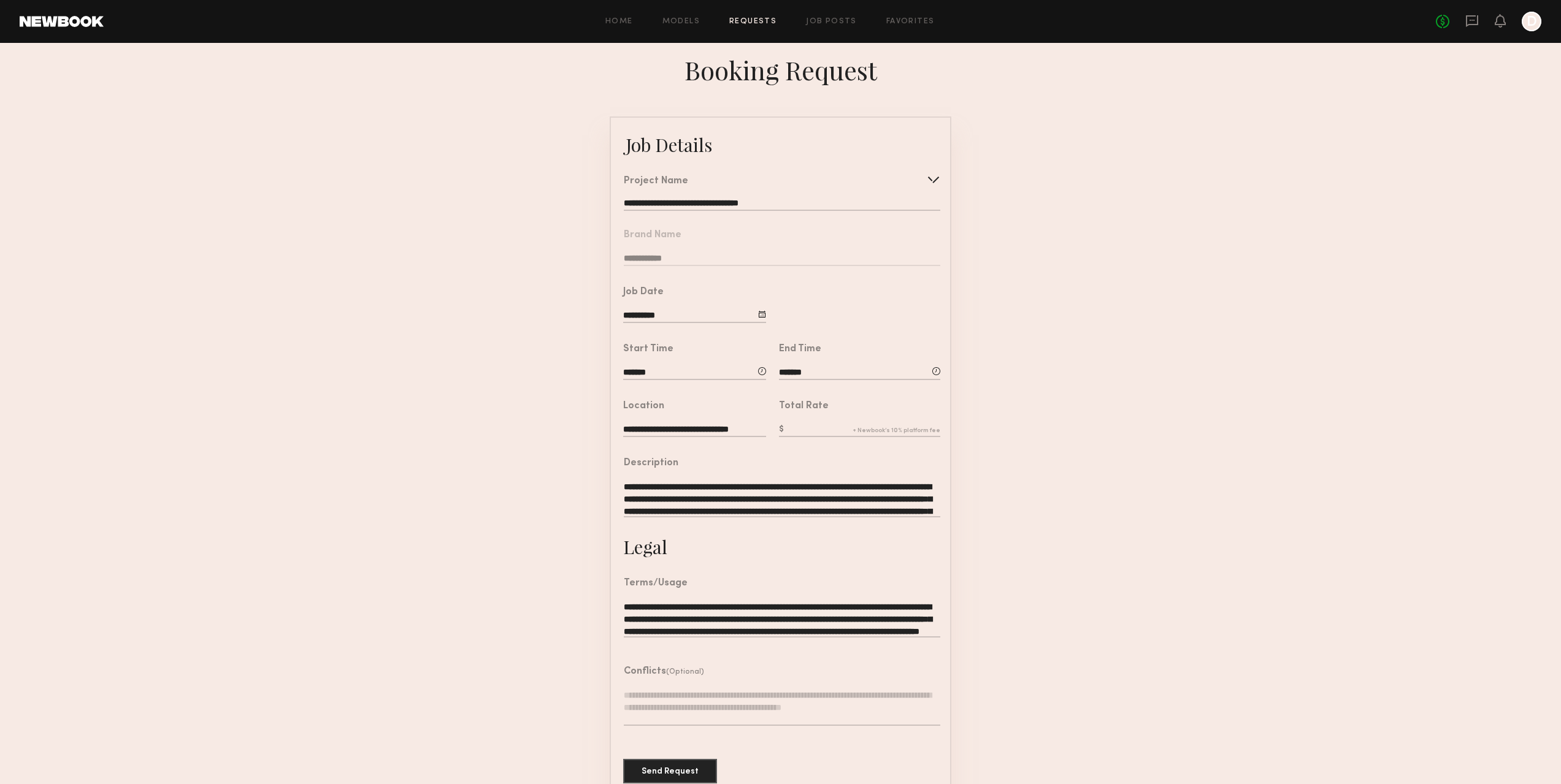
click at [822, 437] on input "text" at bounding box center [860, 431] width 162 height 13
type input "***"
click at [921, 506] on textarea "**********" at bounding box center [782, 499] width 316 height 37
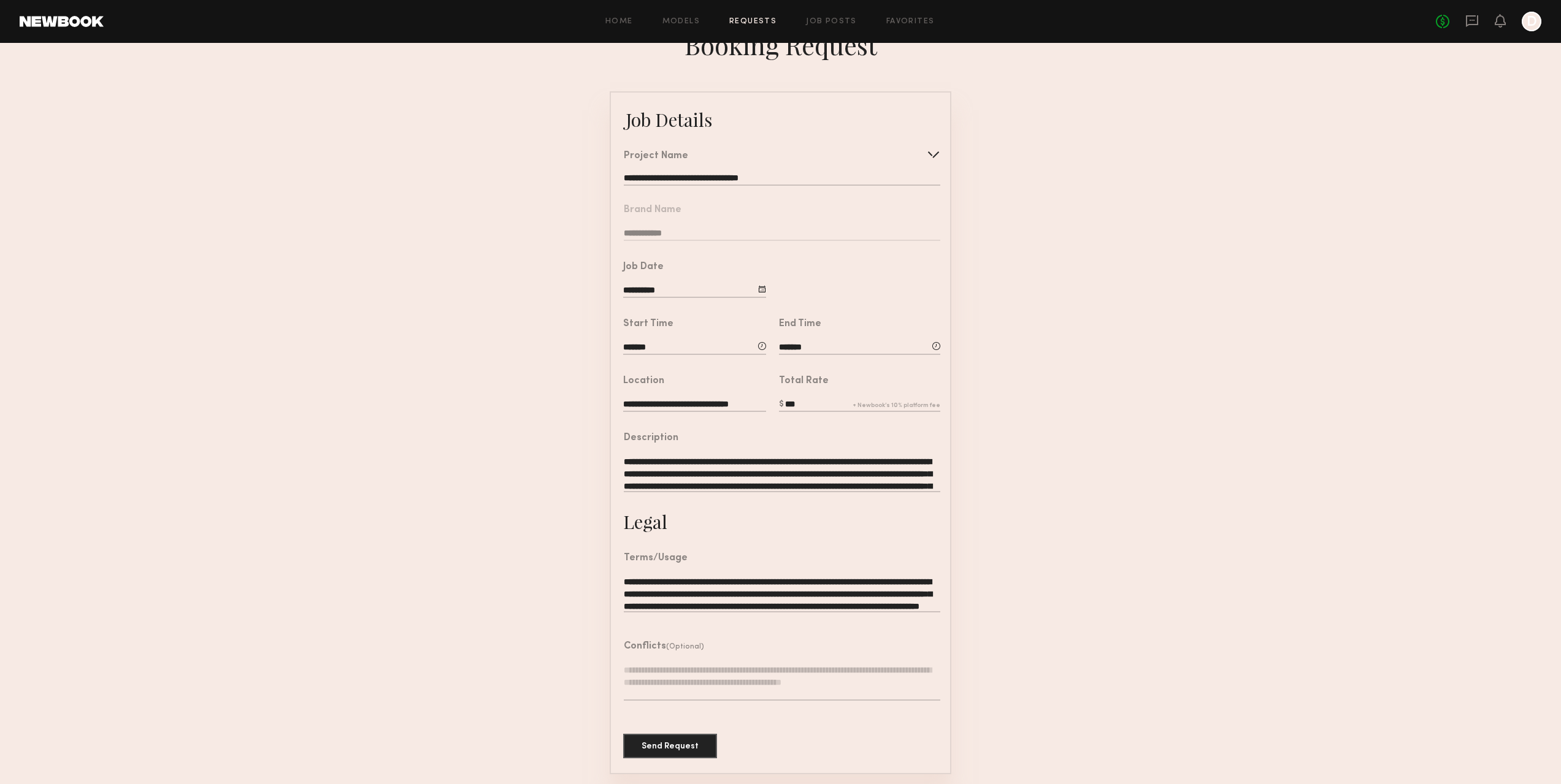
click at [1012, 498] on form "**********" at bounding box center [780, 433] width 1561 height 683
click at [763, 285] on div at bounding box center [762, 289] width 8 height 8
click at [1096, 349] on form "**********" at bounding box center [780, 433] width 1561 height 683
click at [699, 735] on button "Send Request" at bounding box center [671, 745] width 94 height 24
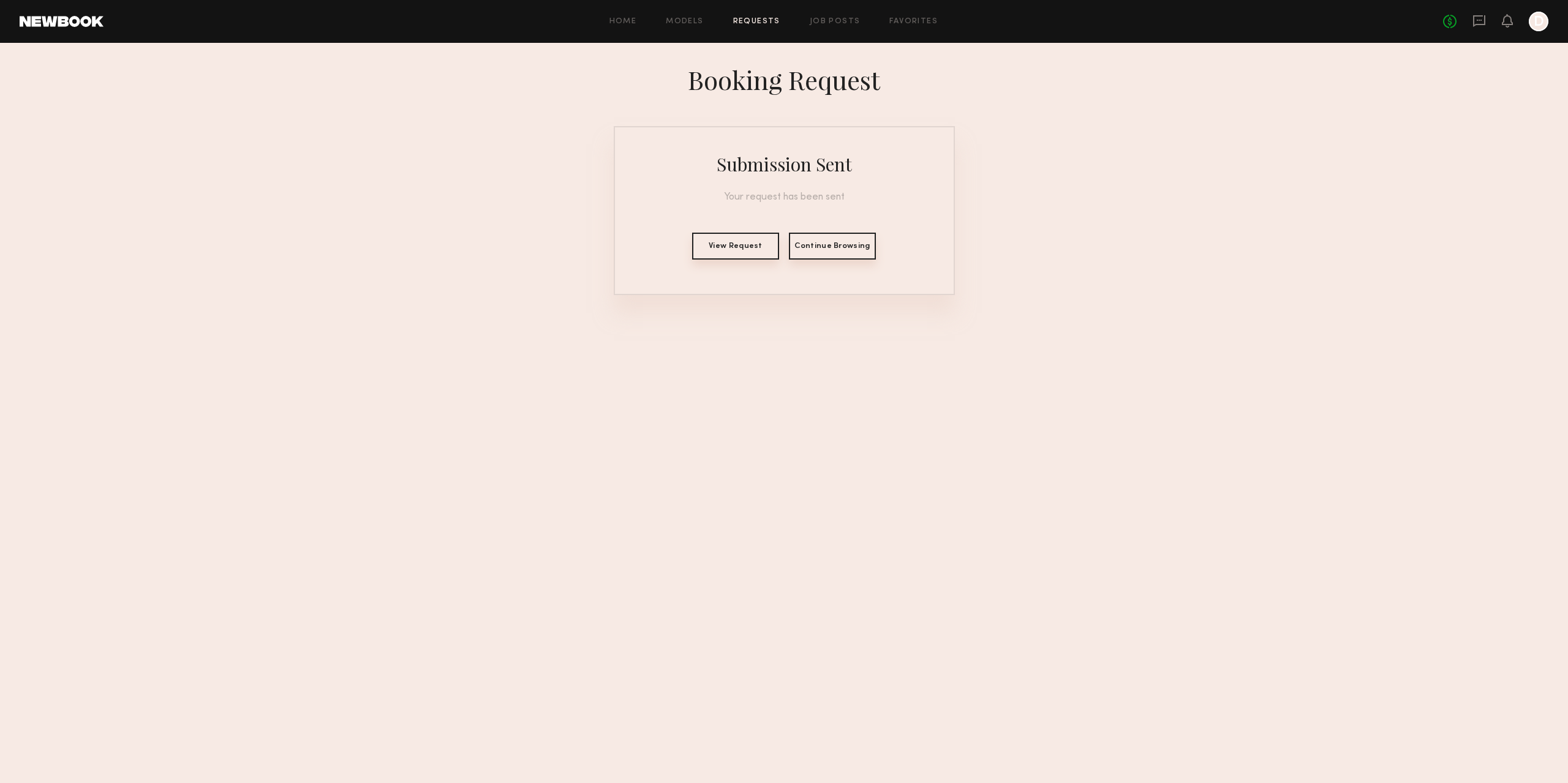
click at [804, 247] on button "Continue Browsing" at bounding box center [832, 246] width 87 height 27
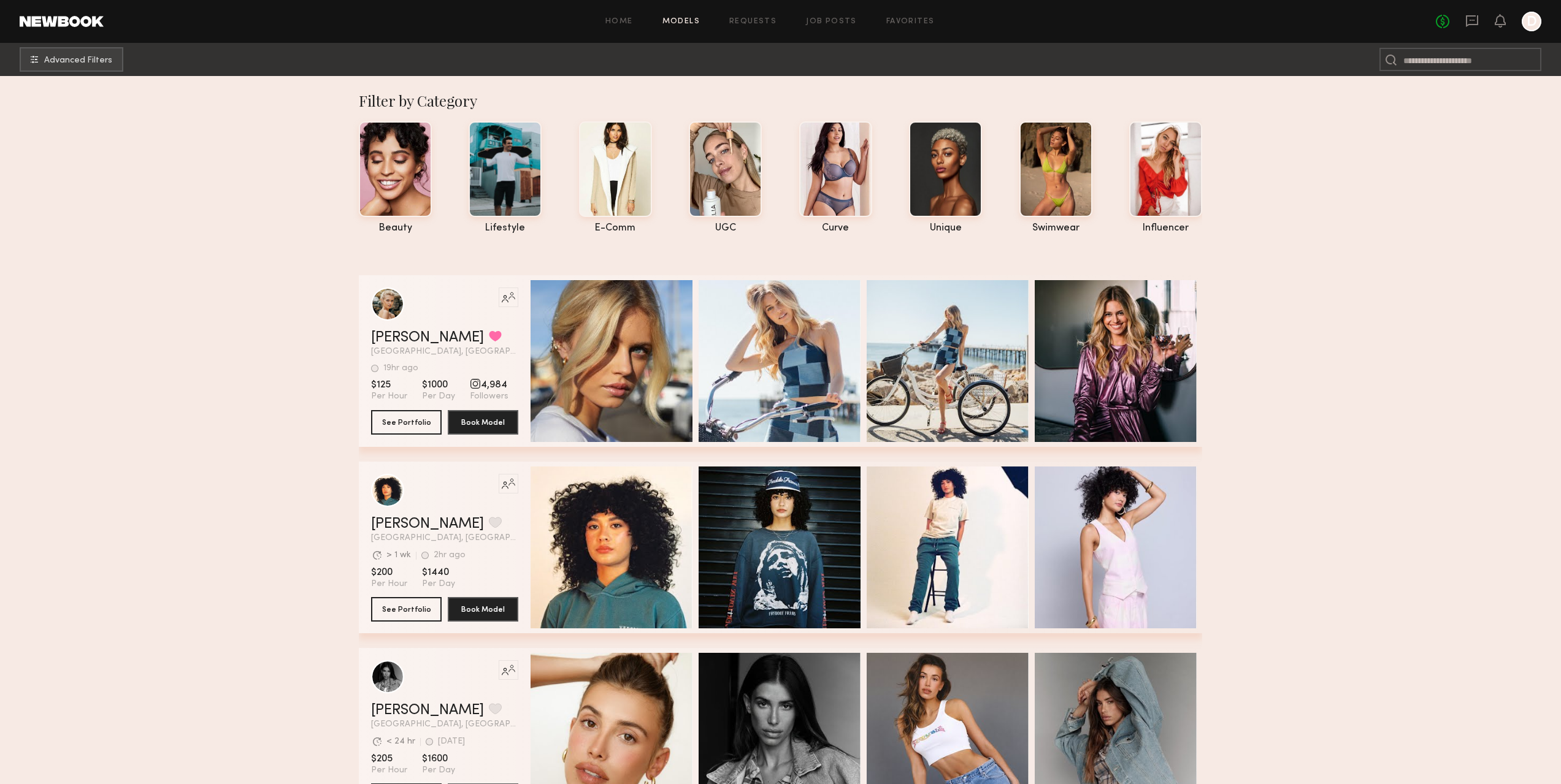
click at [913, 26] on div "Home Models Requests Job Posts Favorites Sign Out No fees up to $5,000 D" at bounding box center [822, 21] width 1437 height 19
click at [924, 14] on div "Home Models Requests Job Posts Favorites Sign Out No fees up to $5,000 D" at bounding box center [822, 21] width 1437 height 19
click at [922, 19] on link "Favorites" at bounding box center [911, 21] width 49 height 8
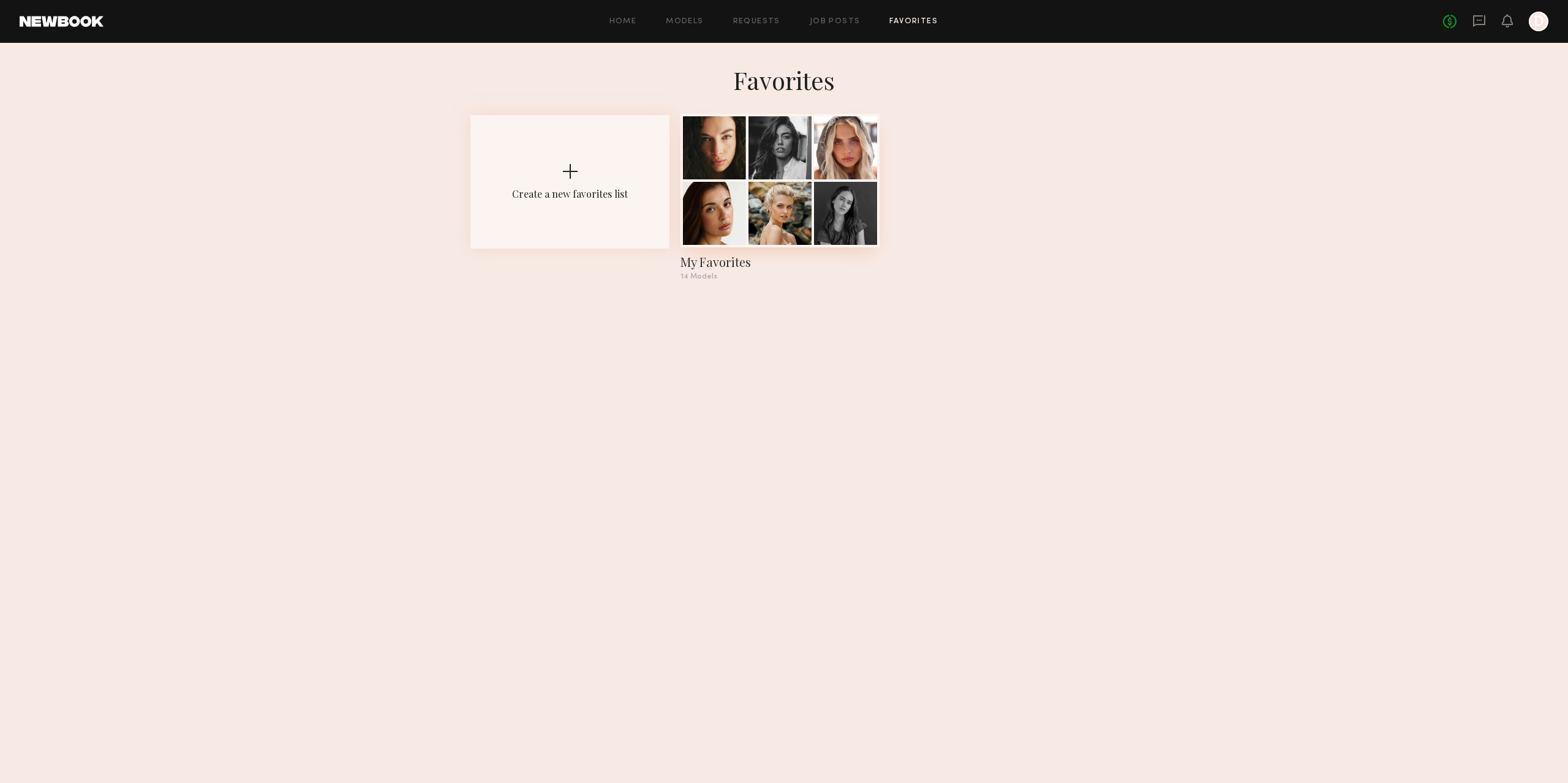
click at [797, 203] on div at bounding box center [780, 213] width 63 height 63
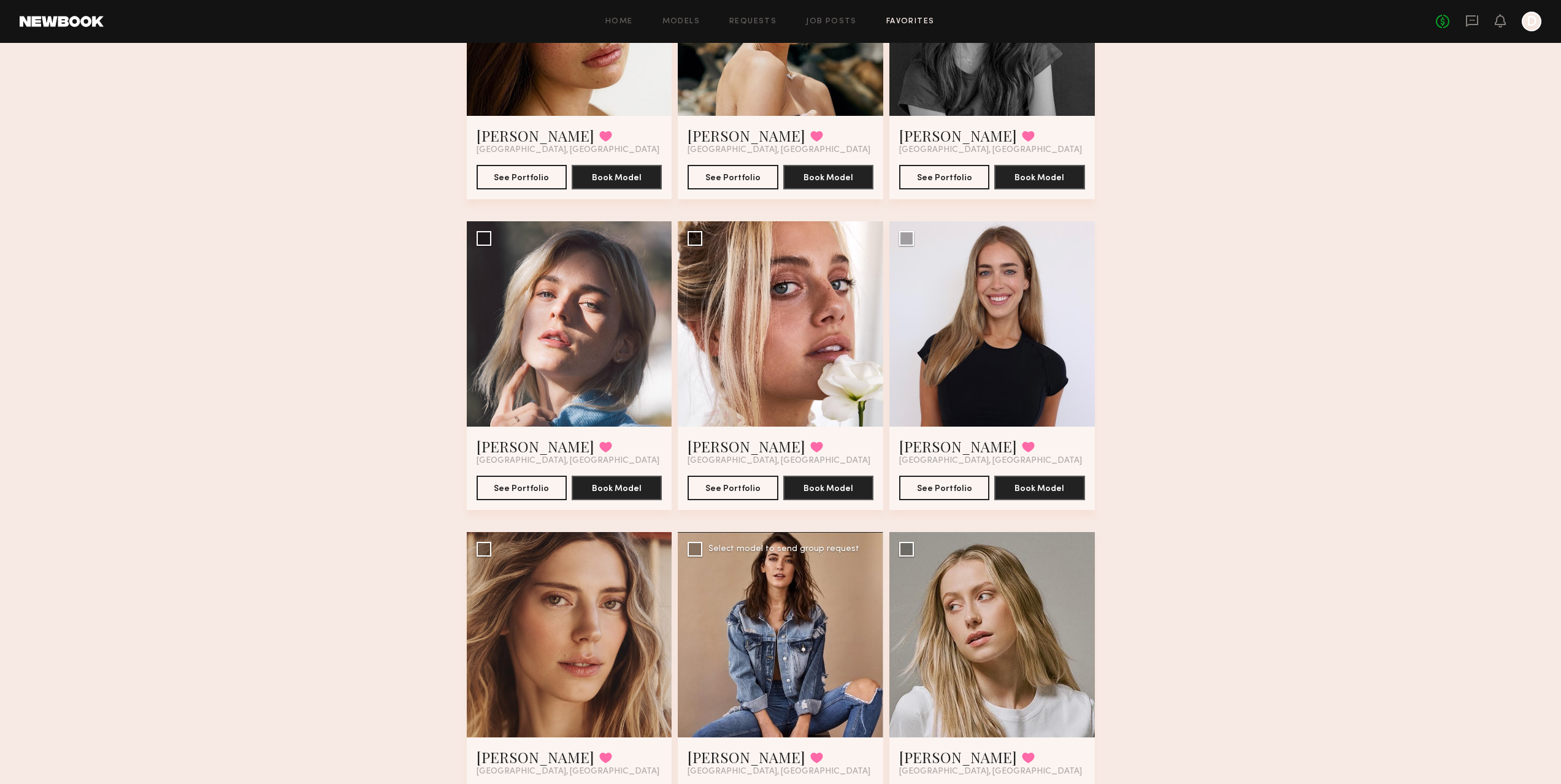
scroll to position [689, 0]
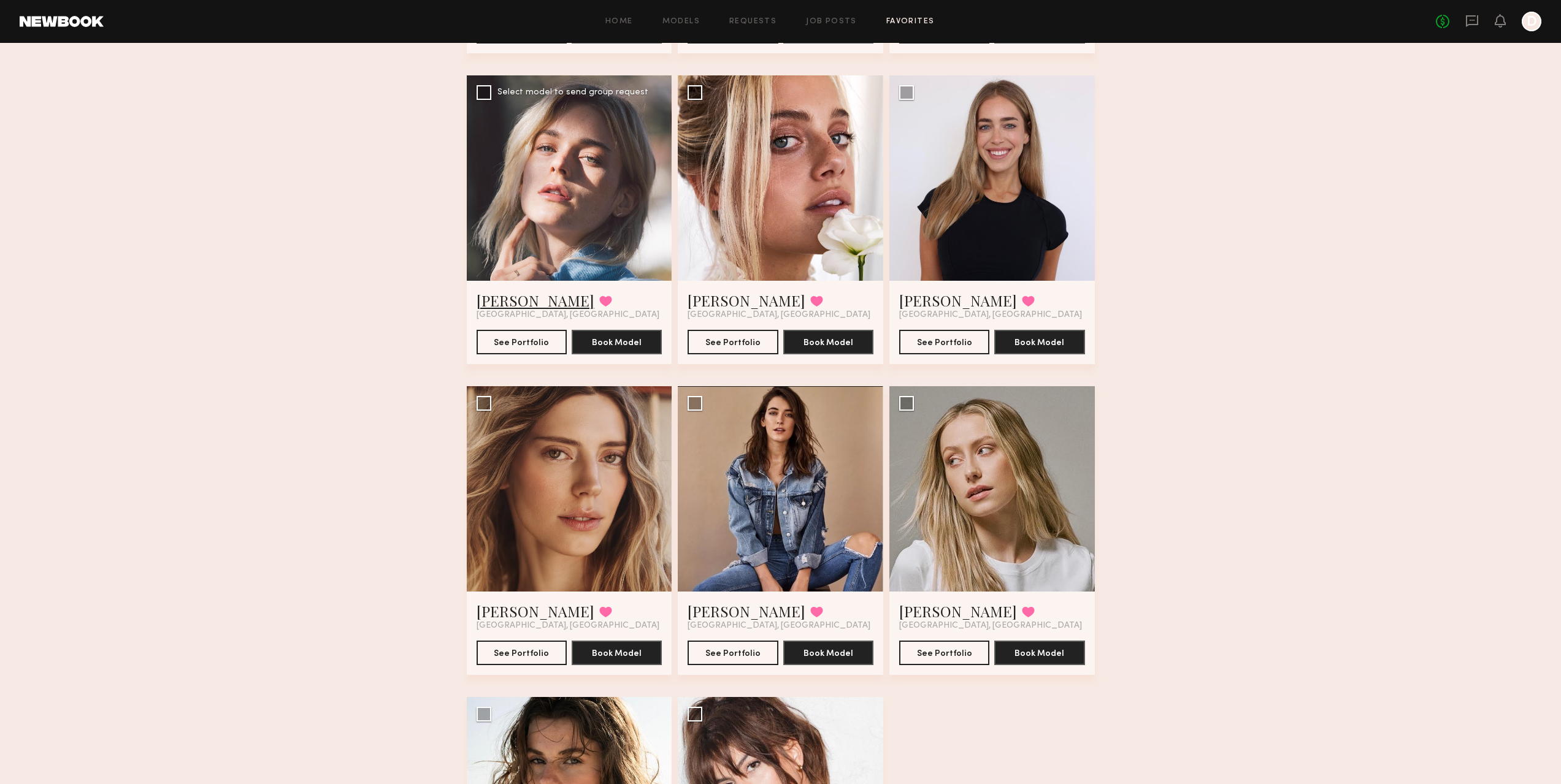
click at [518, 299] on link "[PERSON_NAME]" at bounding box center [535, 299] width 118 height 19
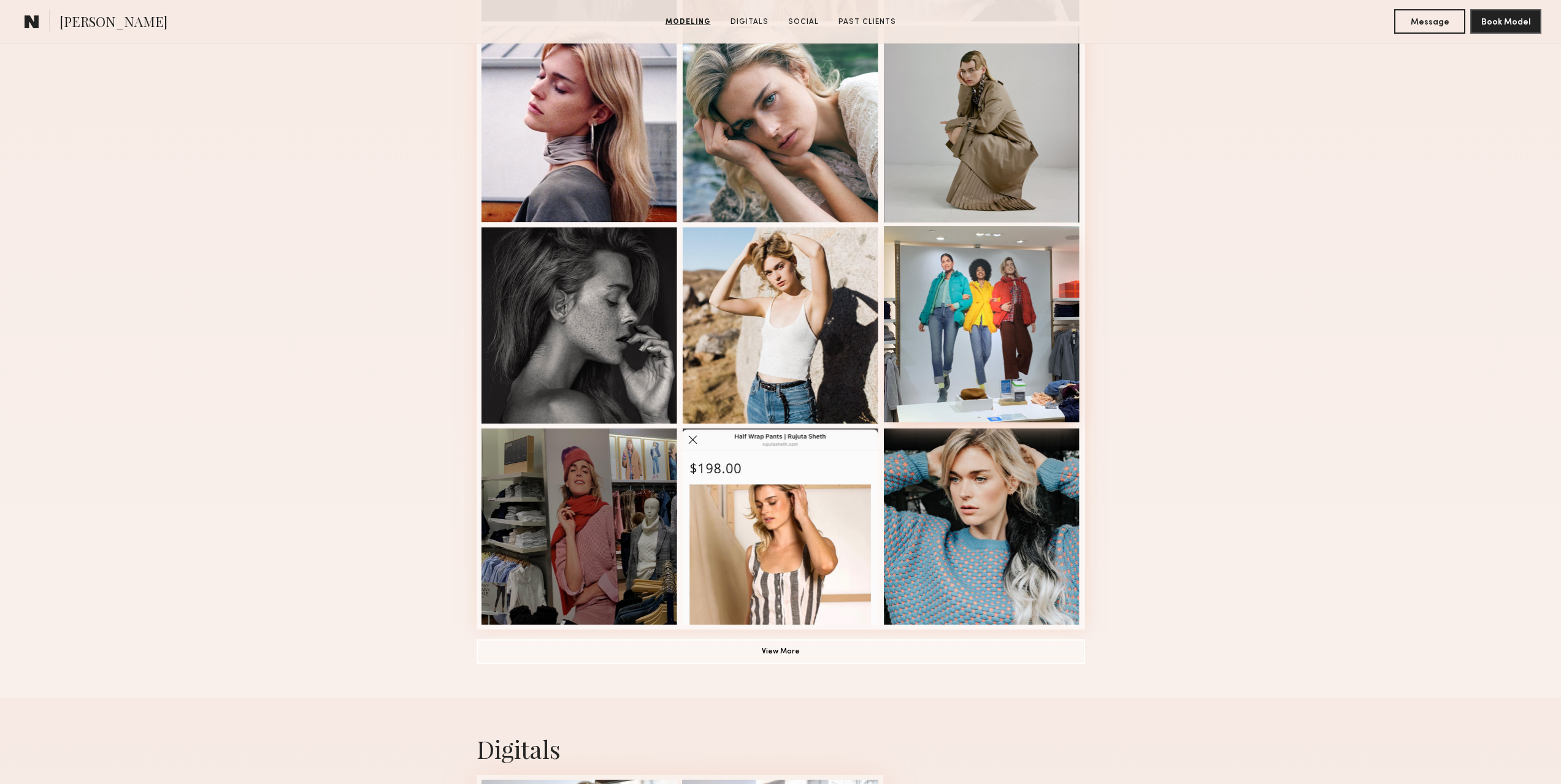
scroll to position [552, 0]
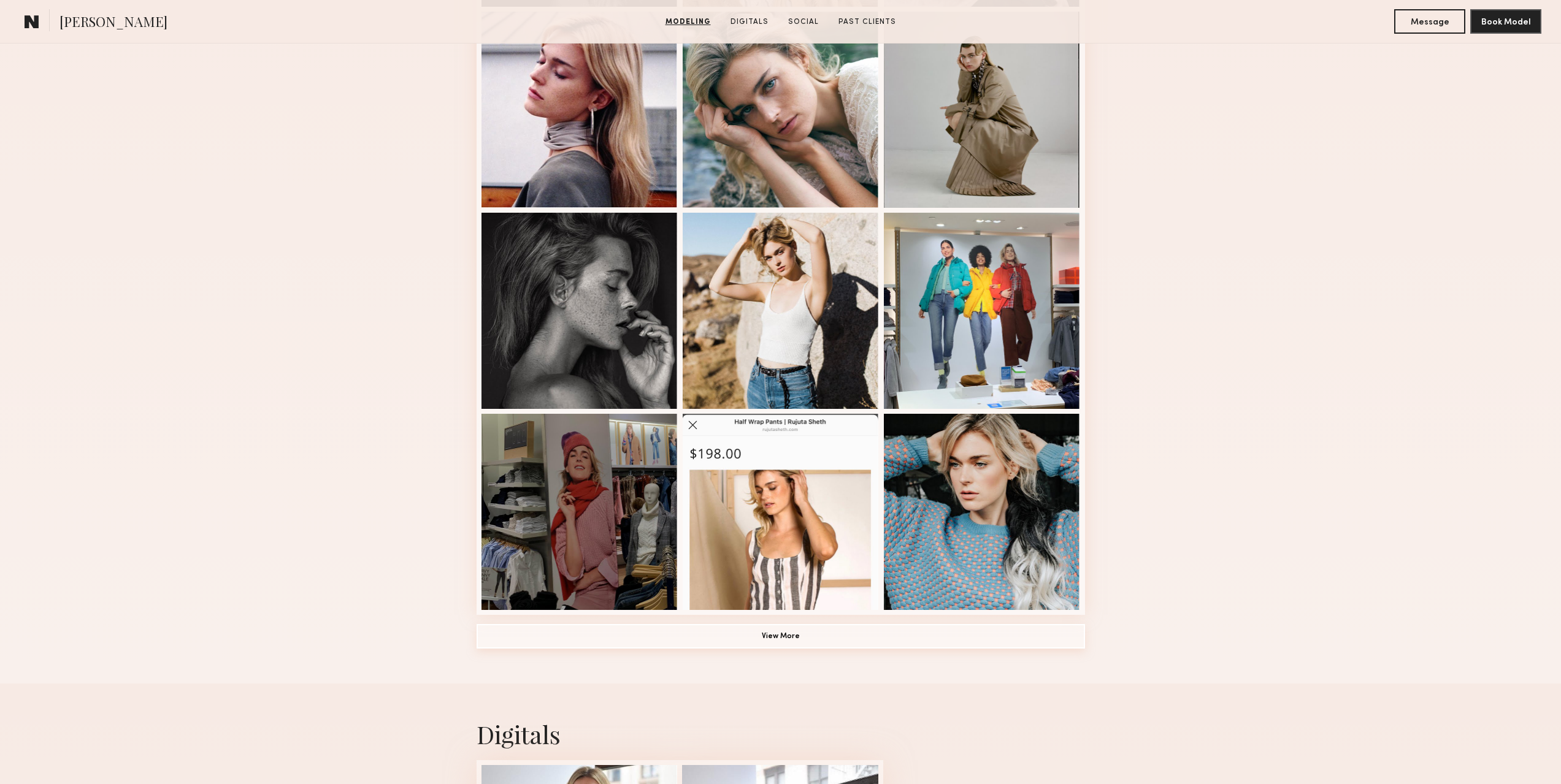
click at [804, 639] on button "View More" at bounding box center [780, 636] width 608 height 24
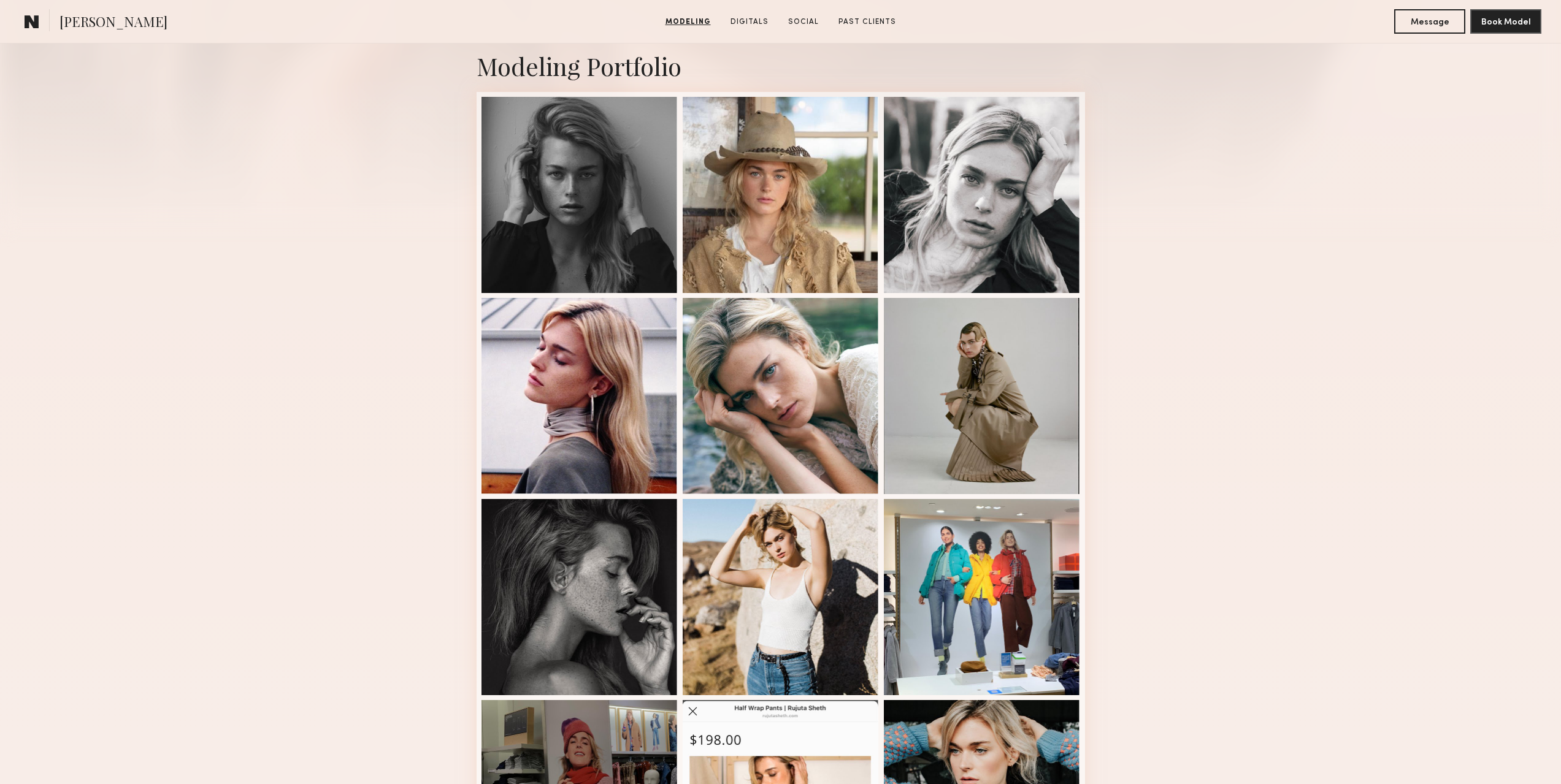
scroll to position [246, 0]
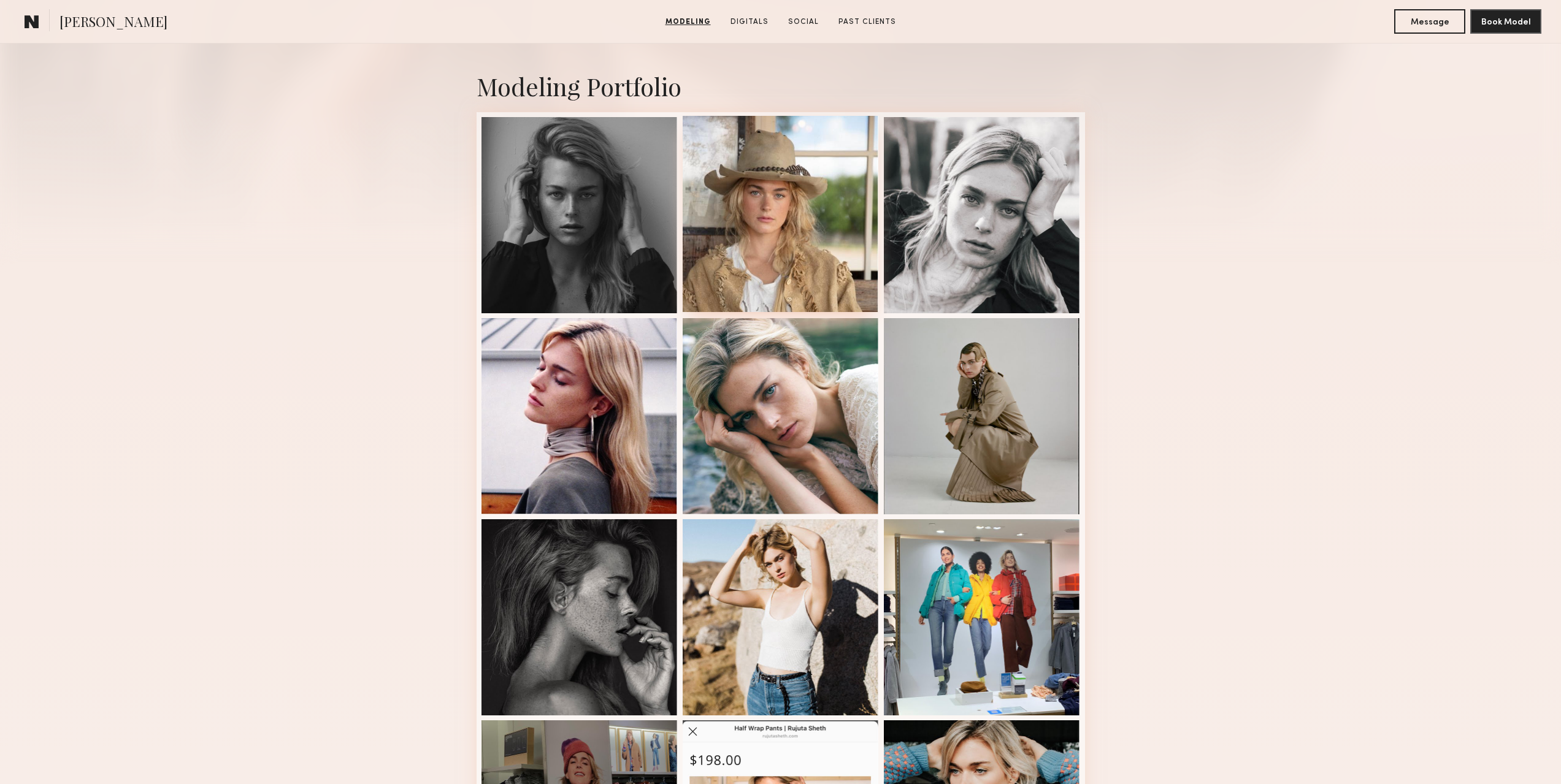
click at [819, 221] on div at bounding box center [780, 214] width 196 height 196
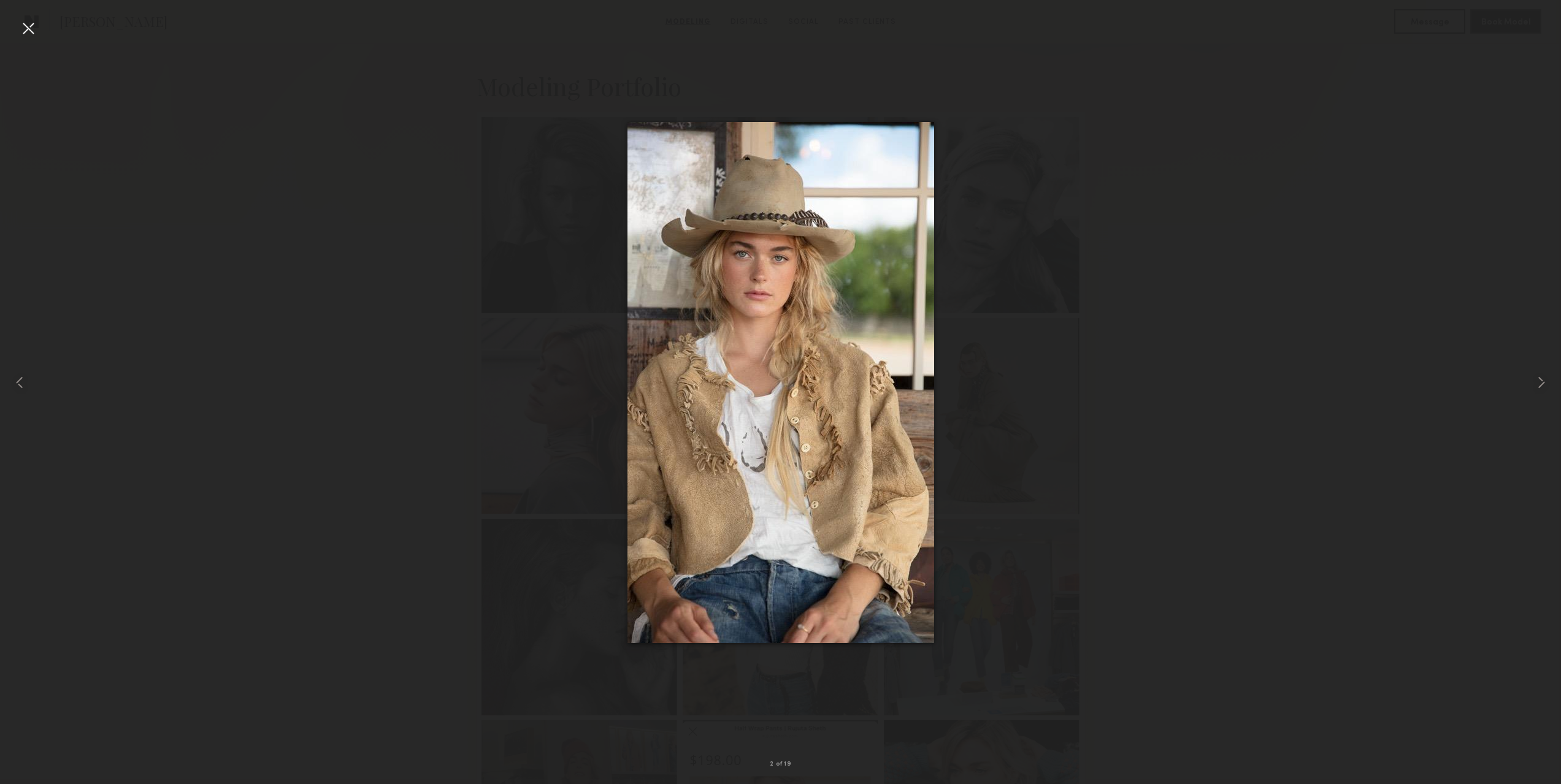
click at [979, 286] on div at bounding box center [780, 382] width 1561 height 725
click at [1055, 290] on div at bounding box center [780, 382] width 1561 height 725
click at [24, 26] on div at bounding box center [28, 28] width 19 height 19
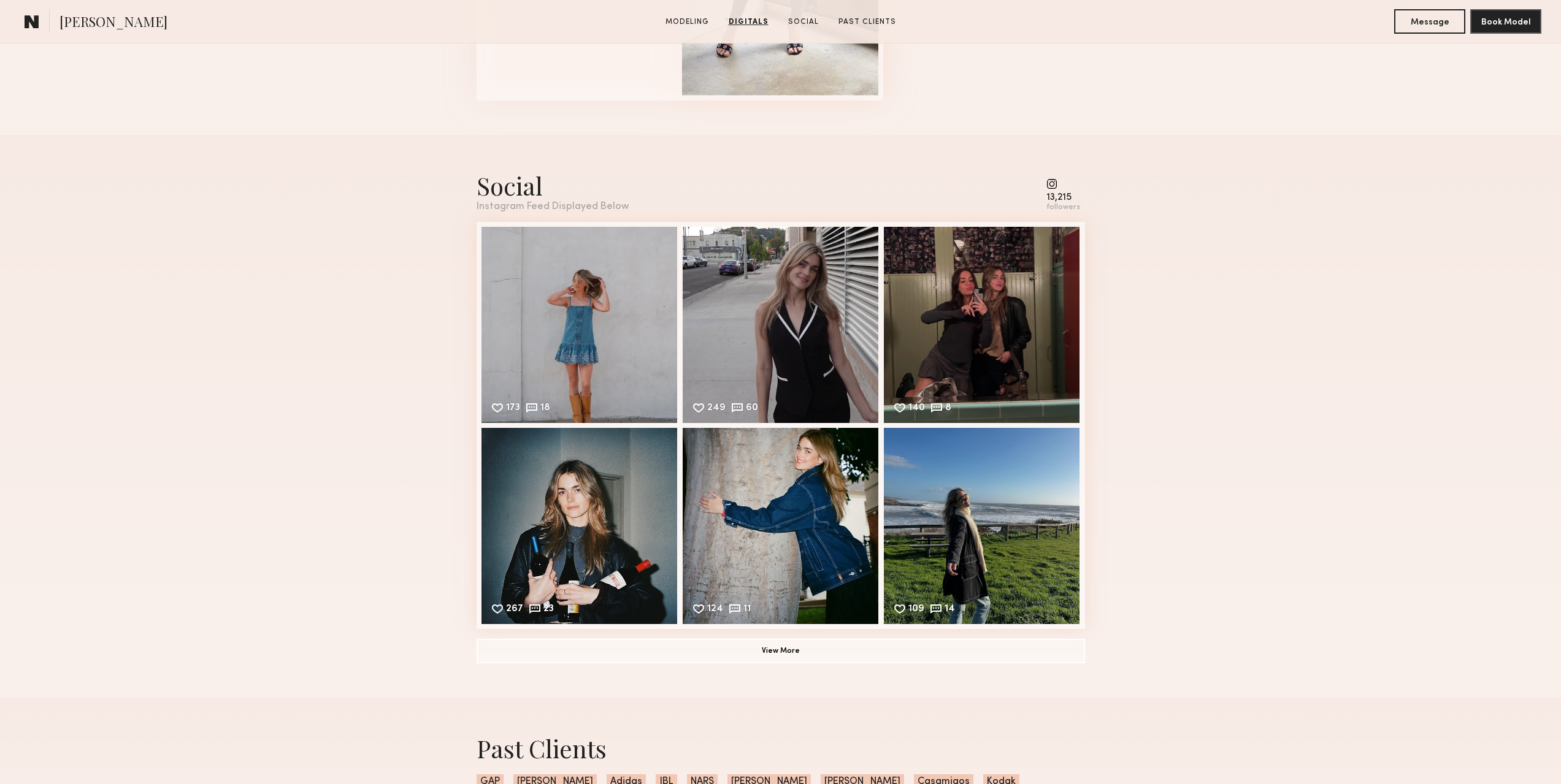
scroll to position [2269, 0]
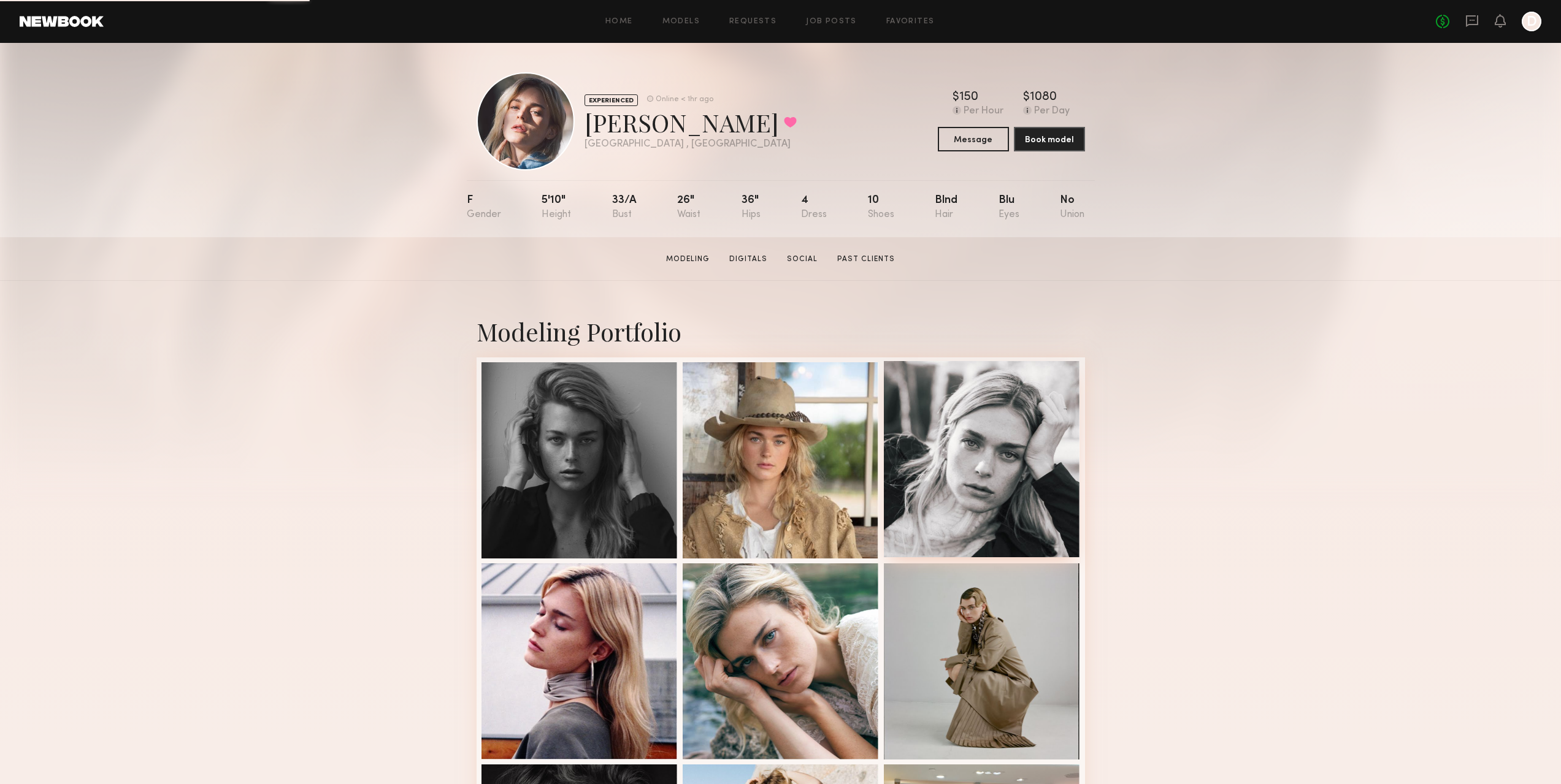
click at [1013, 433] on div at bounding box center [981, 458] width 196 height 196
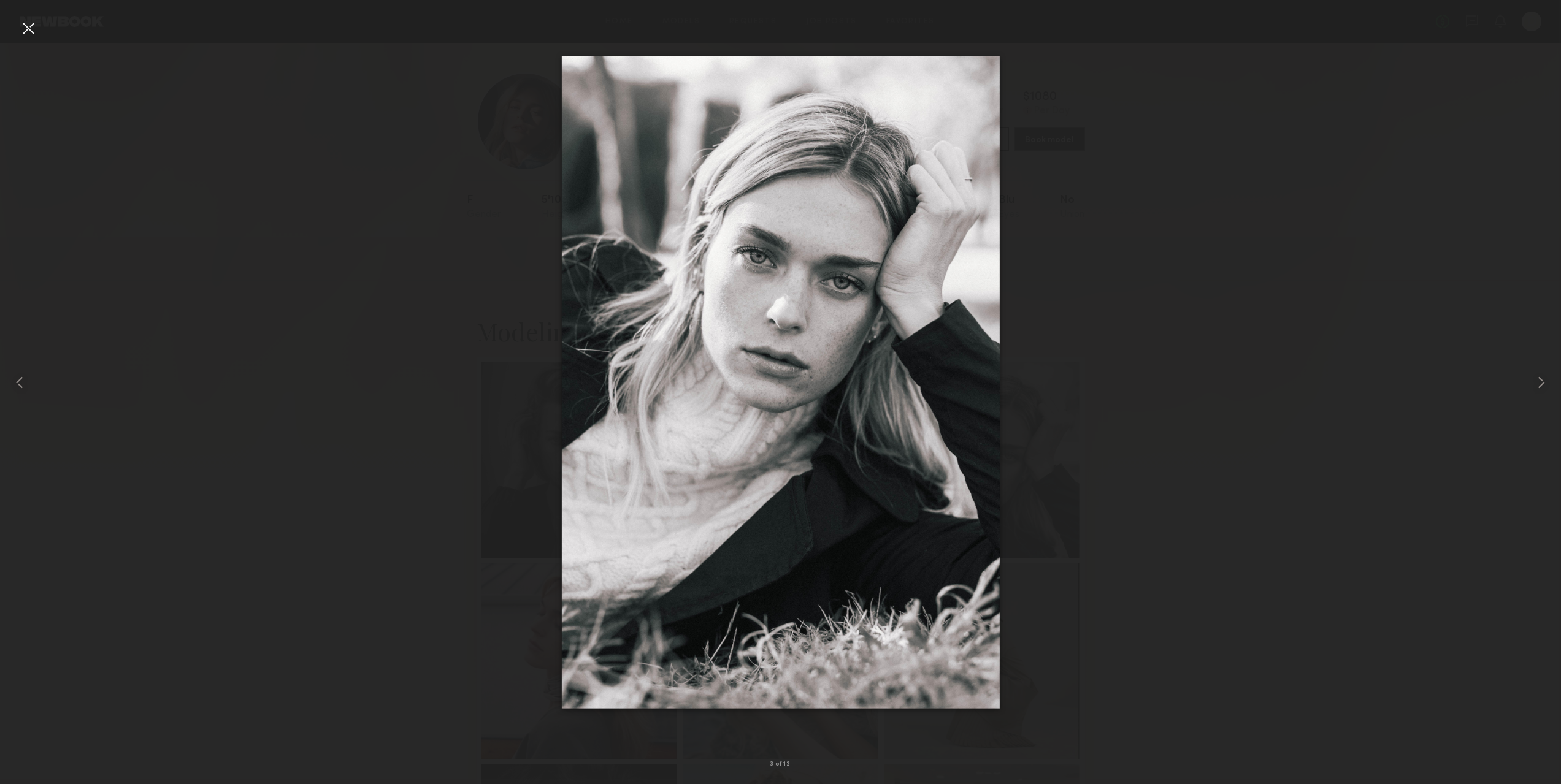
click at [1107, 405] on div at bounding box center [780, 382] width 1561 height 725
click at [18, 36] on div at bounding box center [31, 382] width 62 height 725
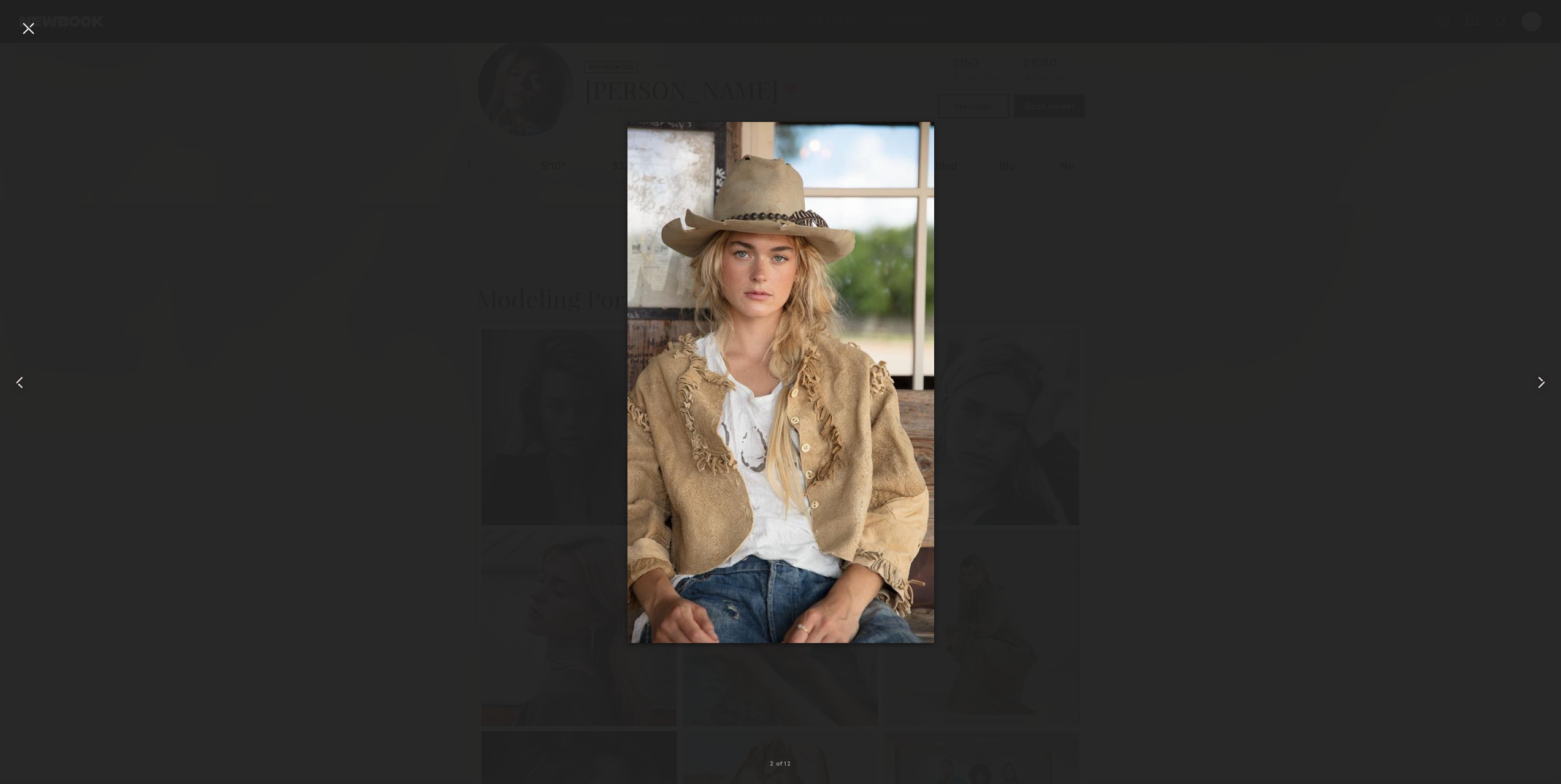
scroll to position [61, 0]
click at [24, 29] on div at bounding box center [28, 28] width 19 height 19
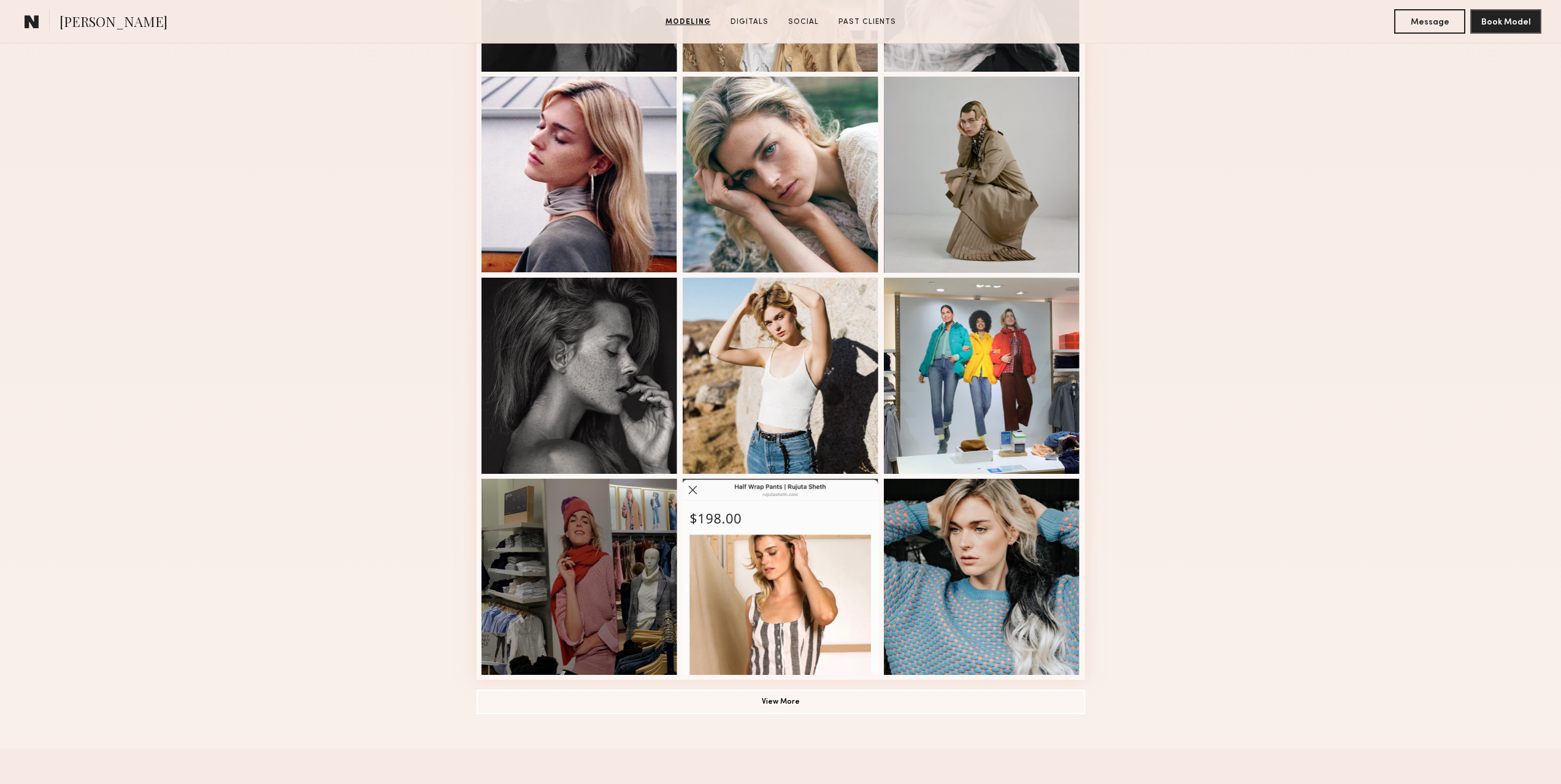
scroll to position [490, 0]
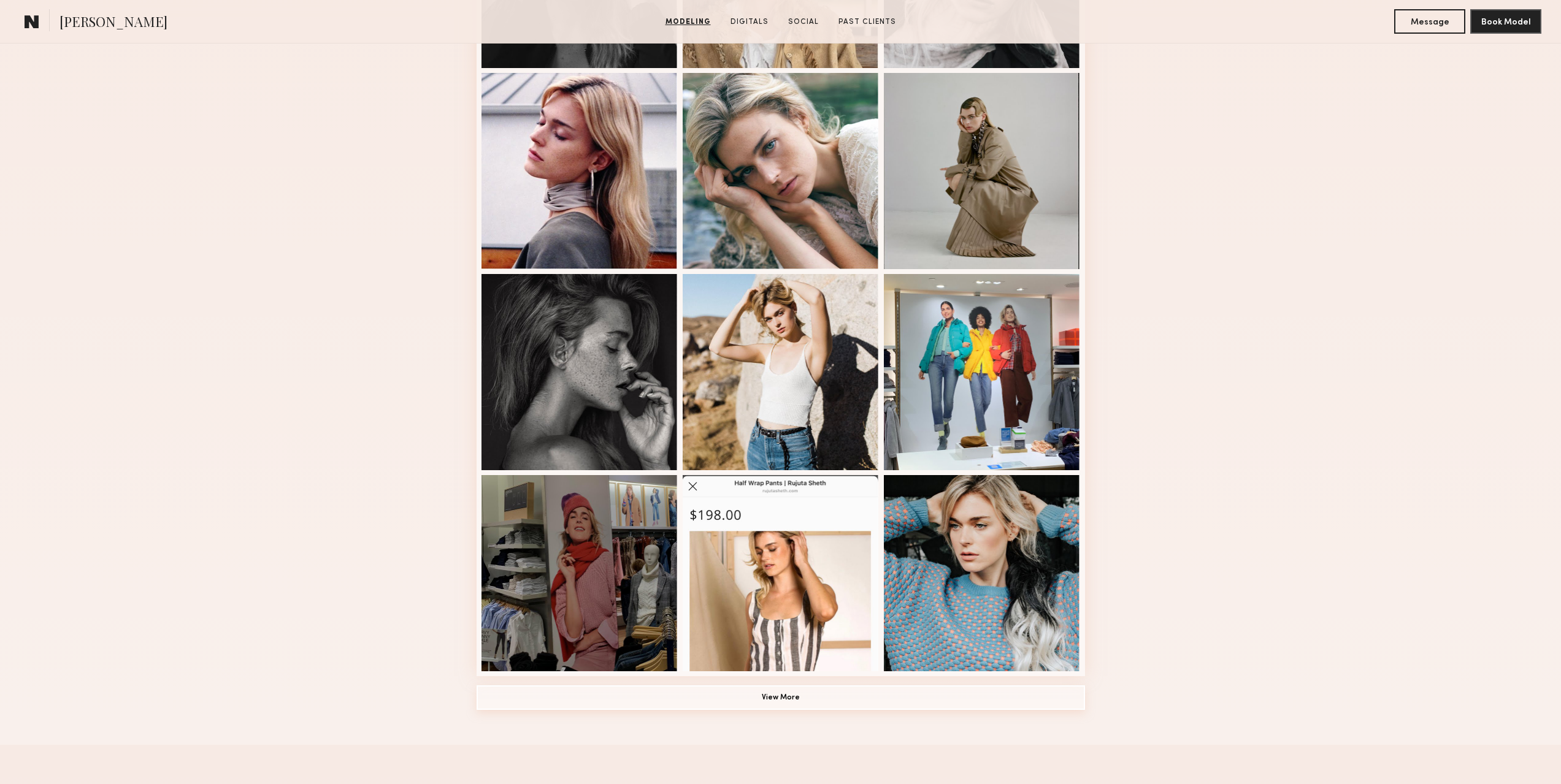
click at [826, 700] on button "View More" at bounding box center [780, 697] width 608 height 24
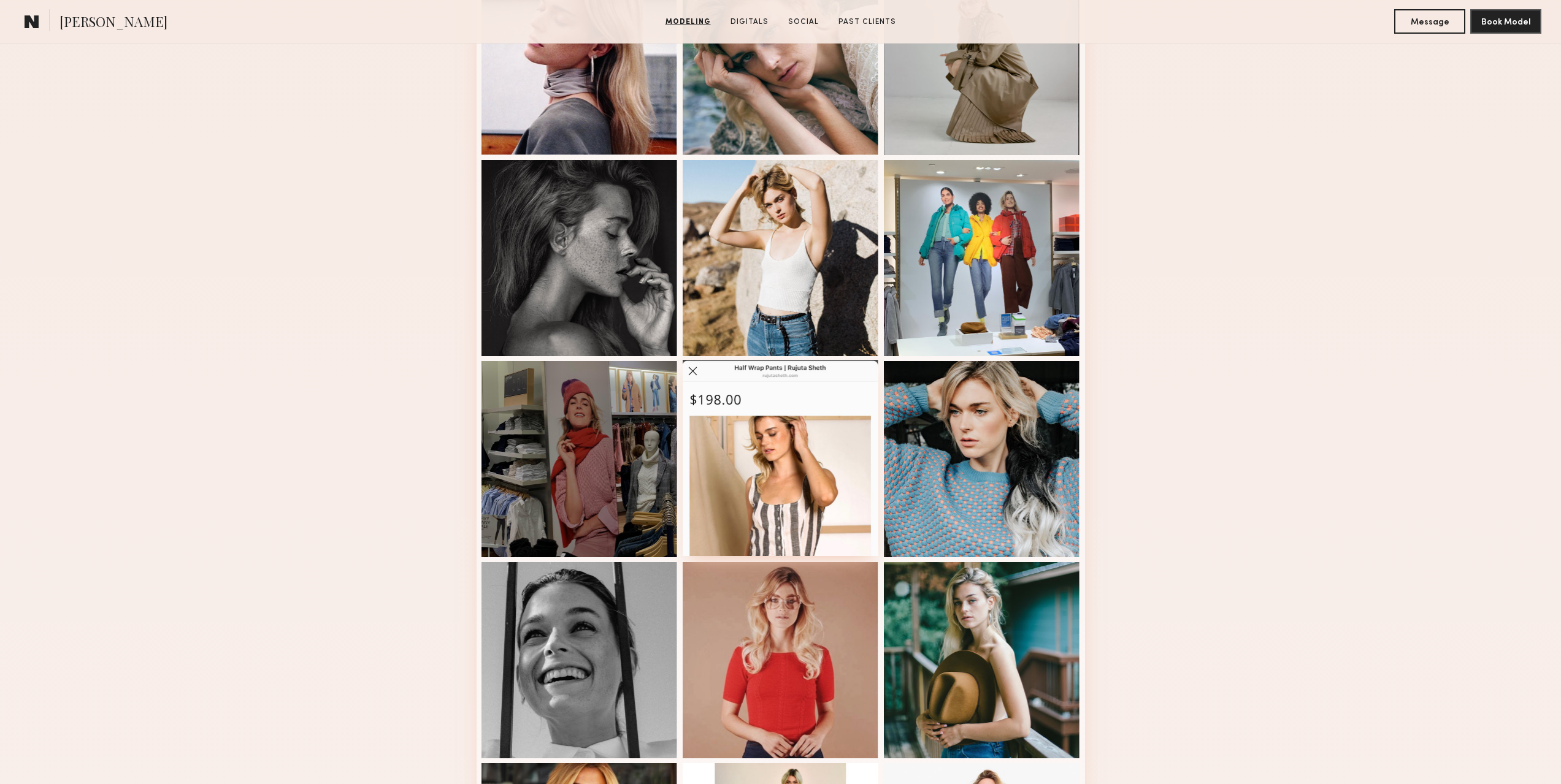
scroll to position [675, 0]
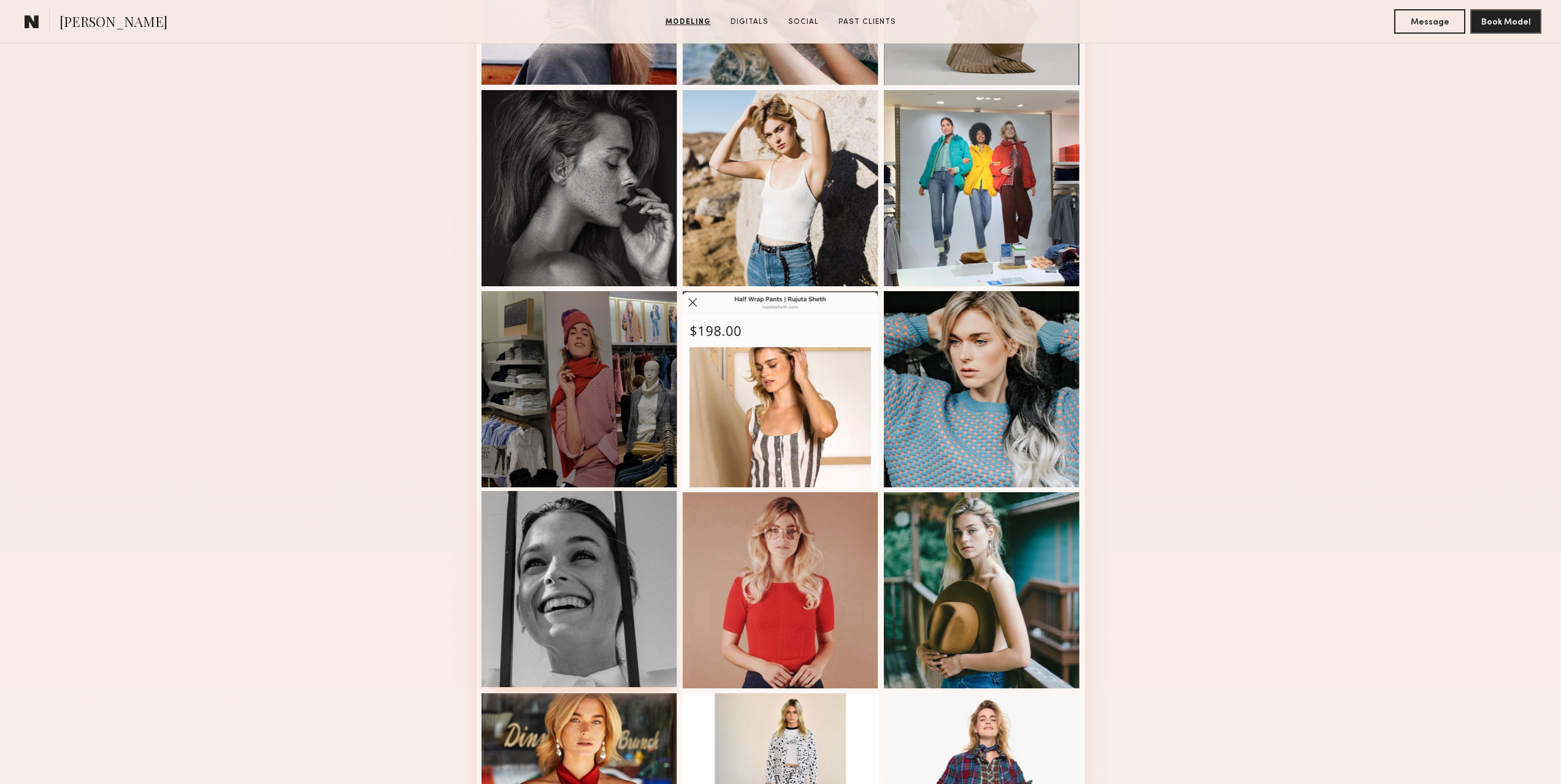
click at [631, 570] on div at bounding box center [579, 589] width 196 height 196
